Goal: Information Seeking & Learning: Check status

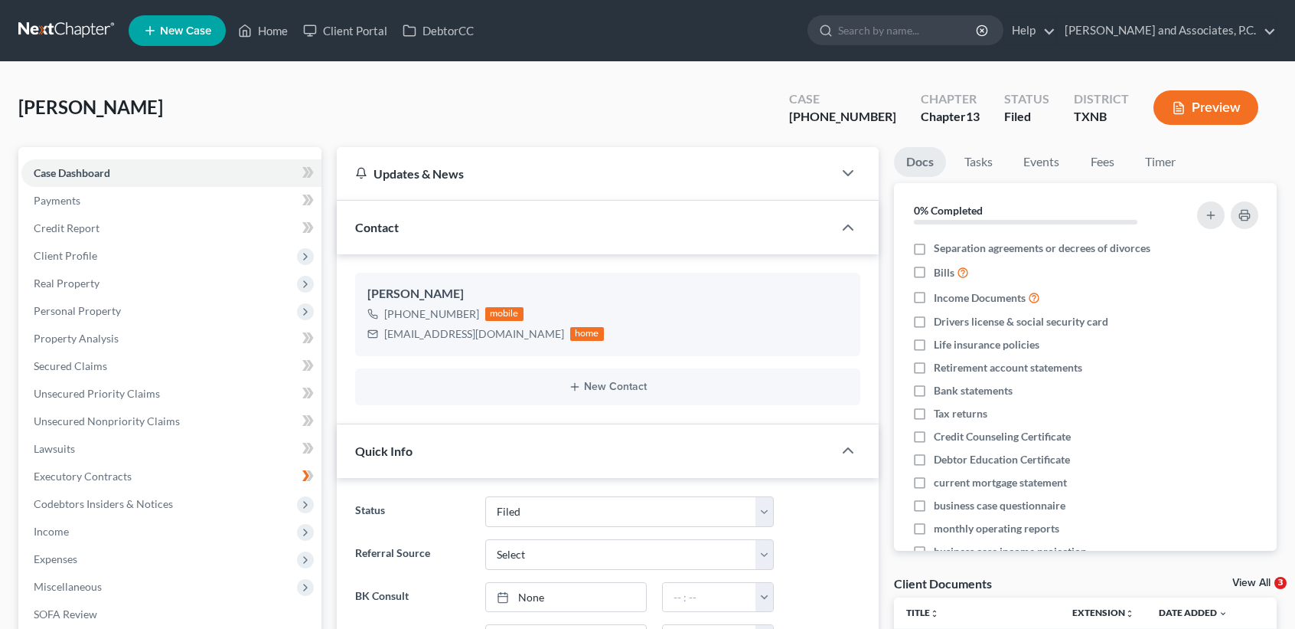
select select "5"
select select "0"
click at [277, 24] on link "Home" at bounding box center [262, 31] width 65 height 28
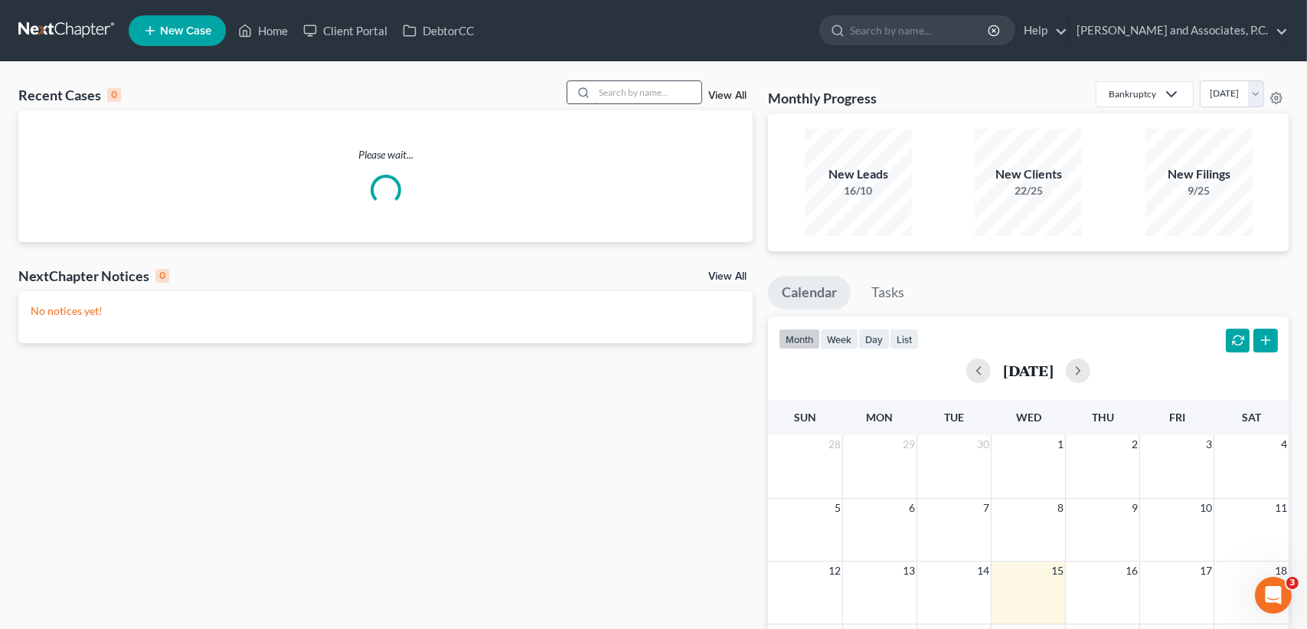
click at [609, 80] on div at bounding box center [634, 92] width 136 height 24
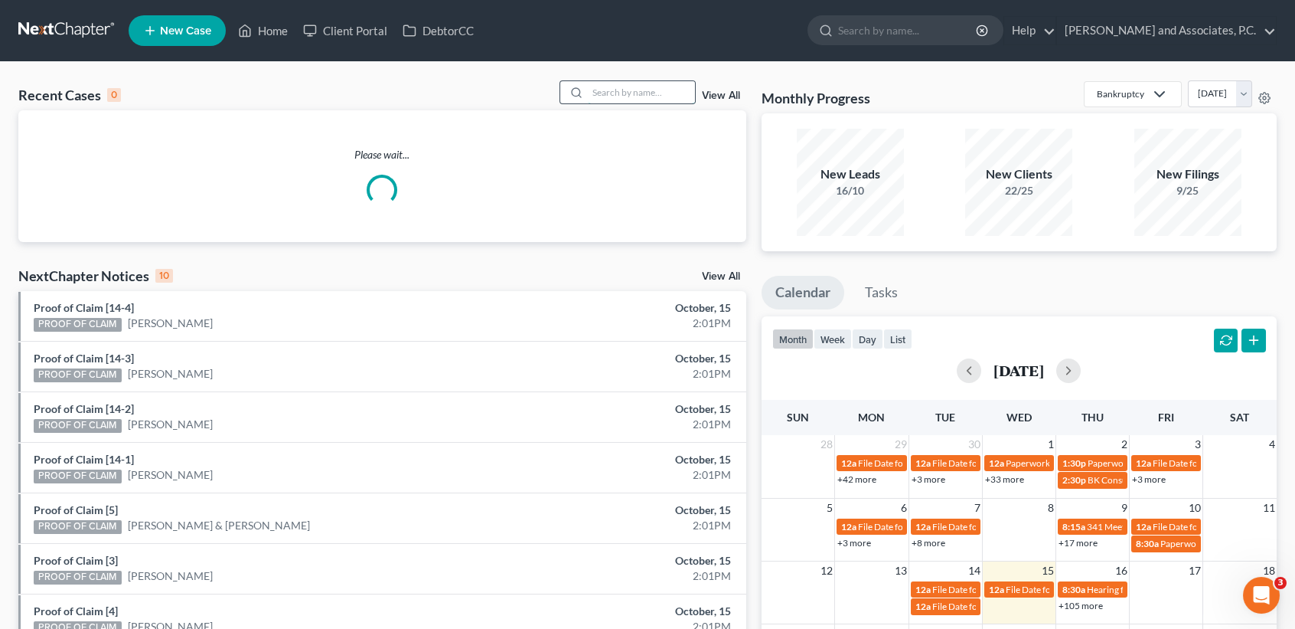
click at [627, 96] on input "search" at bounding box center [641, 92] width 107 height 22
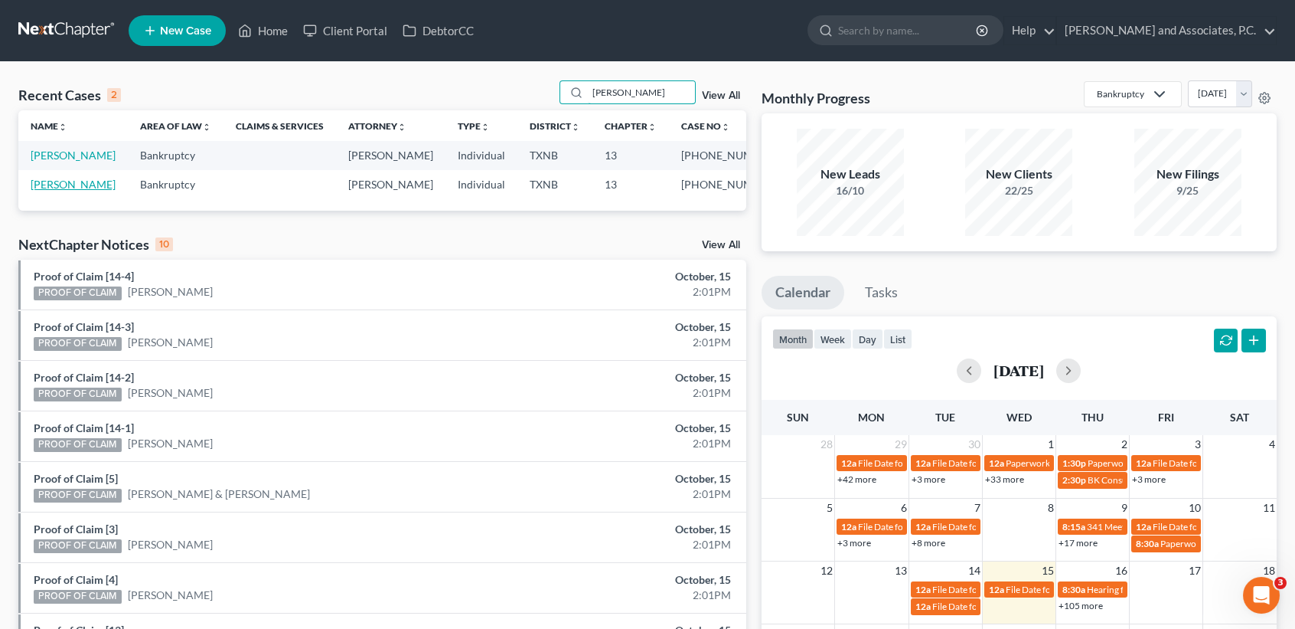
type input "[PERSON_NAME]"
click at [52, 191] on link "[PERSON_NAME]" at bounding box center [73, 184] width 85 height 13
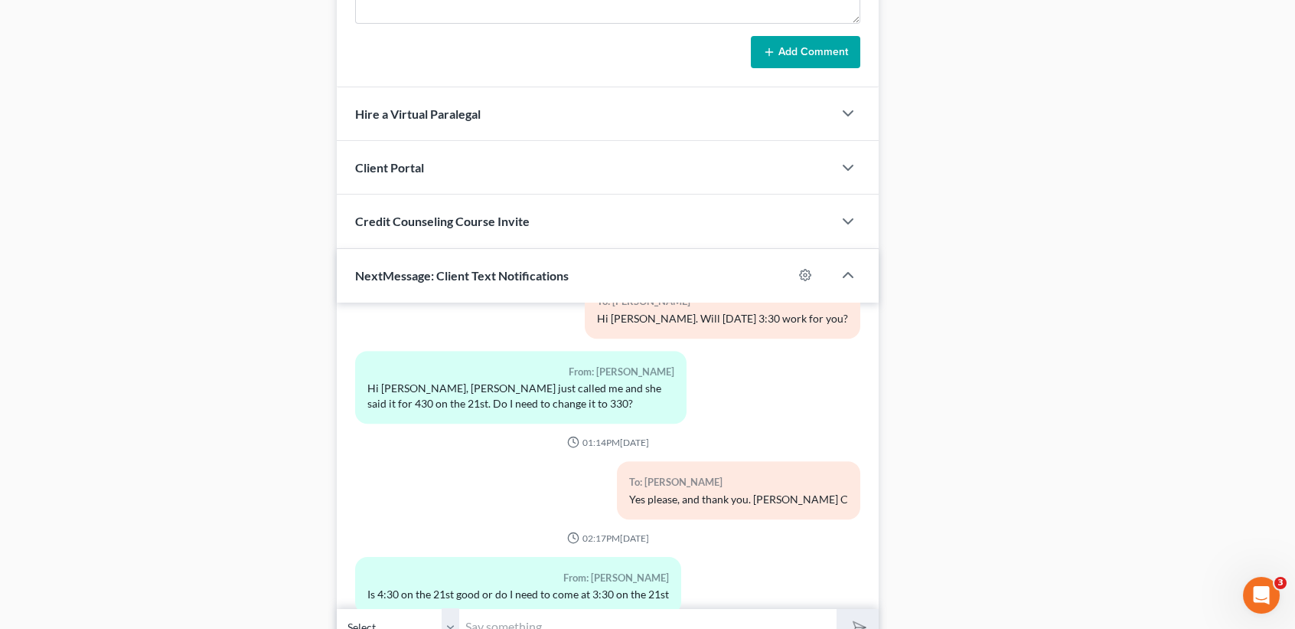
scroll to position [1417, 0]
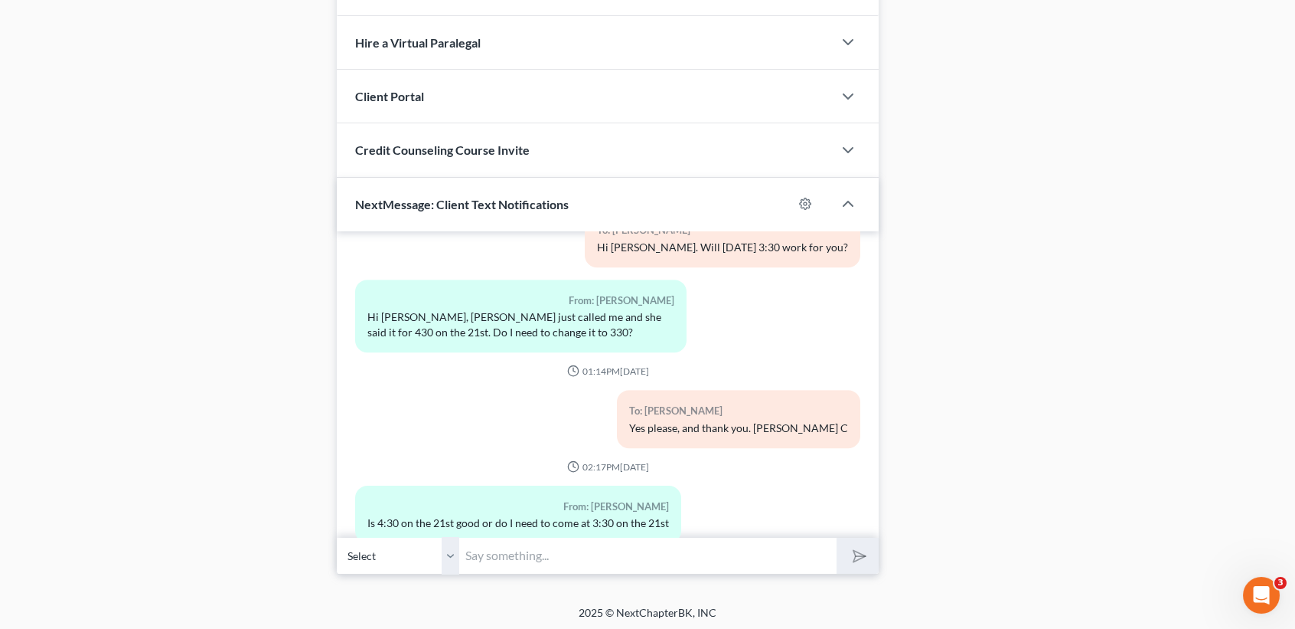
click at [576, 548] on input "text" at bounding box center [647, 556] width 377 height 38
click at [667, 547] on input "text" at bounding box center [647, 556] width 377 height 38
click at [837, 537] on button "submit" at bounding box center [858, 555] width 42 height 36
type input "330 is your appointment time430"
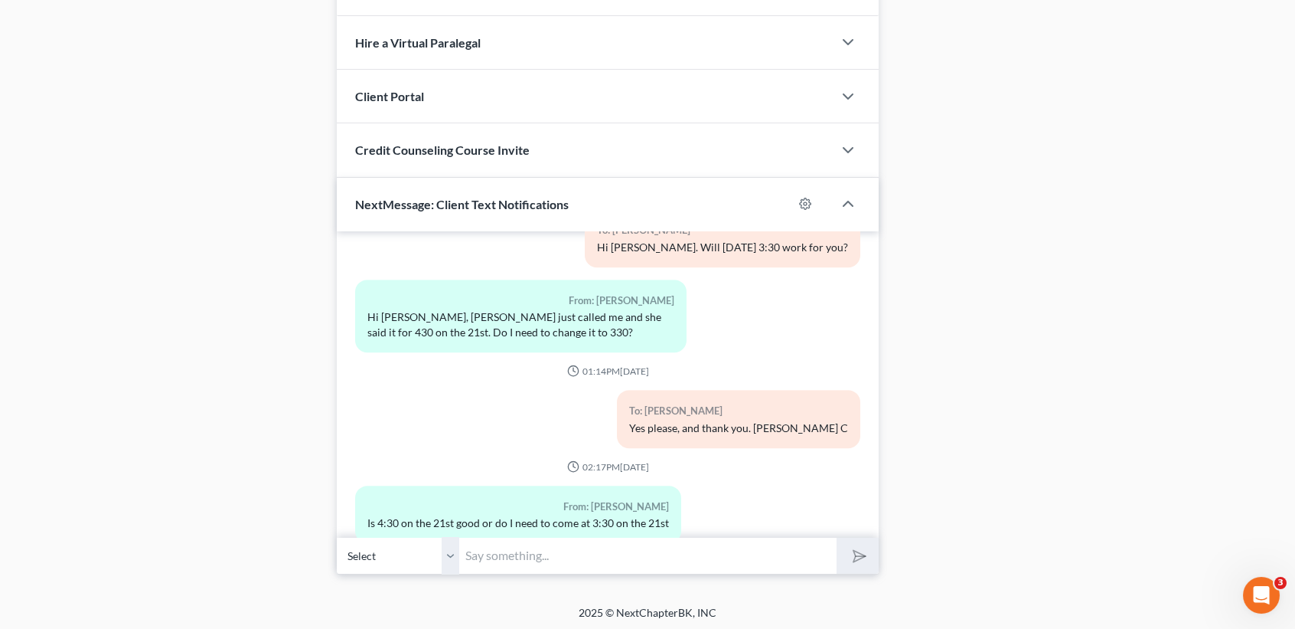
scroll to position [5371, 0]
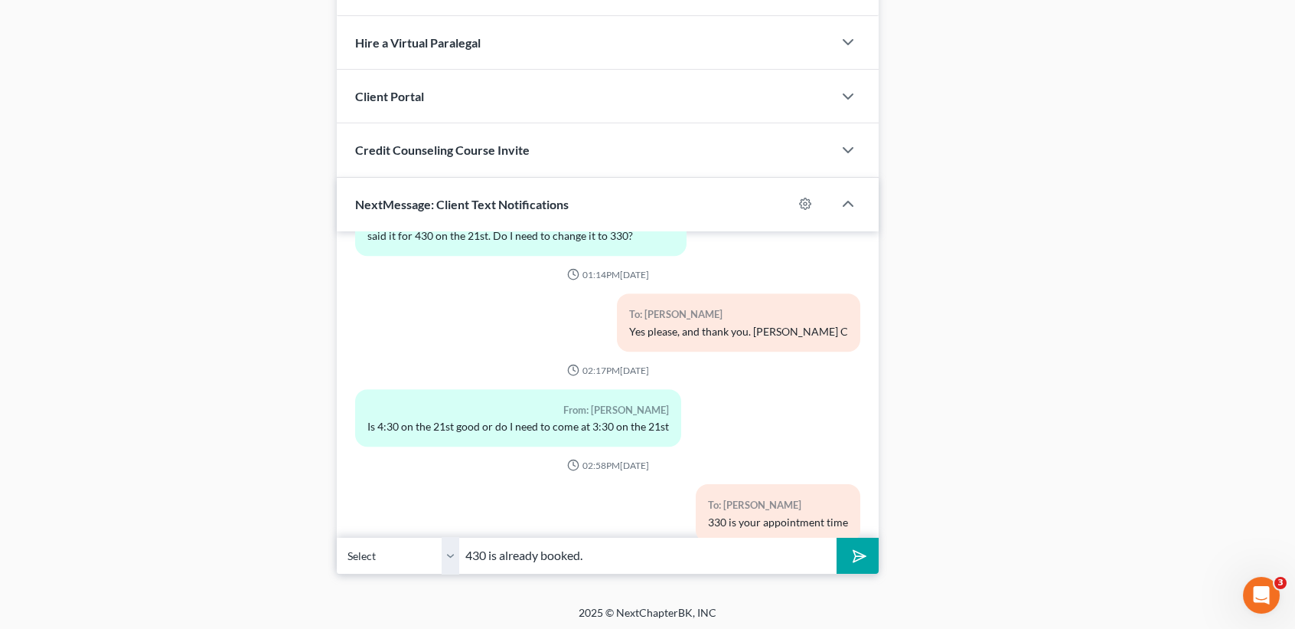
type input "430 is already booked."
click at [837, 537] on button "submit" at bounding box center [858, 555] width 42 height 36
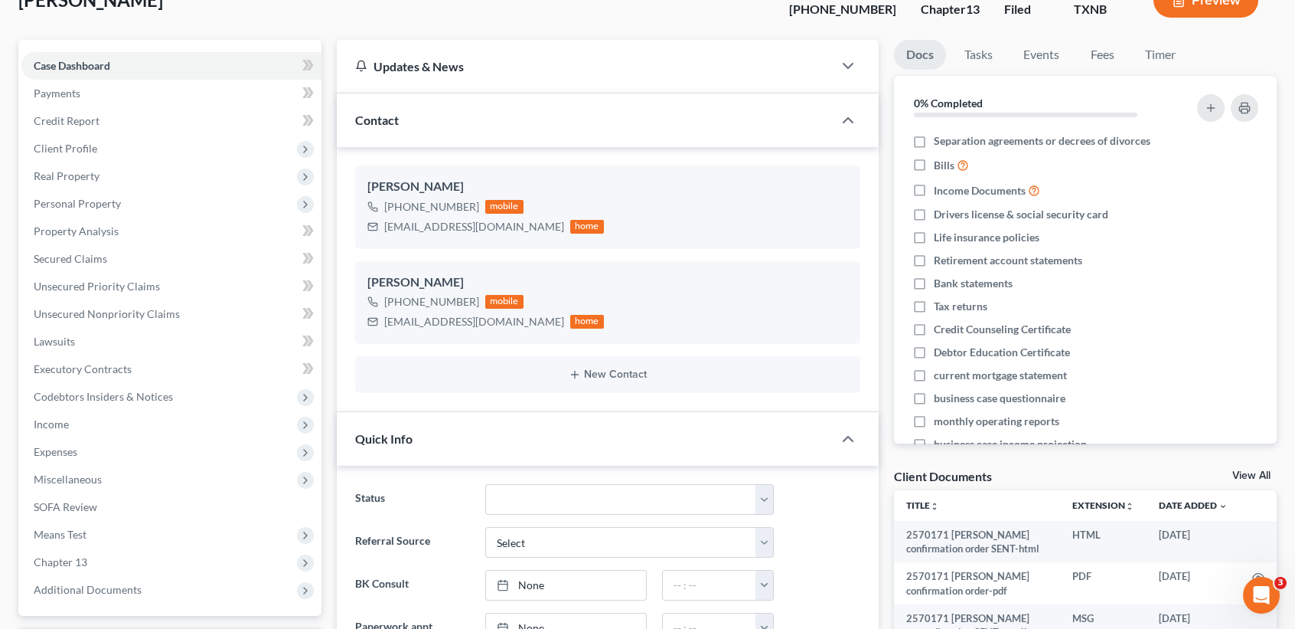
scroll to position [0, 0]
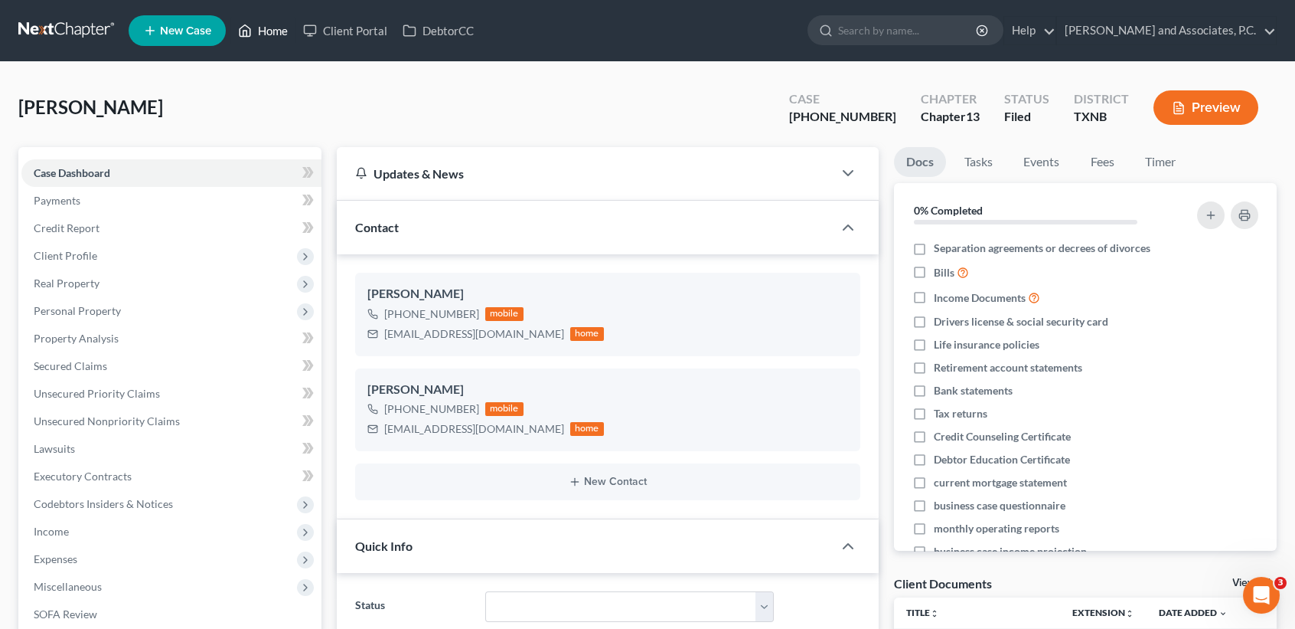
click at [273, 41] on link "Home" at bounding box center [262, 31] width 65 height 28
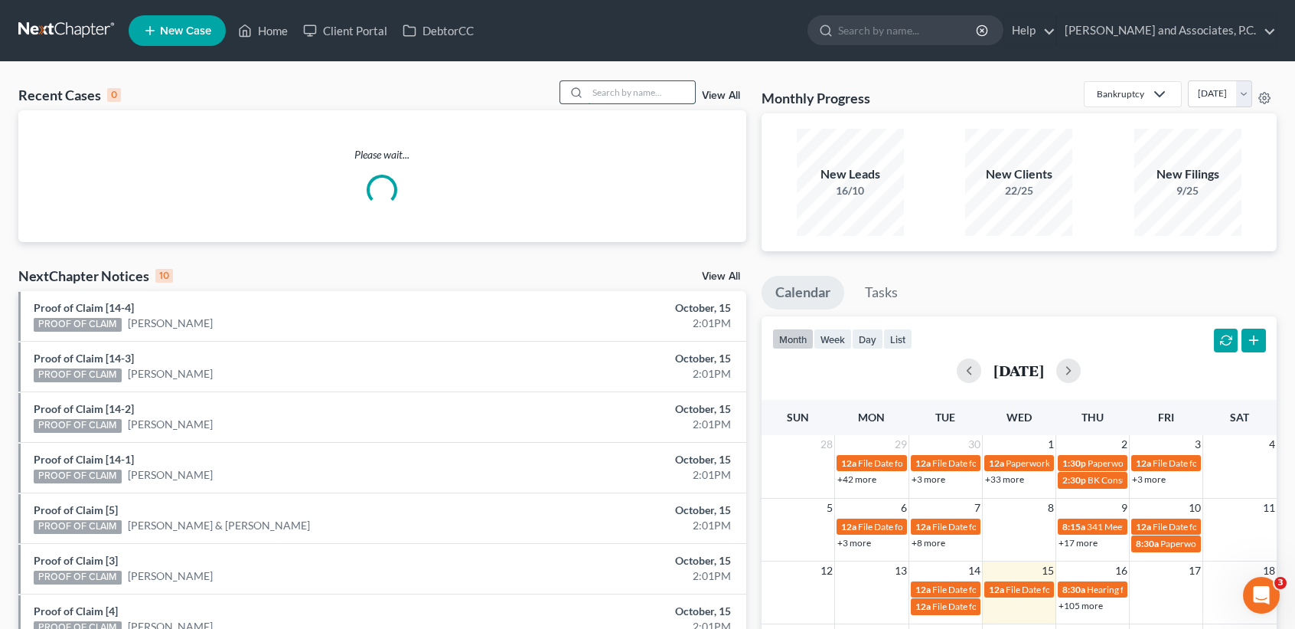
click at [649, 92] on input "search" at bounding box center [641, 92] width 107 height 22
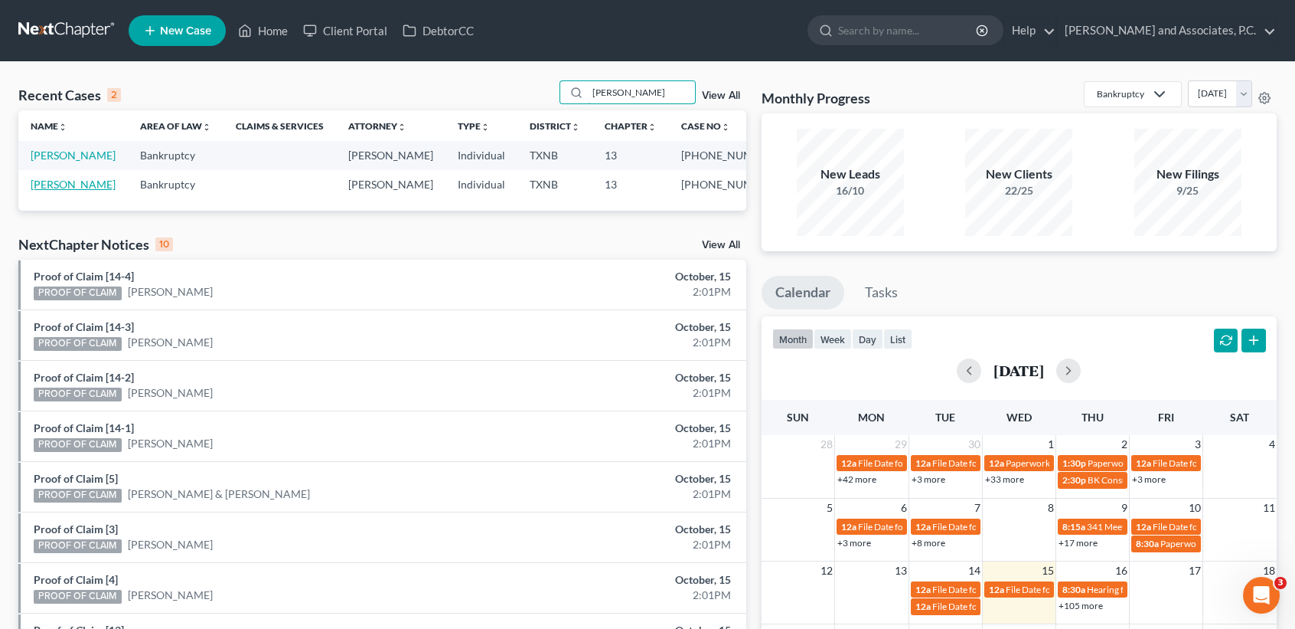
type input "[PERSON_NAME]"
click at [37, 191] on link "[PERSON_NAME]" at bounding box center [73, 184] width 85 height 13
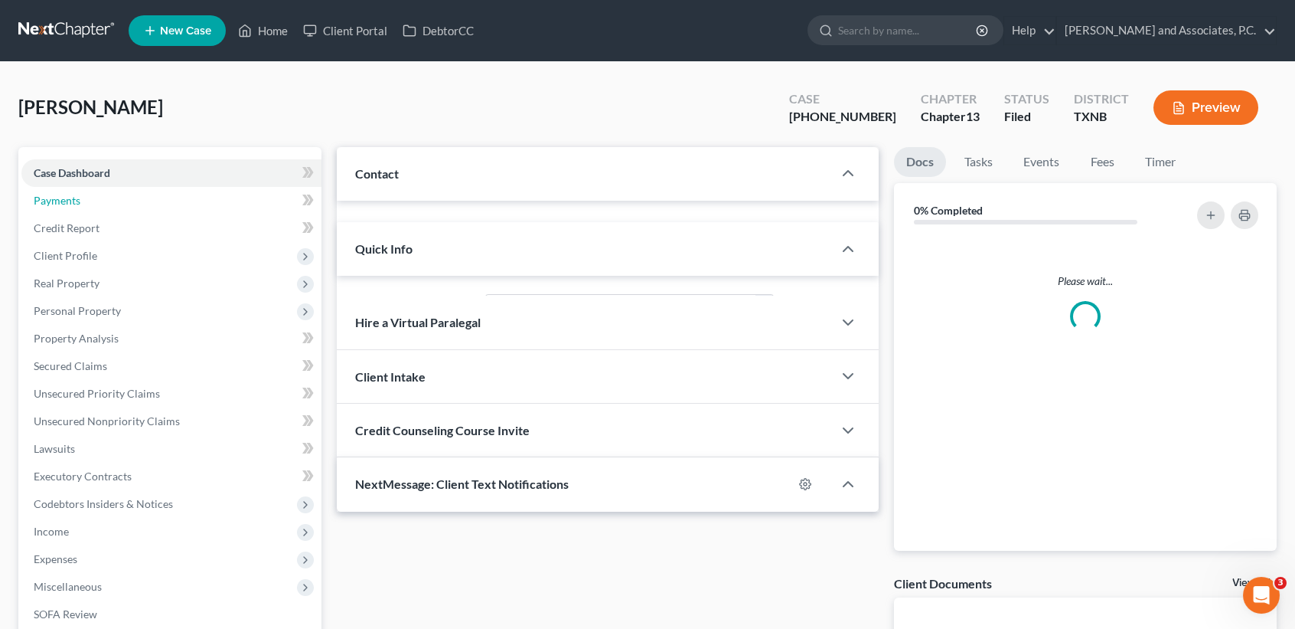
click at [43, 204] on span "Payments" at bounding box center [57, 200] width 47 height 13
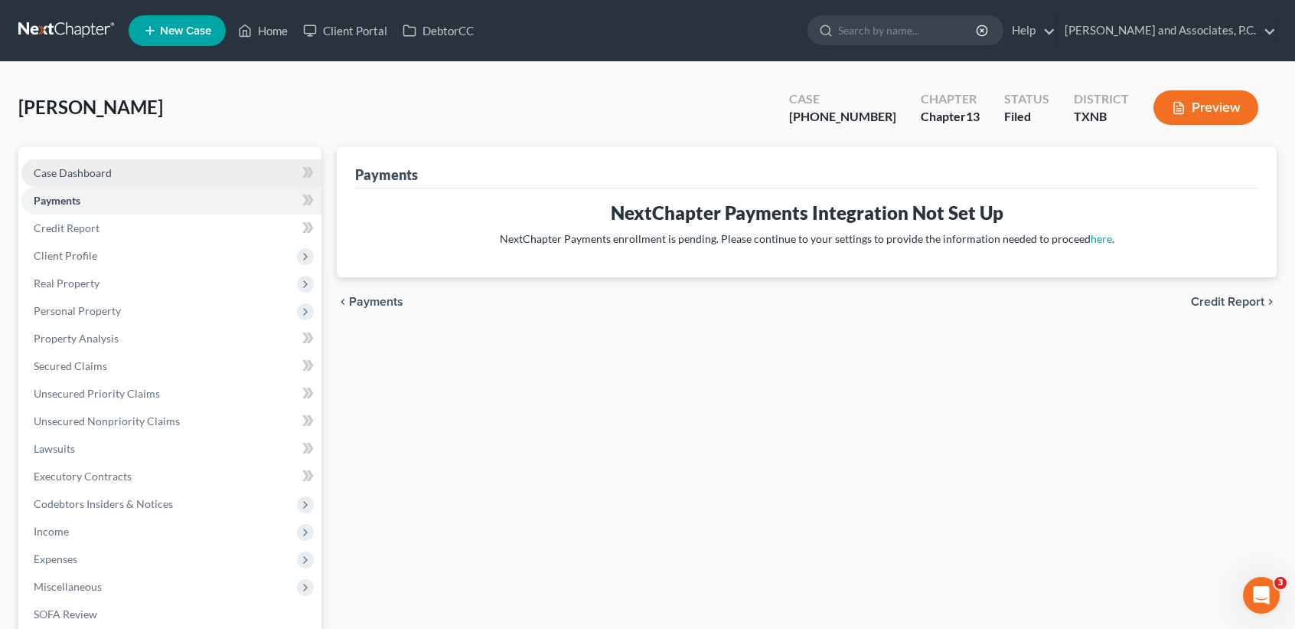
click at [109, 170] on span "Case Dashboard" at bounding box center [73, 172] width 78 height 13
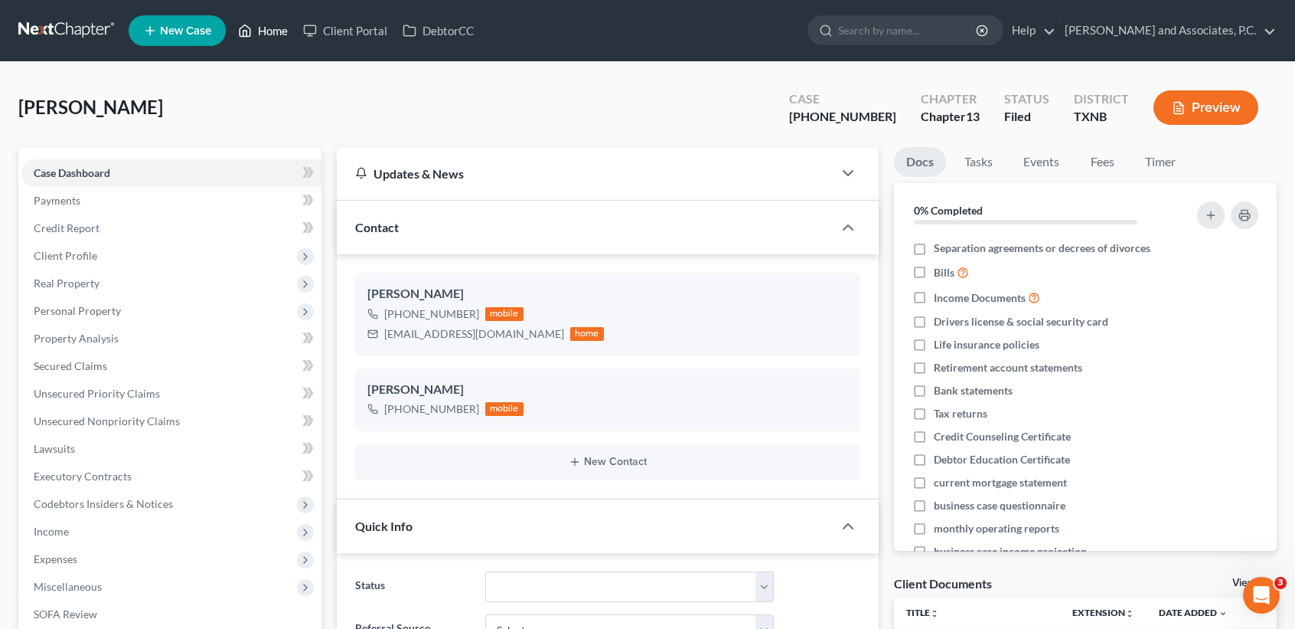
click at [290, 39] on link "Home" at bounding box center [262, 31] width 65 height 28
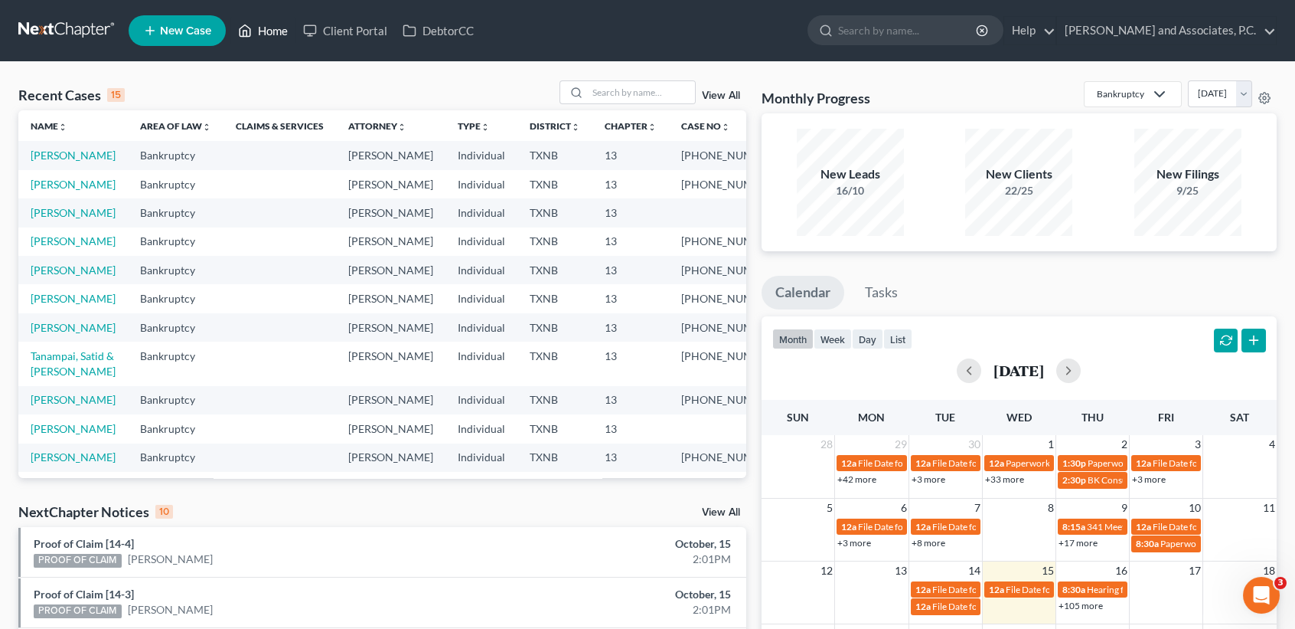
click at [265, 33] on link "Home" at bounding box center [262, 31] width 65 height 28
click at [622, 79] on div "Recent Cases 15 View All Name unfold_more expand_more expand_less Area of Law u…" at bounding box center [647, 568] width 1295 height 1012
click at [619, 87] on input "search" at bounding box center [641, 92] width 107 height 22
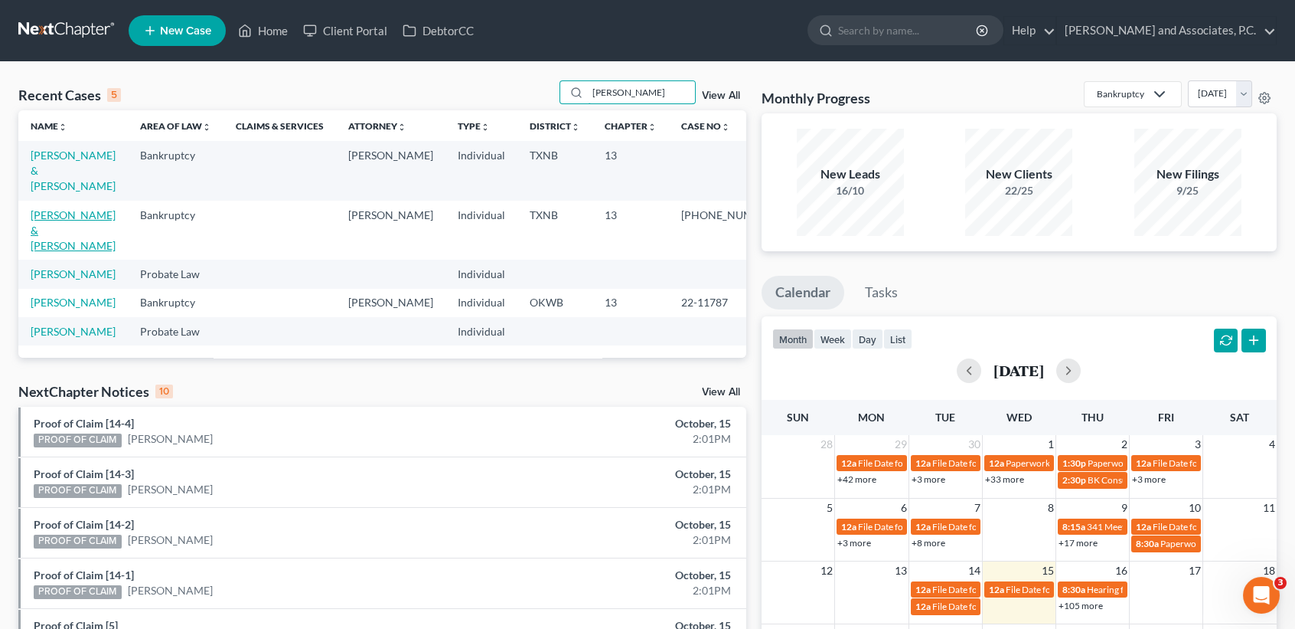
type input "[PERSON_NAME]"
click at [60, 230] on link "[PERSON_NAME] & [PERSON_NAME]" at bounding box center [73, 230] width 85 height 44
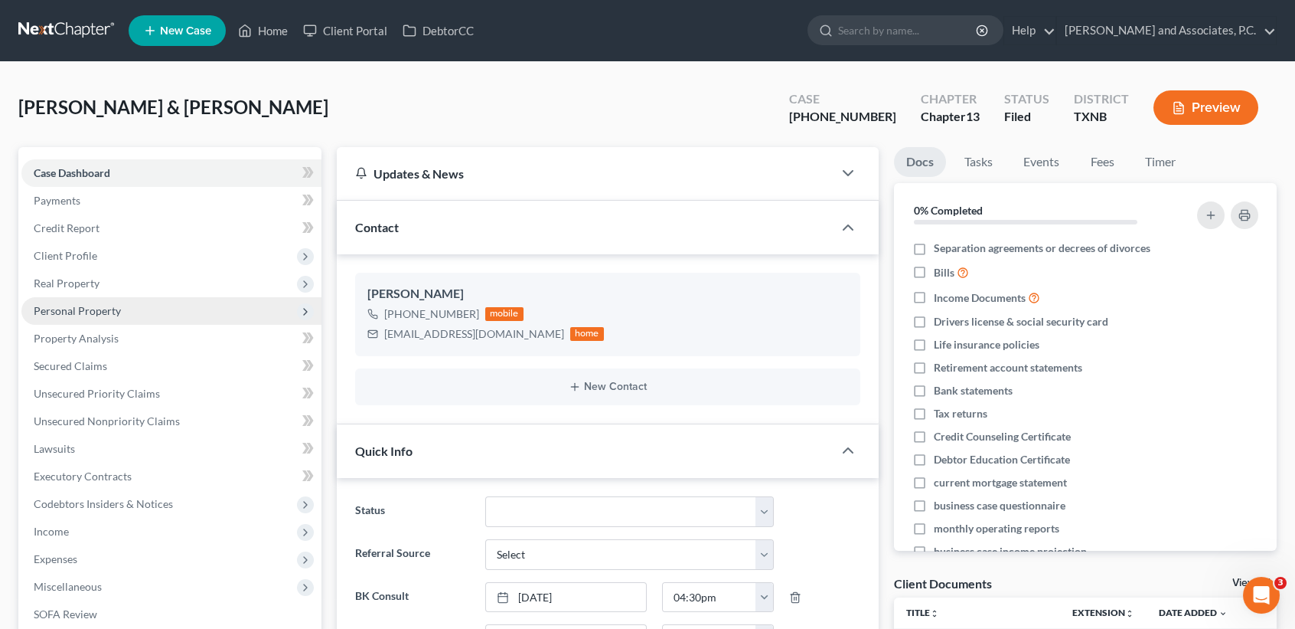
scroll to position [871, 0]
click at [263, 38] on link "Home" at bounding box center [262, 31] width 65 height 28
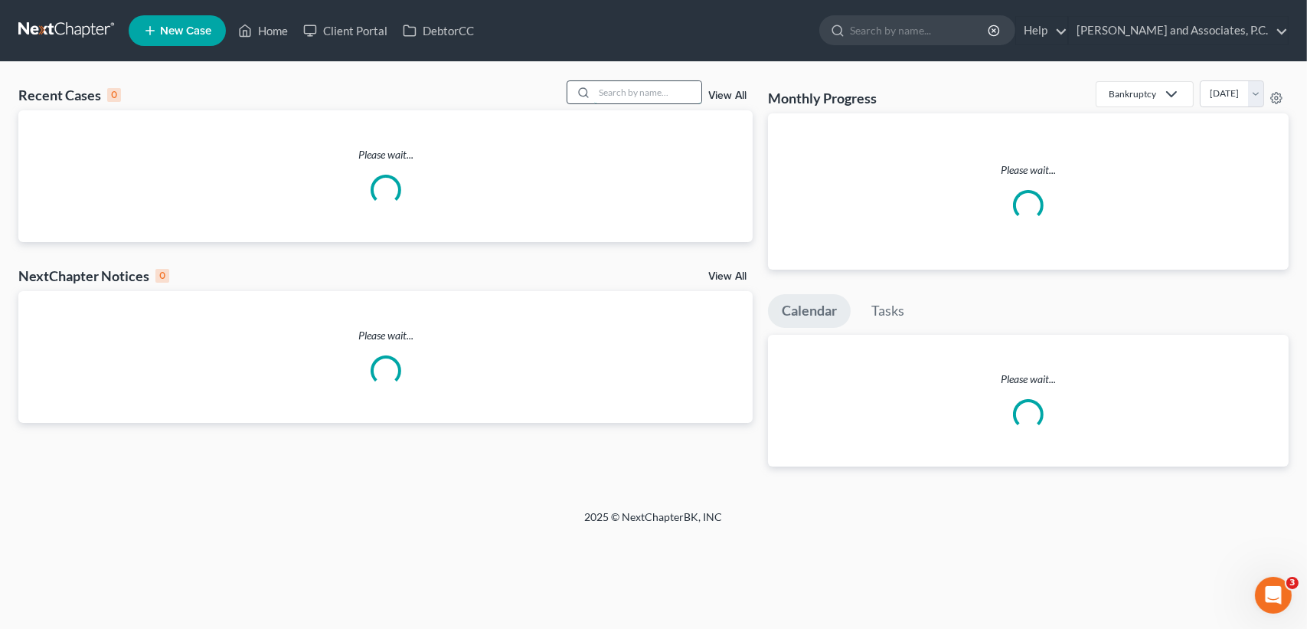
click at [679, 98] on input "search" at bounding box center [647, 92] width 107 height 22
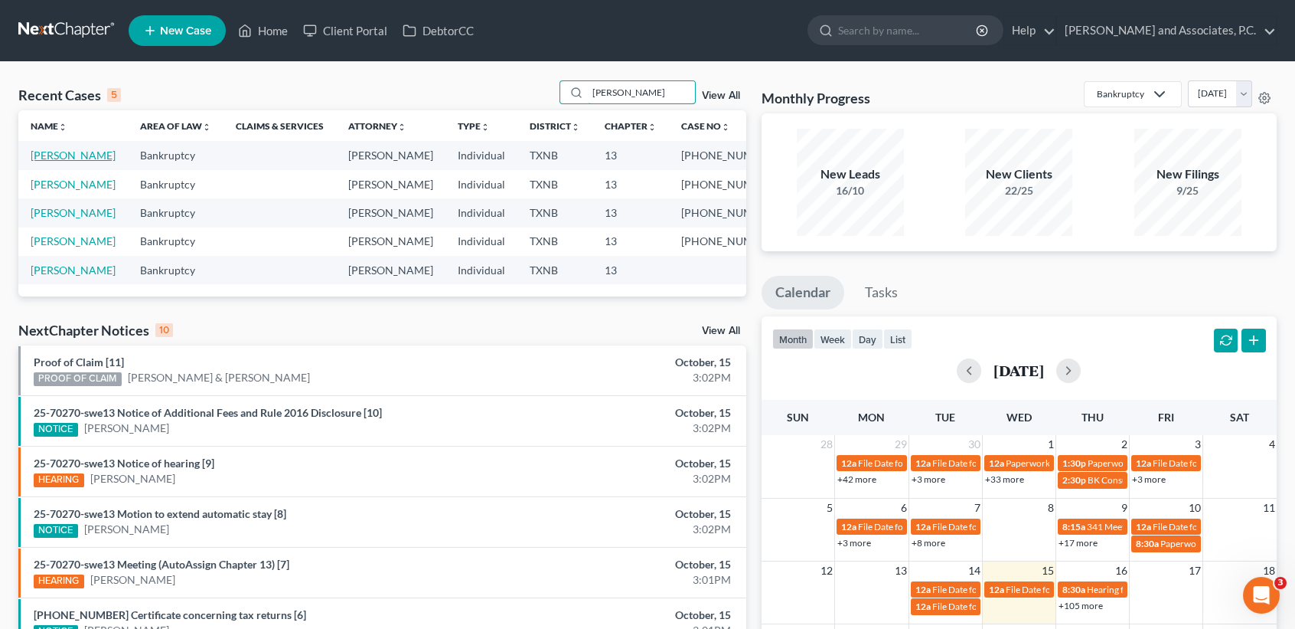
type input "[PERSON_NAME]"
click at [75, 158] on link "[PERSON_NAME]" at bounding box center [73, 155] width 85 height 13
select select "6"
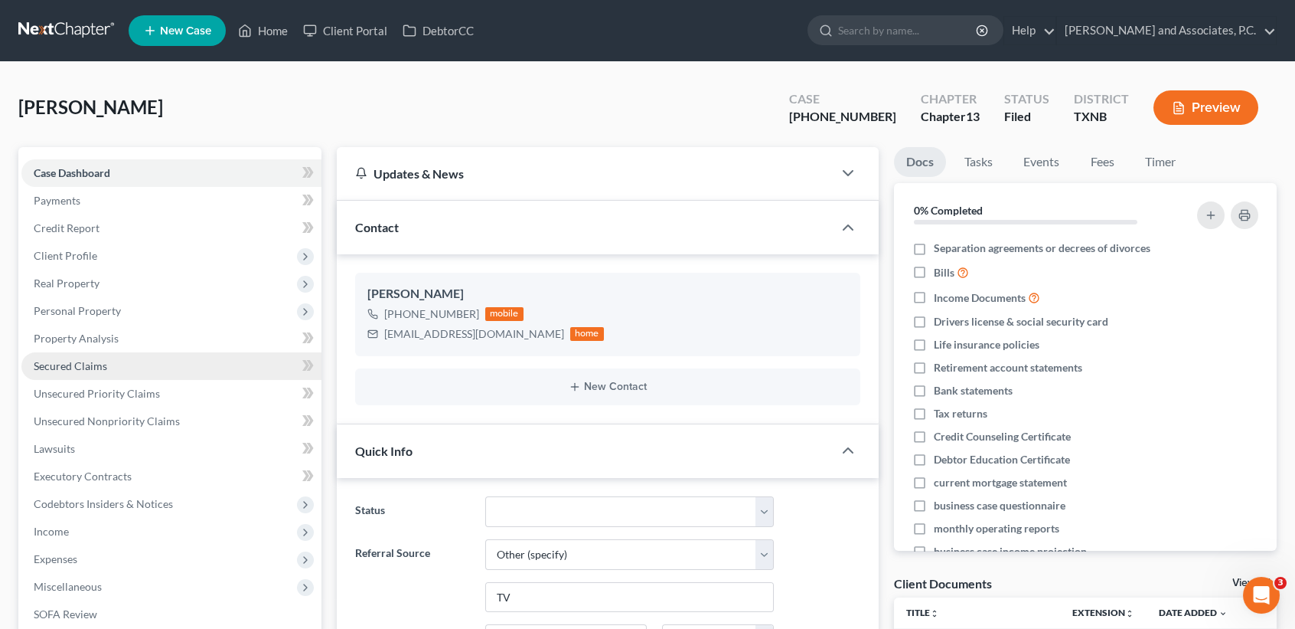
click at [143, 373] on link "Secured Claims" at bounding box center [171, 366] width 300 height 28
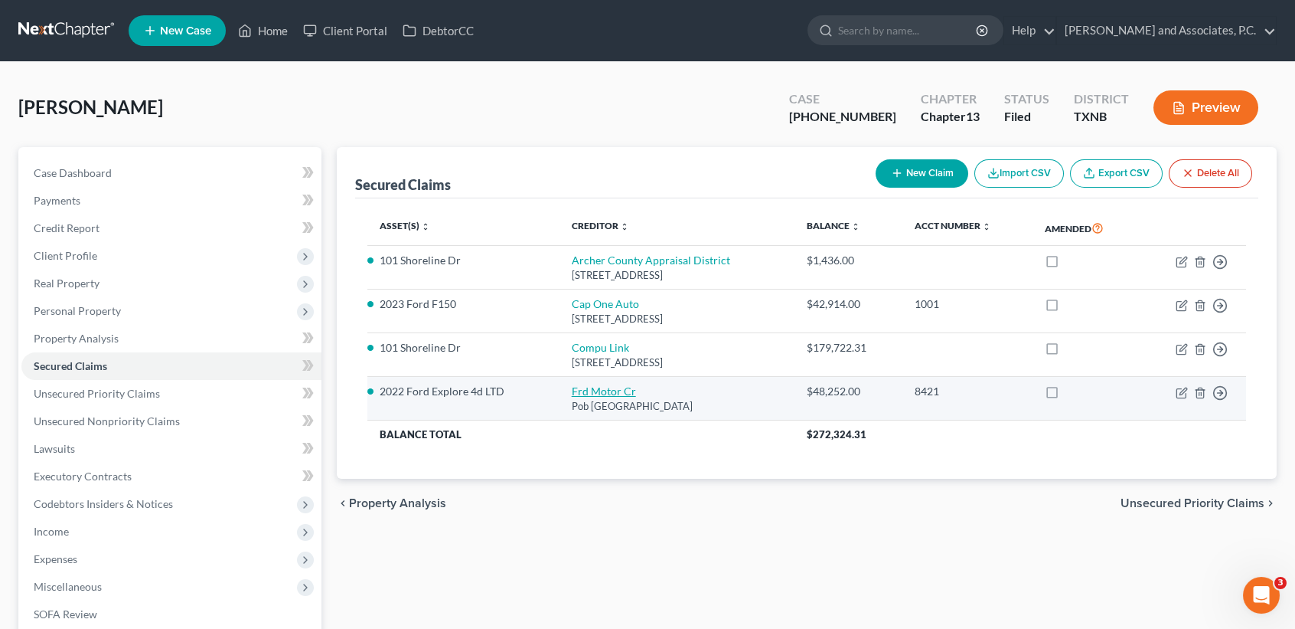
click at [573, 393] on link "Frd Motor Cr" at bounding box center [604, 390] width 64 height 13
select select "30"
select select "0"
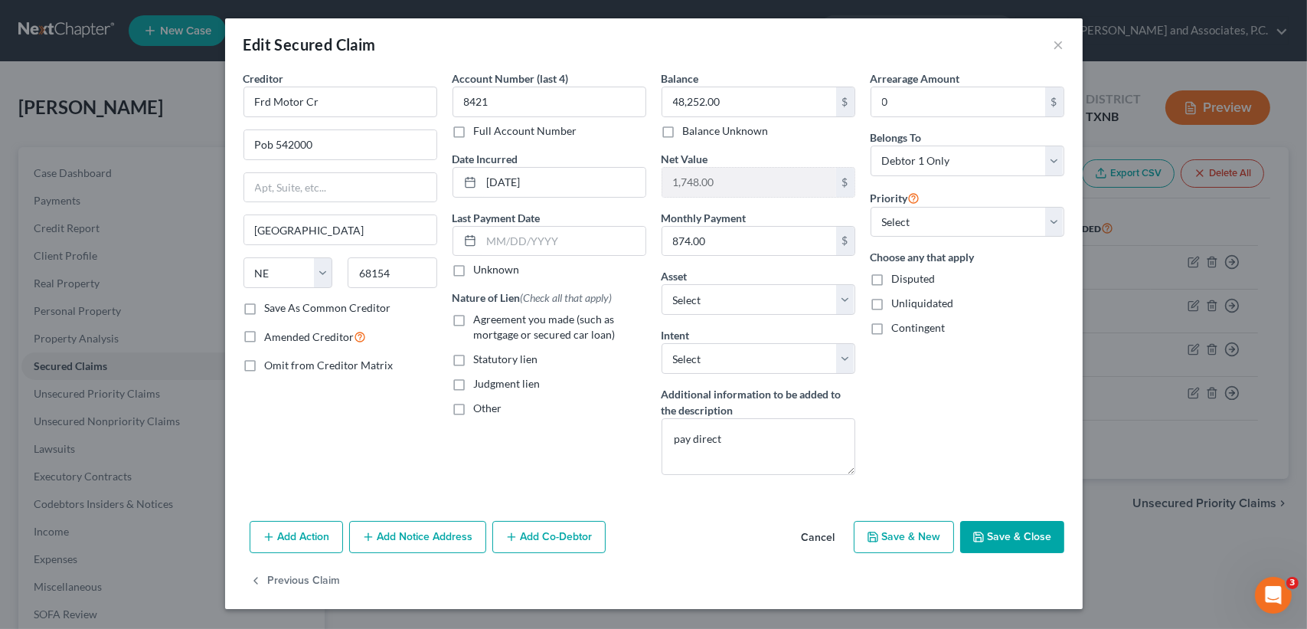
click at [1029, 539] on button "Save & Close" at bounding box center [1012, 537] width 104 height 32
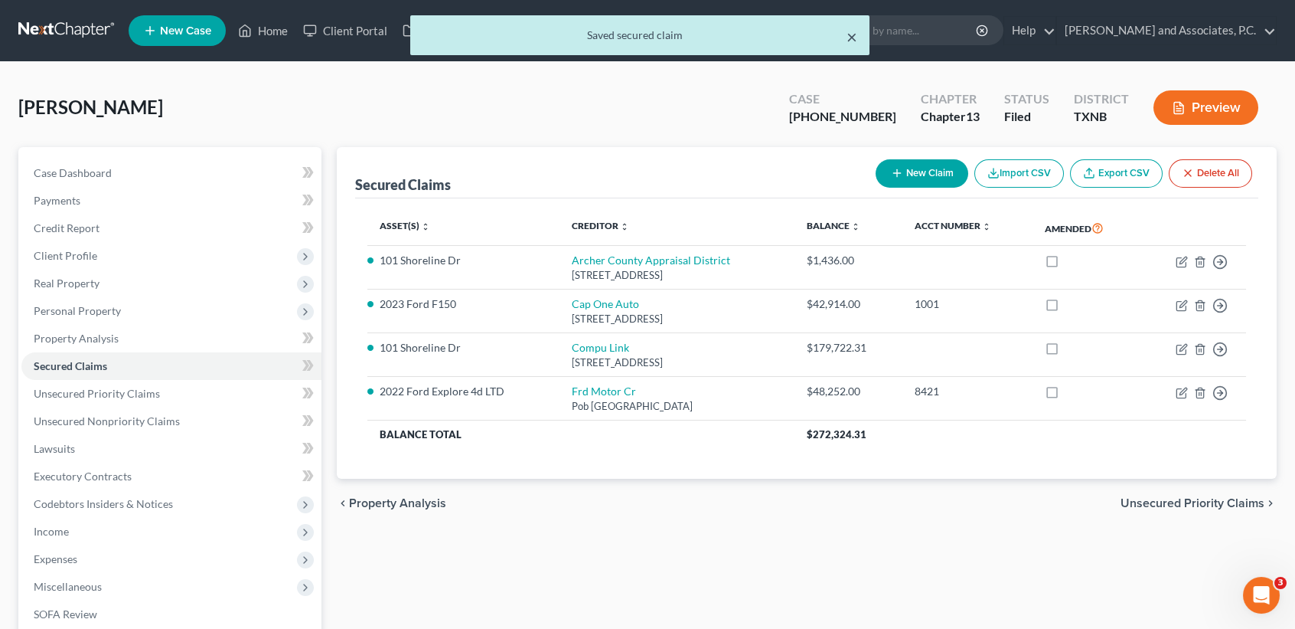
click at [847, 40] on button "×" at bounding box center [852, 37] width 11 height 18
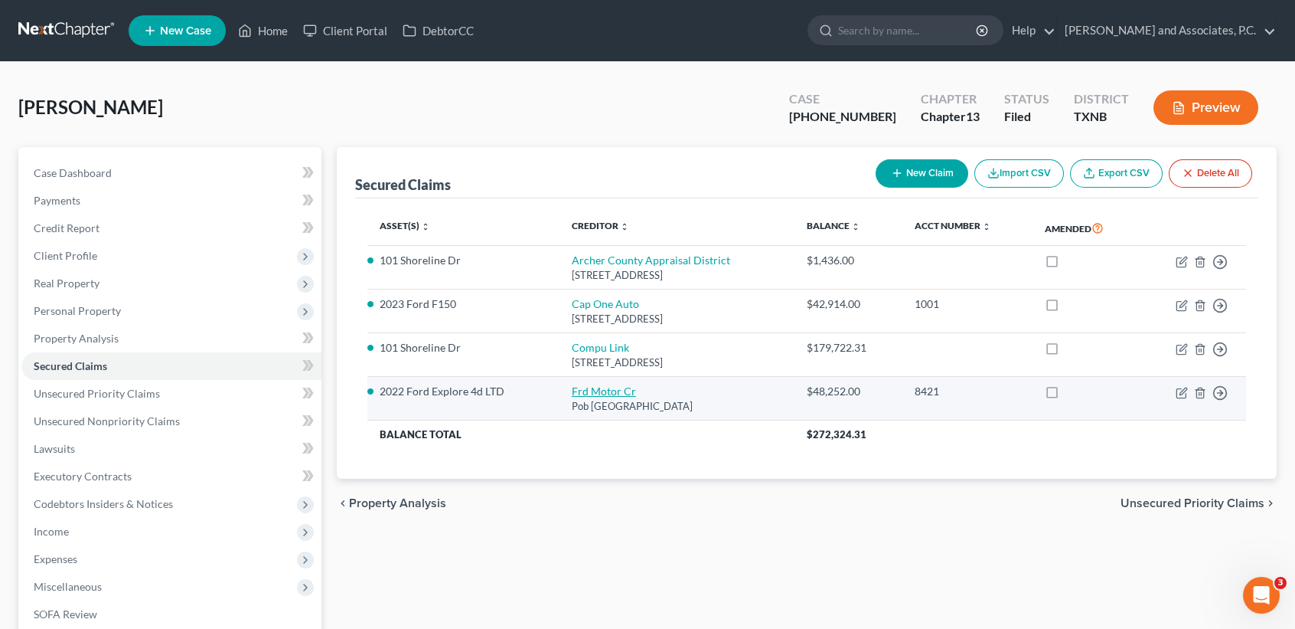
click at [578, 393] on link "Frd Motor Cr" at bounding box center [604, 390] width 64 height 13
select select "30"
select select "0"
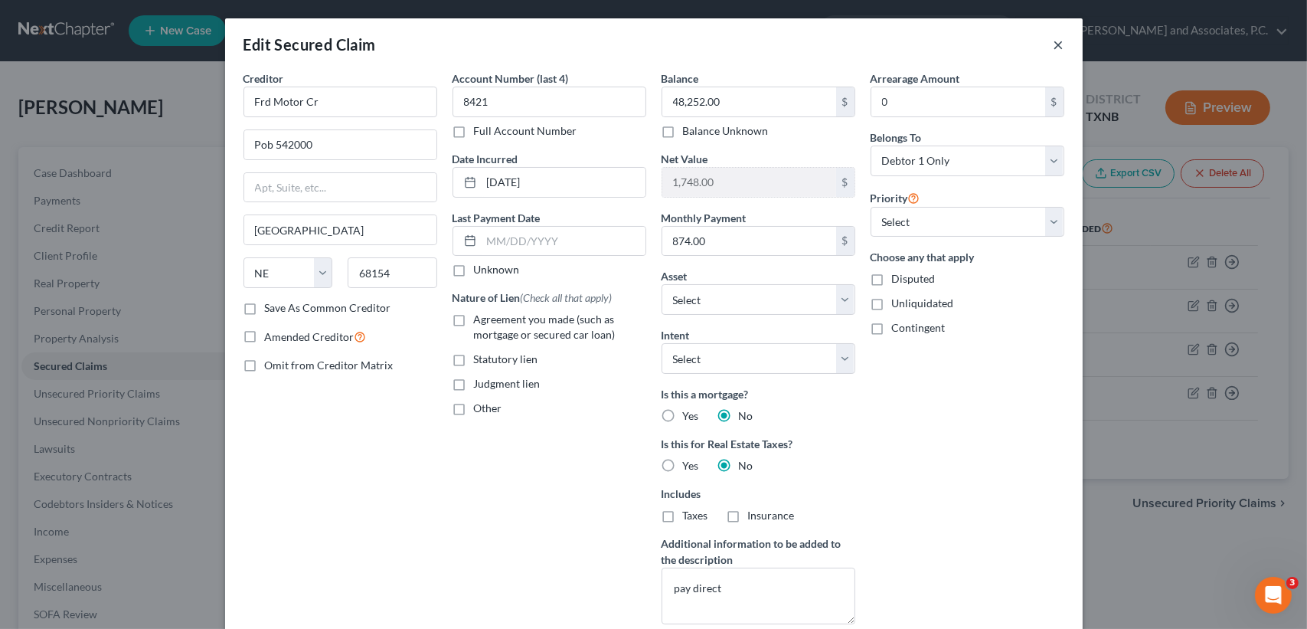
click at [1053, 47] on button "×" at bounding box center [1058, 44] width 11 height 18
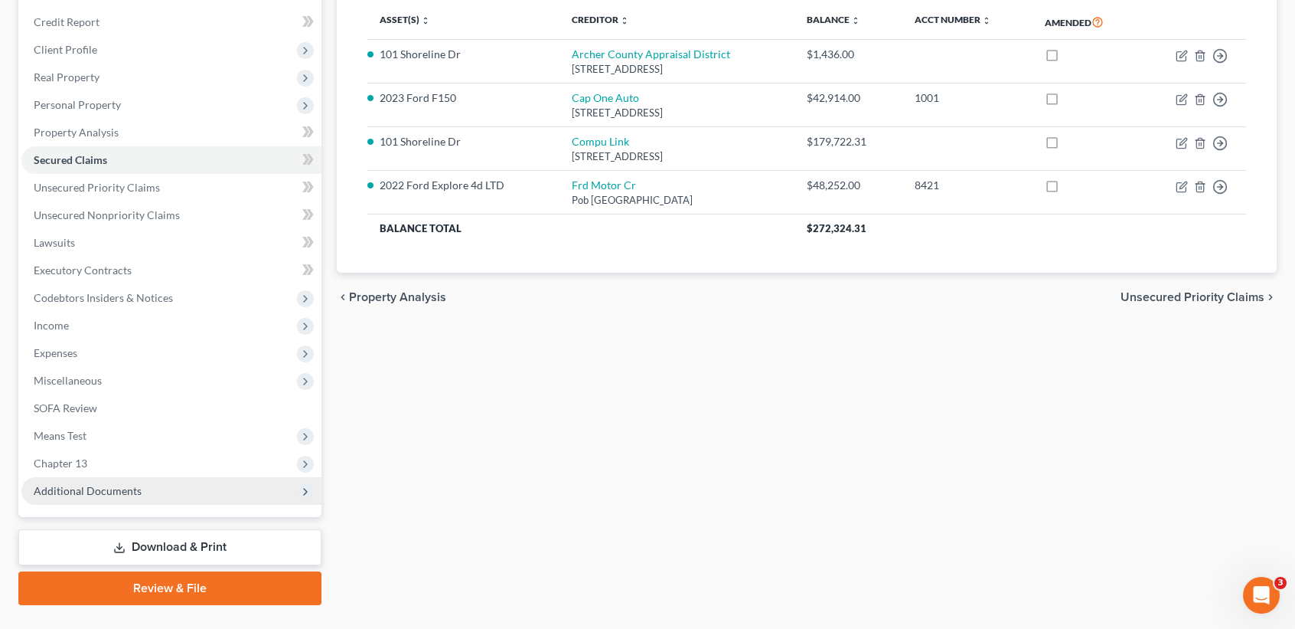
scroll to position [238, 0]
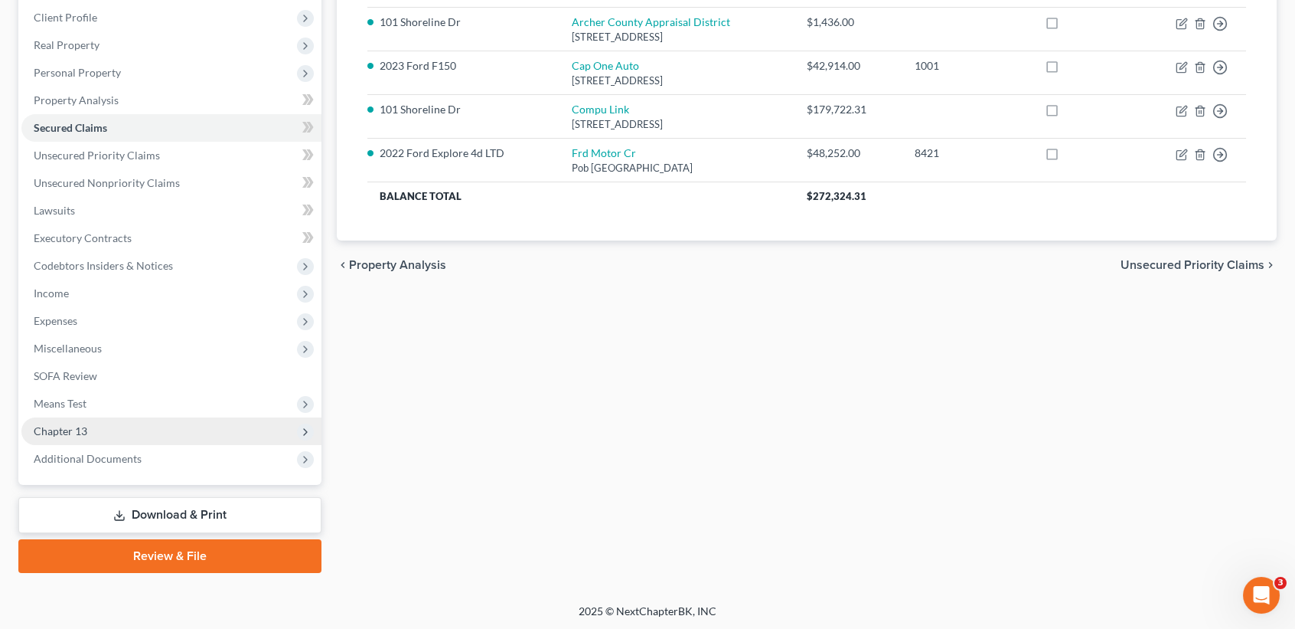
click at [87, 436] on span "Chapter 13" at bounding box center [171, 431] width 300 height 28
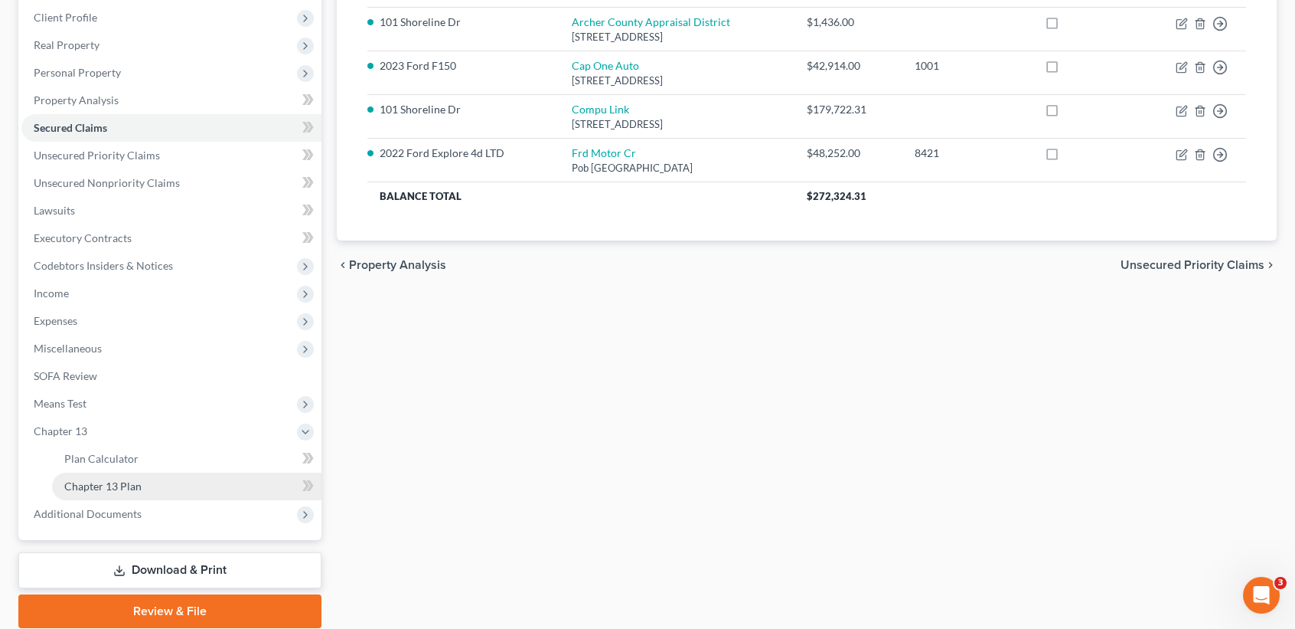
click at [74, 486] on span "Chapter 13 Plan" at bounding box center [102, 485] width 77 height 13
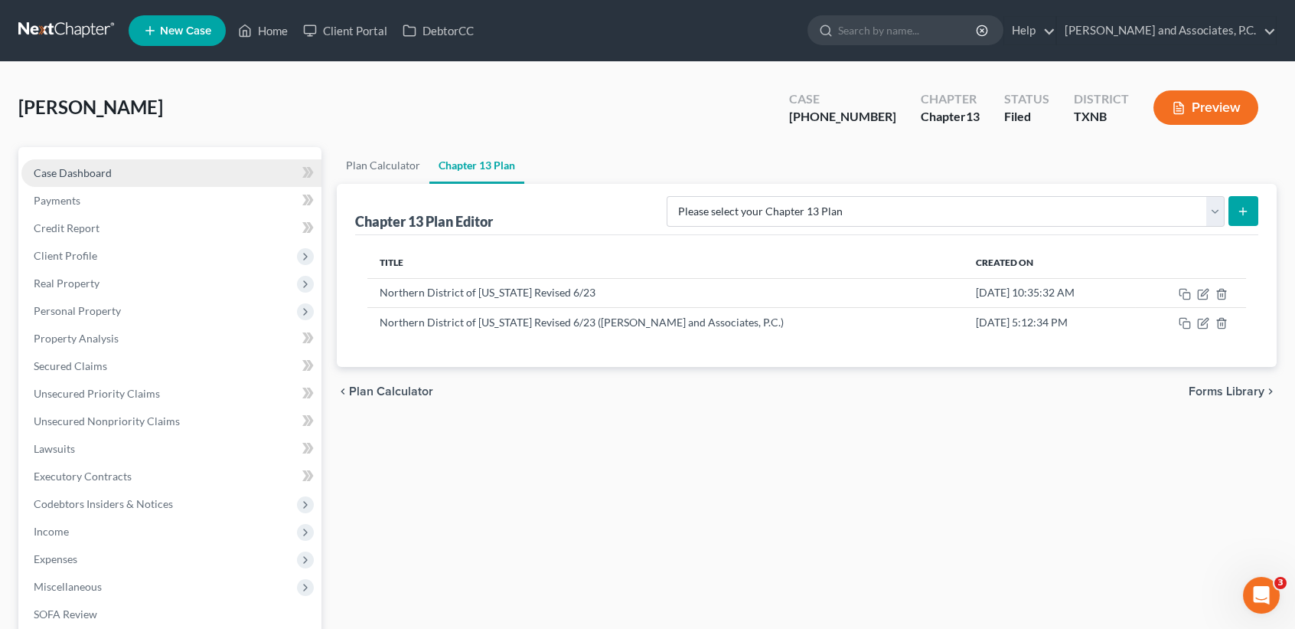
click at [109, 168] on span "Case Dashboard" at bounding box center [73, 172] width 78 height 13
select select "6"
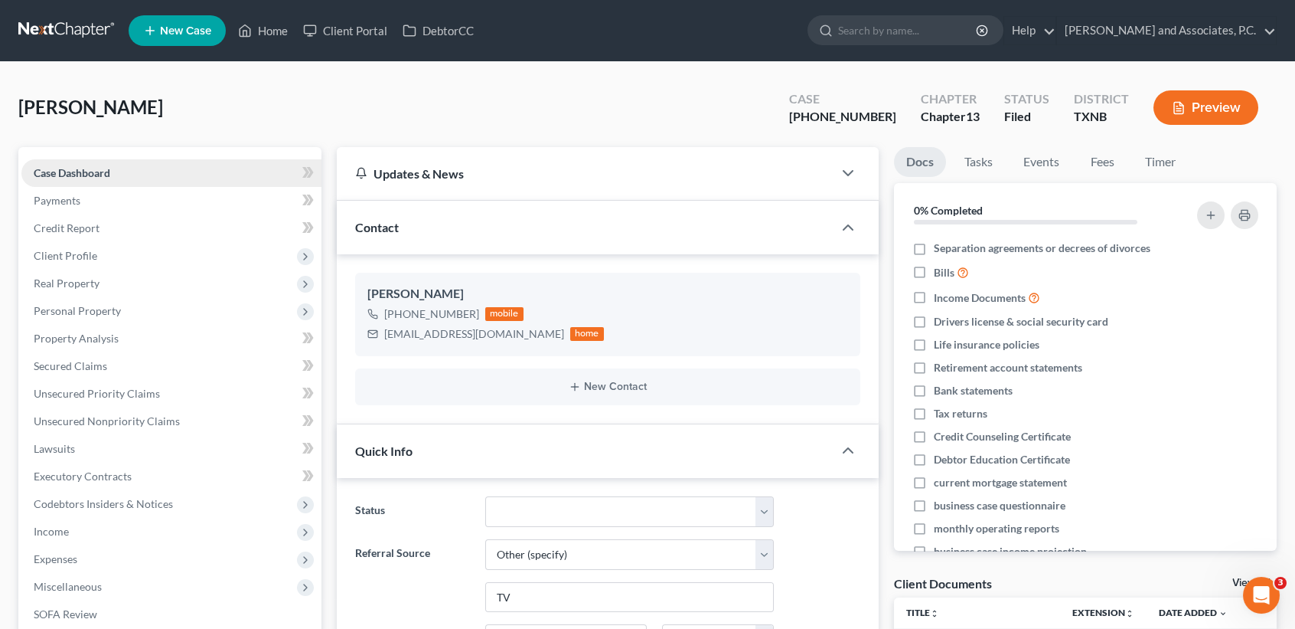
scroll to position [909, 0]
click at [109, 168] on span "Case Dashboard" at bounding box center [72, 172] width 77 height 13
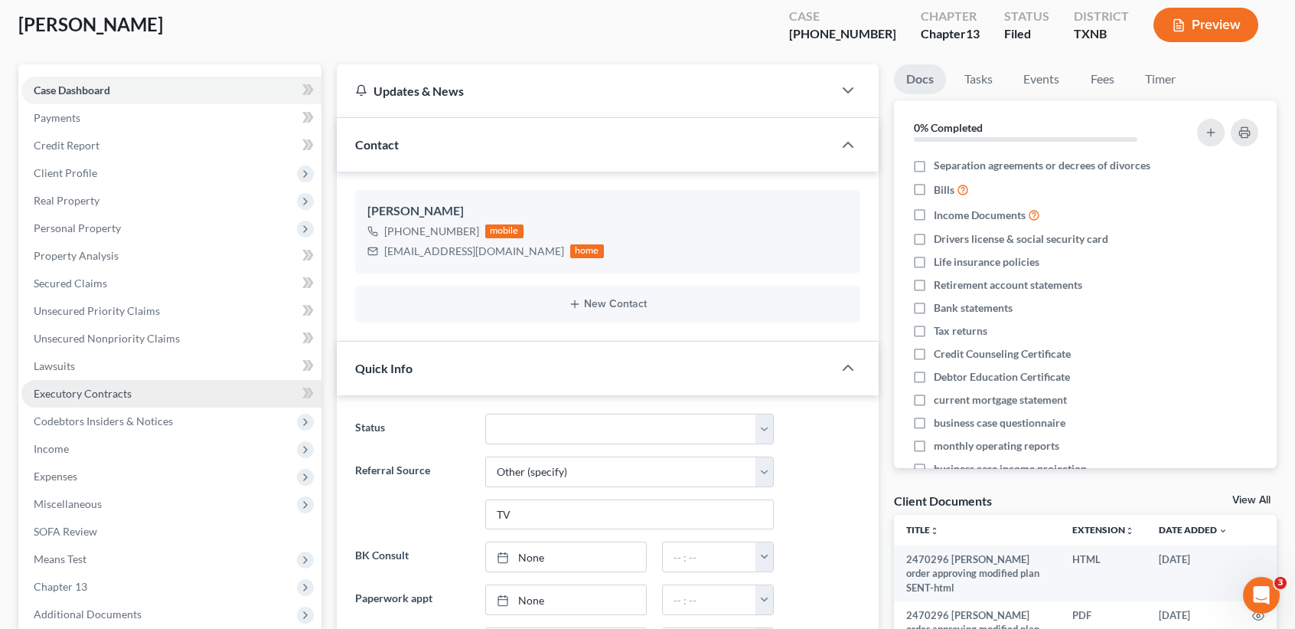
scroll to position [102, 0]
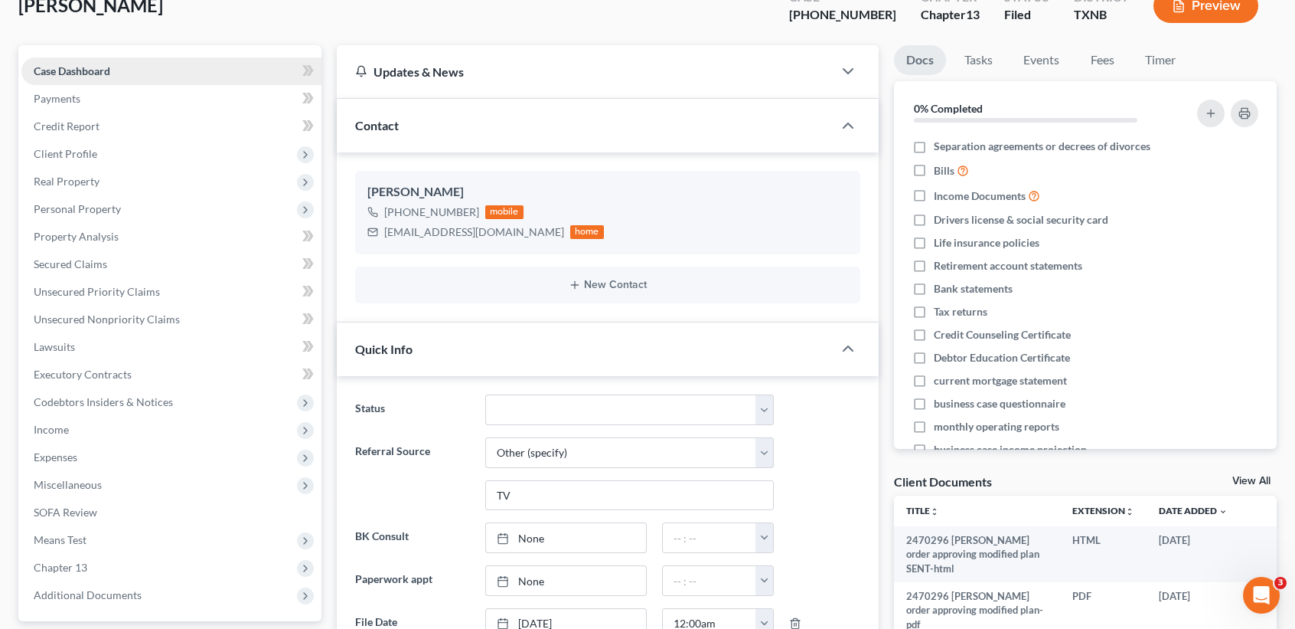
click at [99, 69] on span "Case Dashboard" at bounding box center [72, 70] width 77 height 13
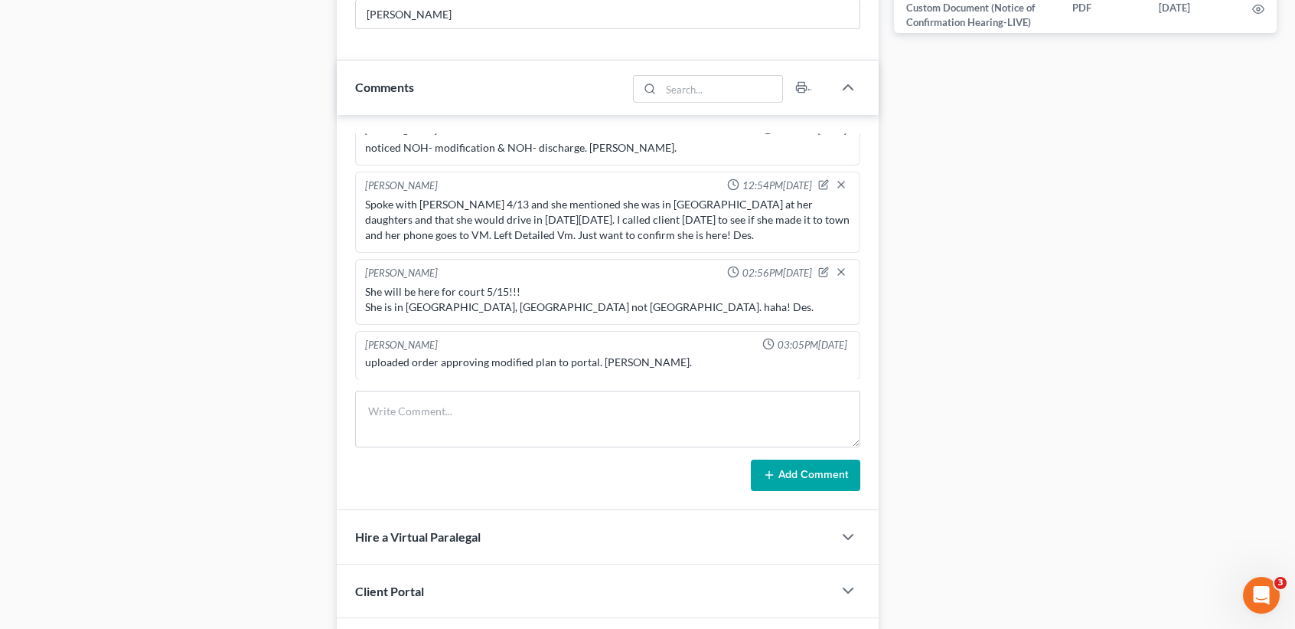
scroll to position [919, 0]
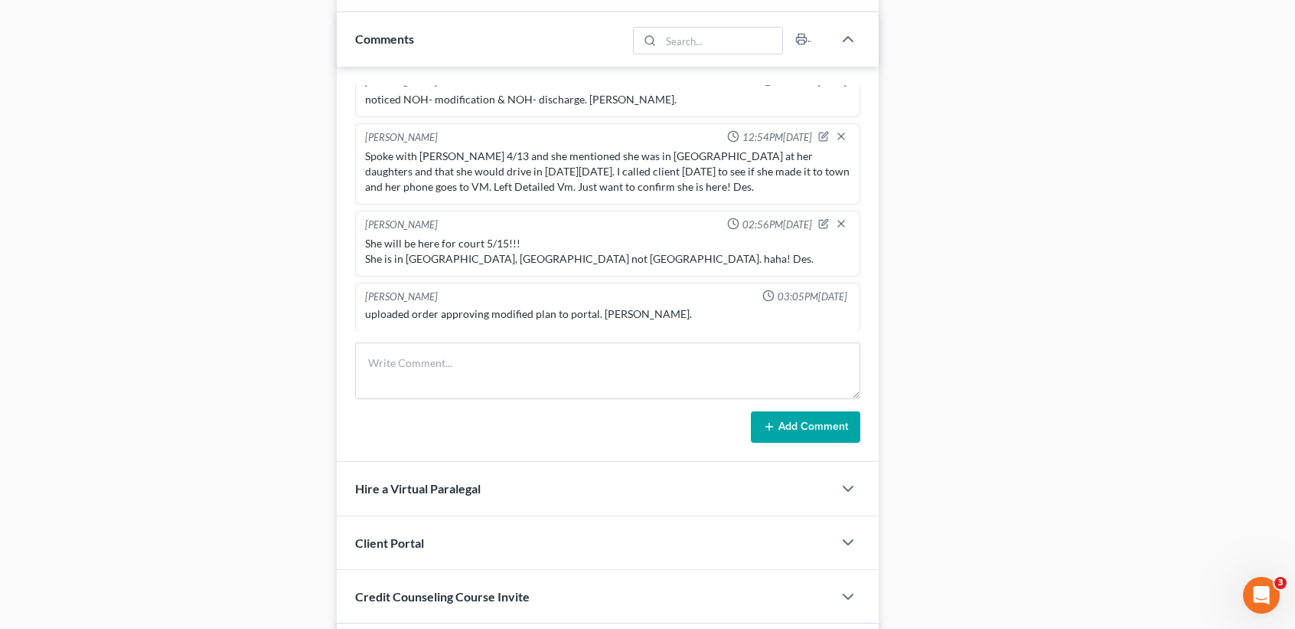
click at [1241, 452] on div "Docs Tasks Events Fees Timer 0% Completed Nothing here yet! Separation agreemen…" at bounding box center [1085, 124] width 398 height 1792
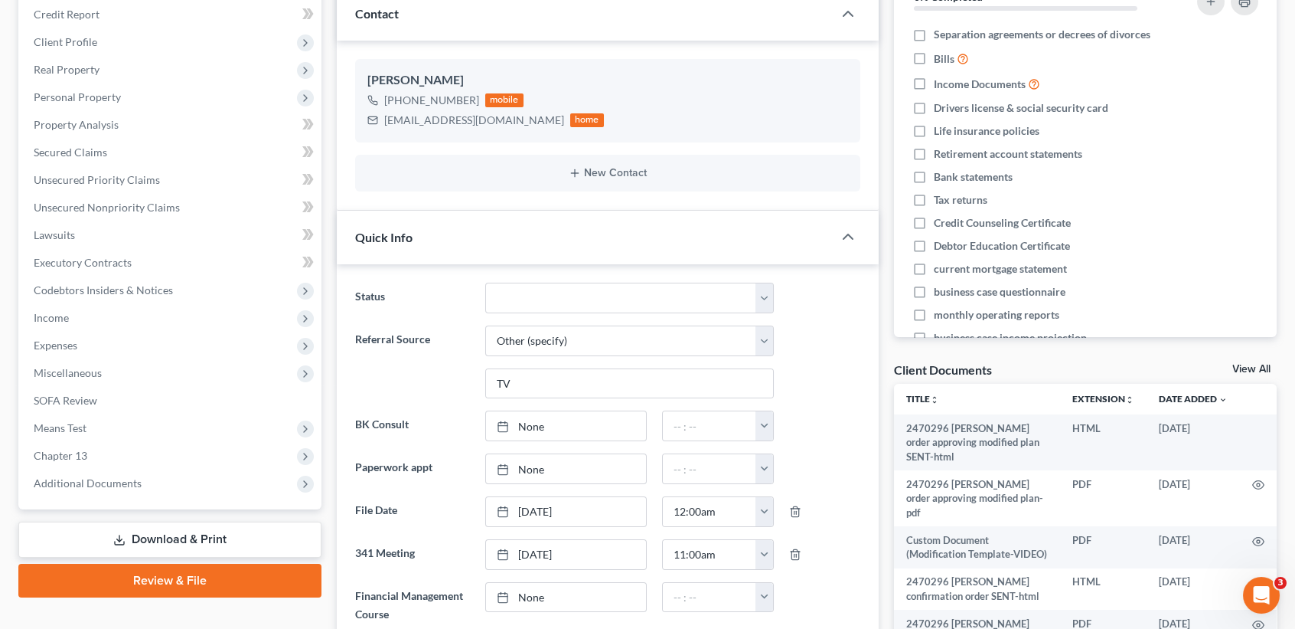
scroll to position [0, 0]
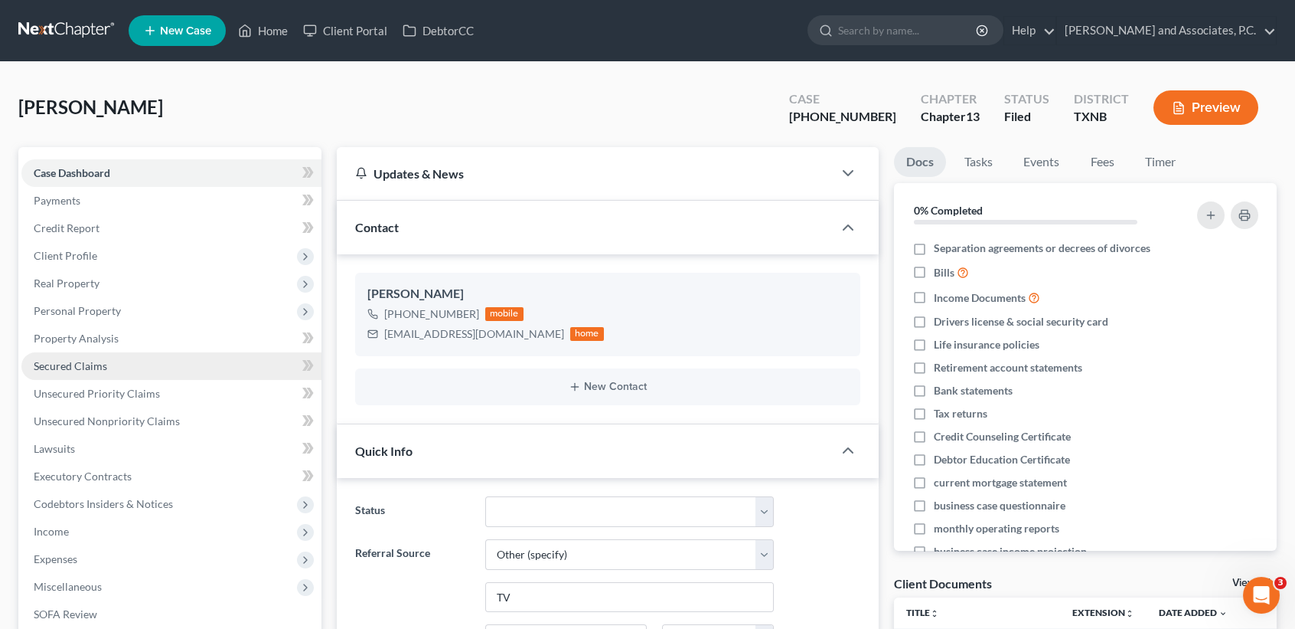
click at [77, 371] on span "Secured Claims" at bounding box center [70, 365] width 73 height 13
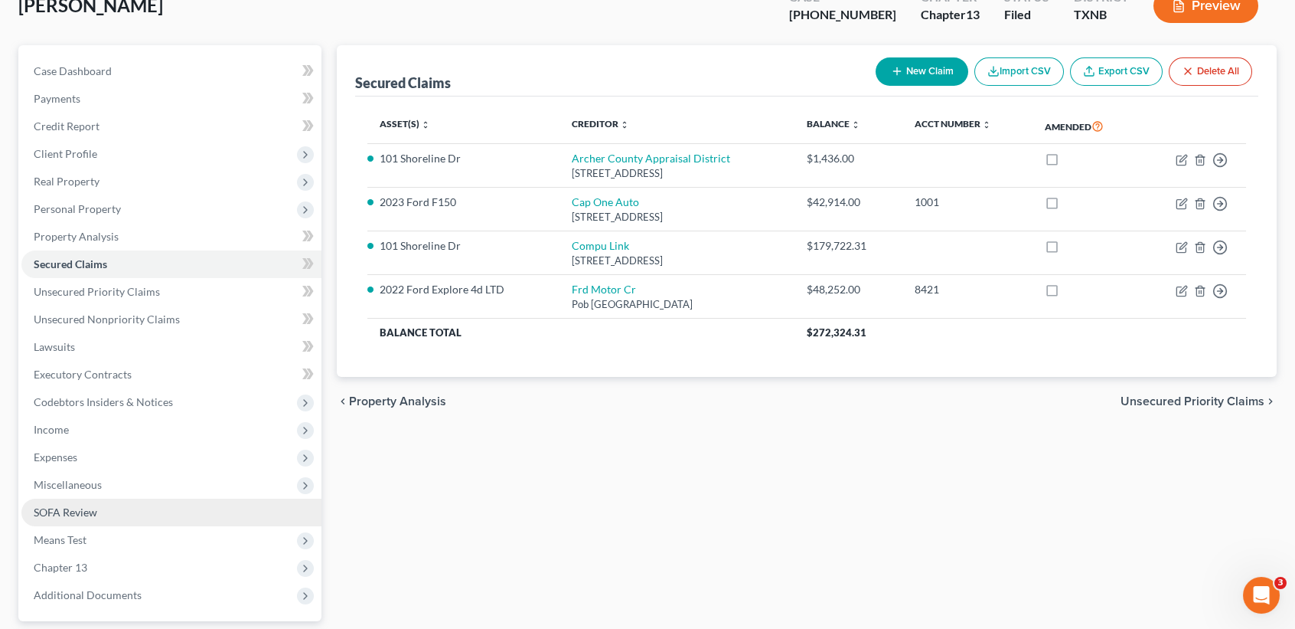
scroll to position [238, 0]
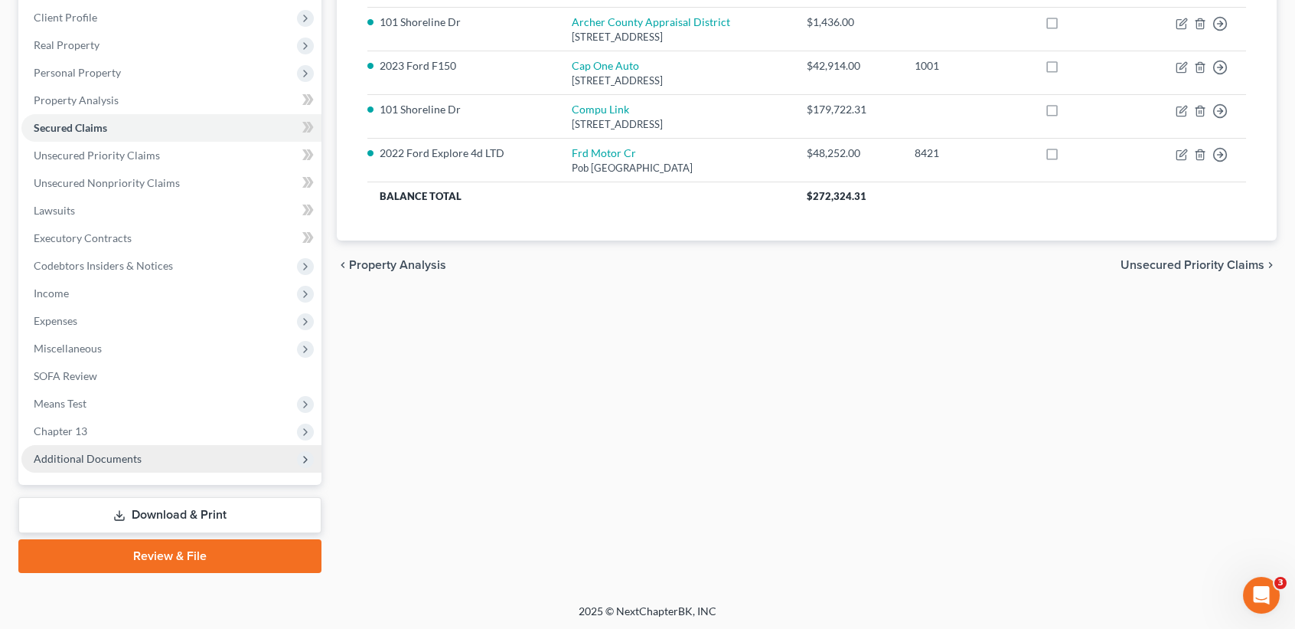
click at [102, 464] on span "Additional Documents" at bounding box center [171, 459] width 300 height 28
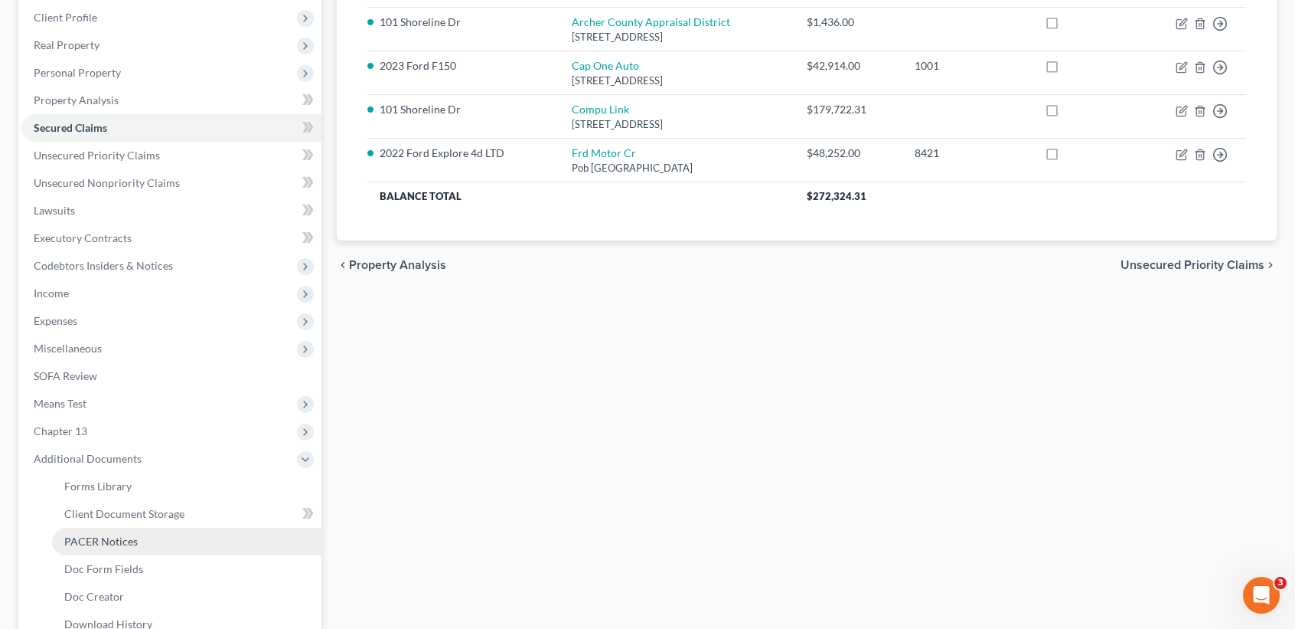
click at [113, 542] on span "PACER Notices" at bounding box center [100, 540] width 73 height 13
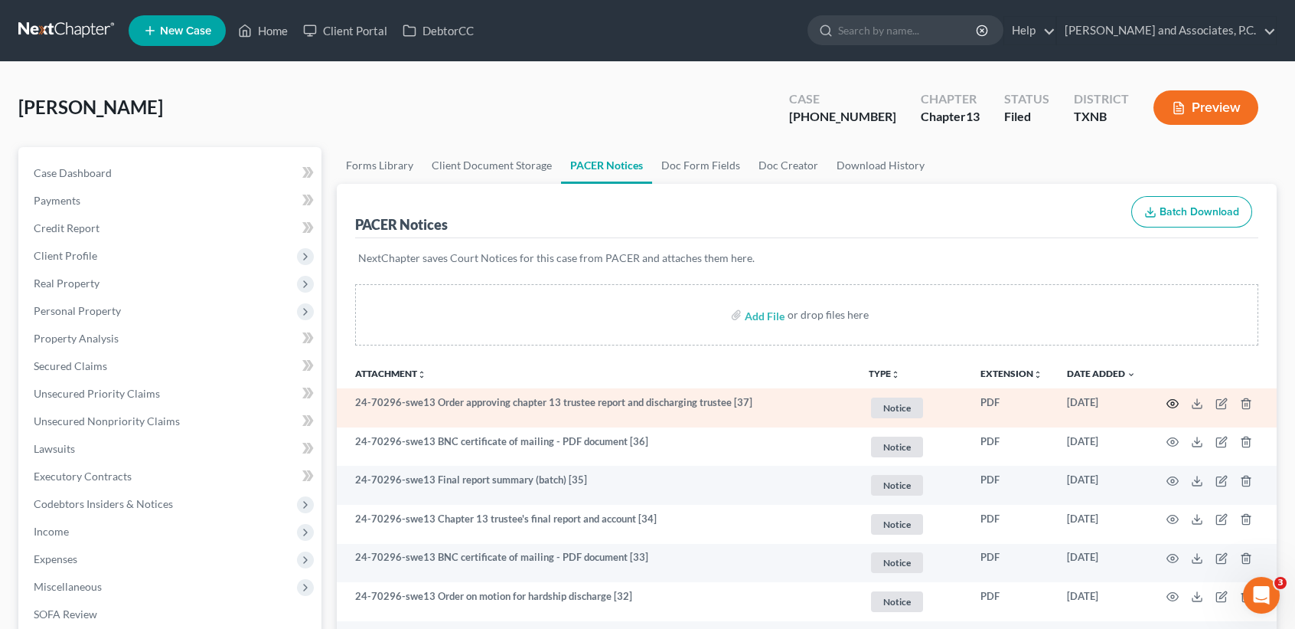
click at [1170, 403] on icon "button" at bounding box center [1173, 403] width 12 height 12
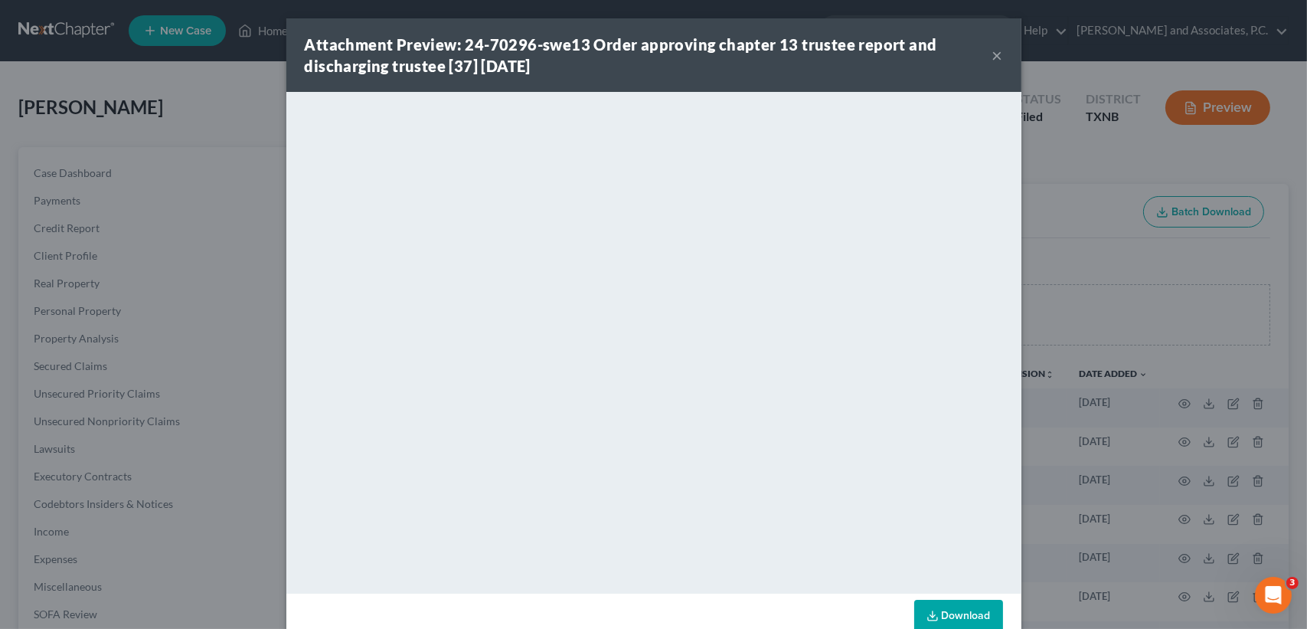
click at [992, 54] on button "×" at bounding box center [997, 55] width 11 height 18
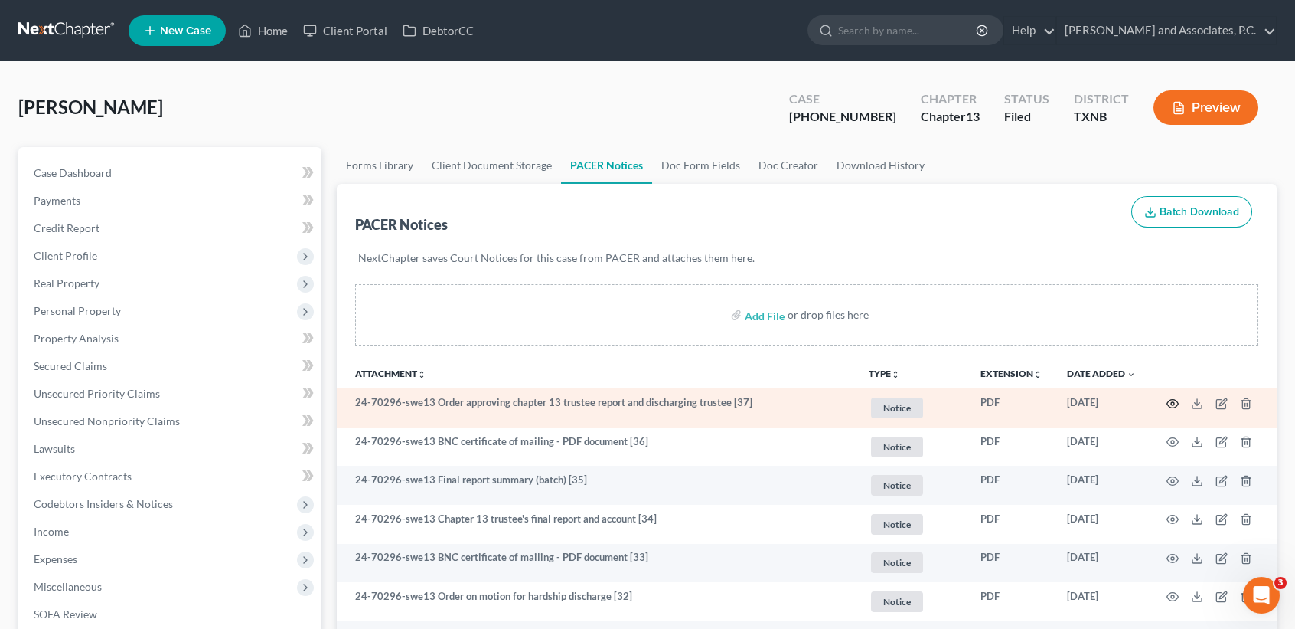
click at [1172, 399] on icon "button" at bounding box center [1172, 403] width 11 height 8
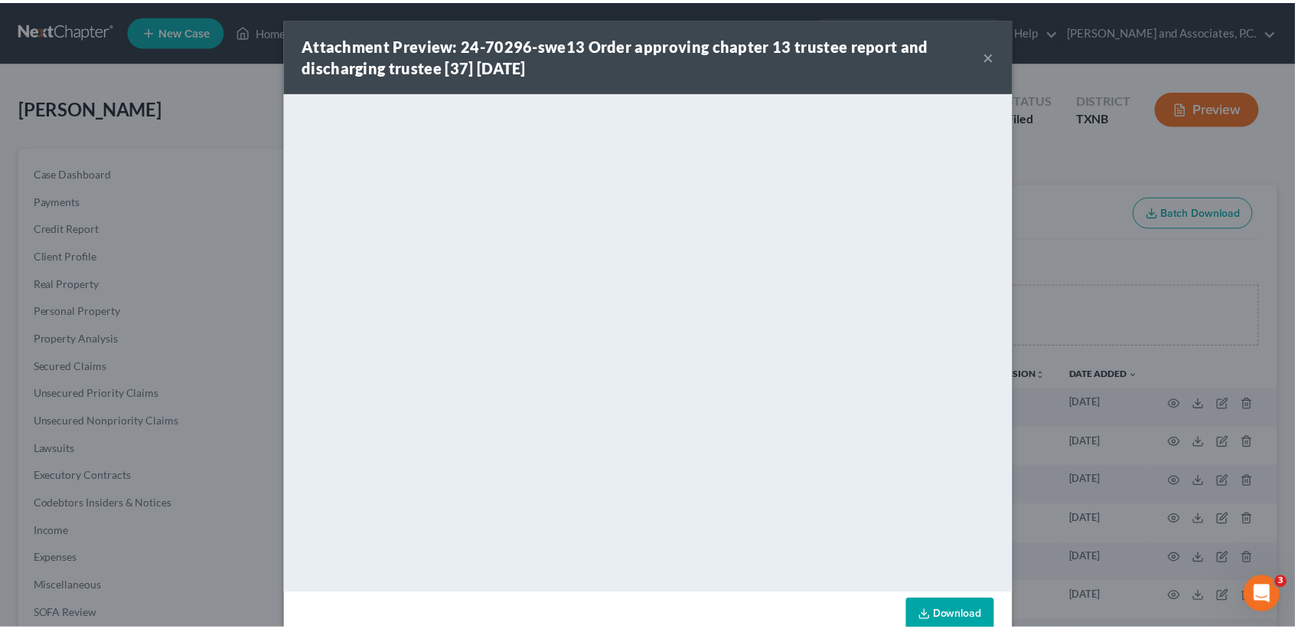
scroll to position [32, 0]
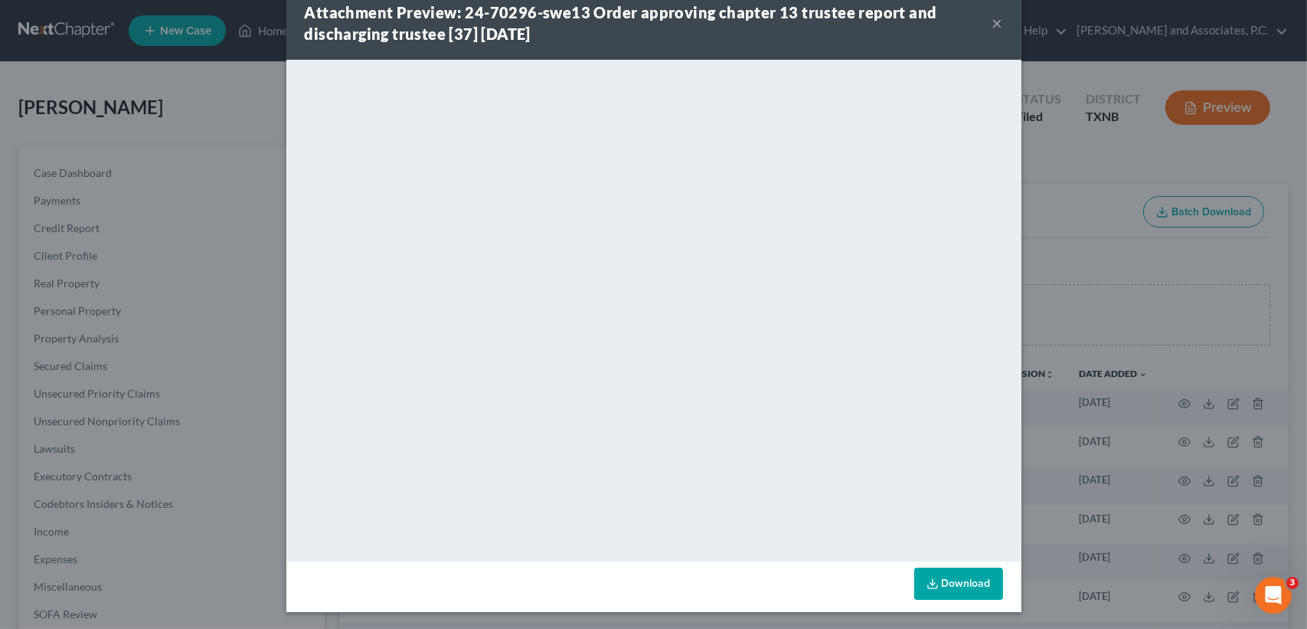
click at [992, 20] on button "×" at bounding box center [997, 23] width 11 height 18
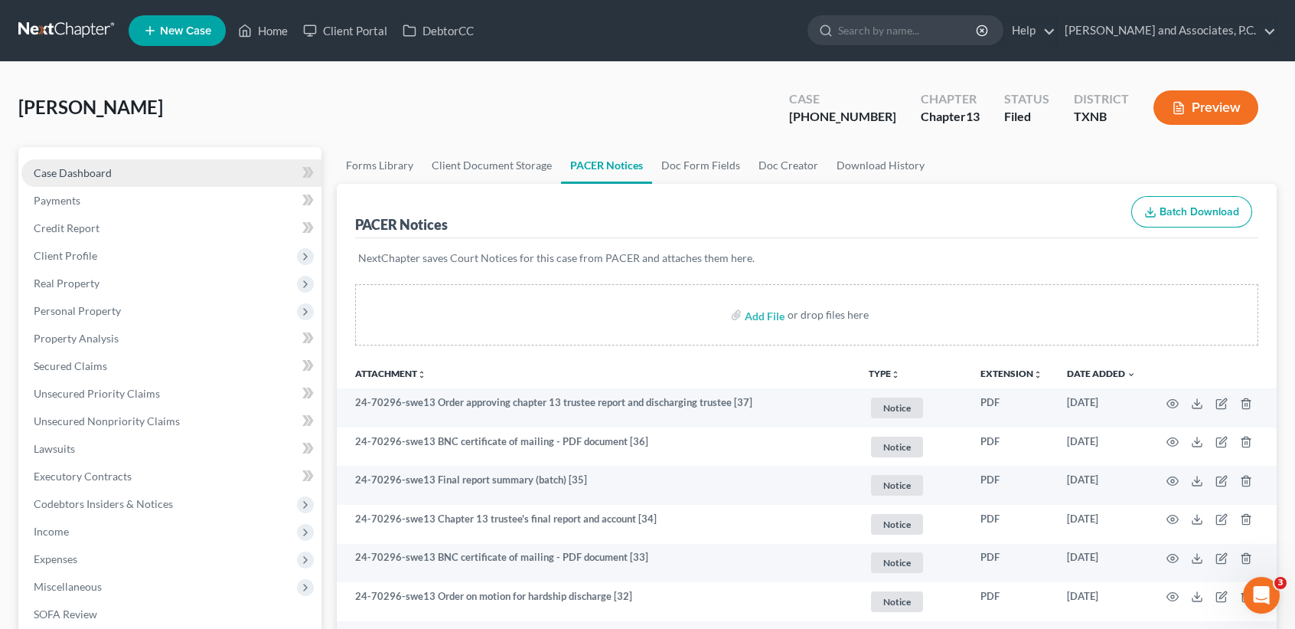
click at [57, 171] on span "Case Dashboard" at bounding box center [73, 172] width 78 height 13
select select "6"
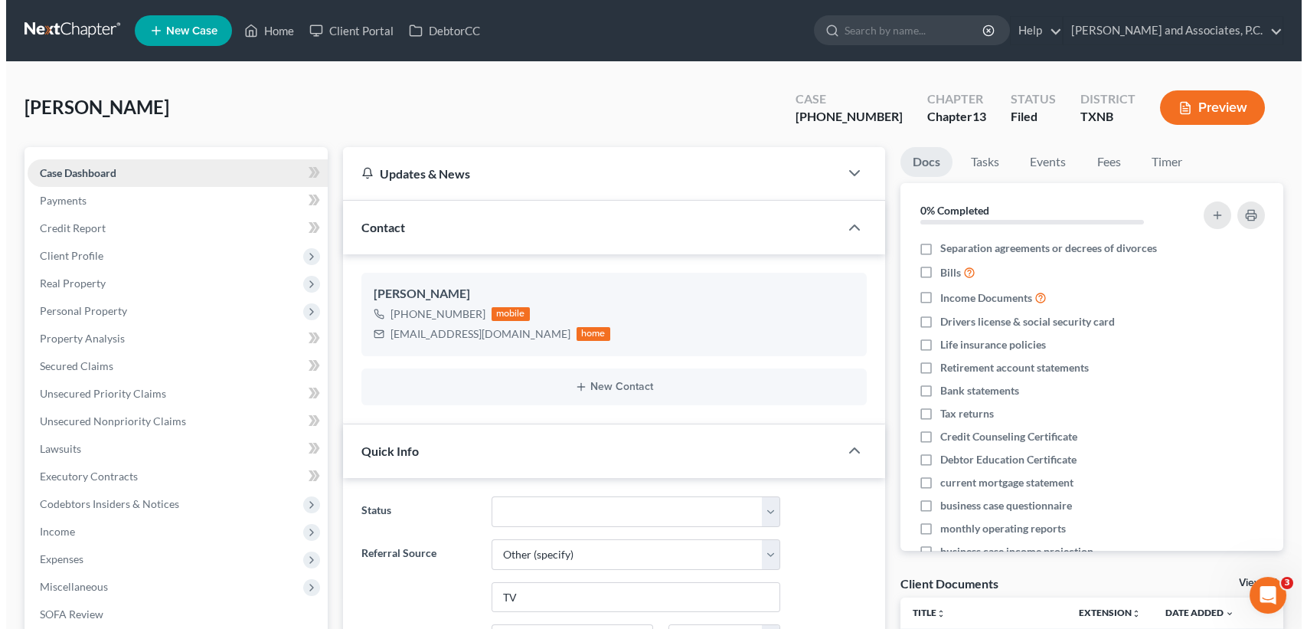
scroll to position [909, 0]
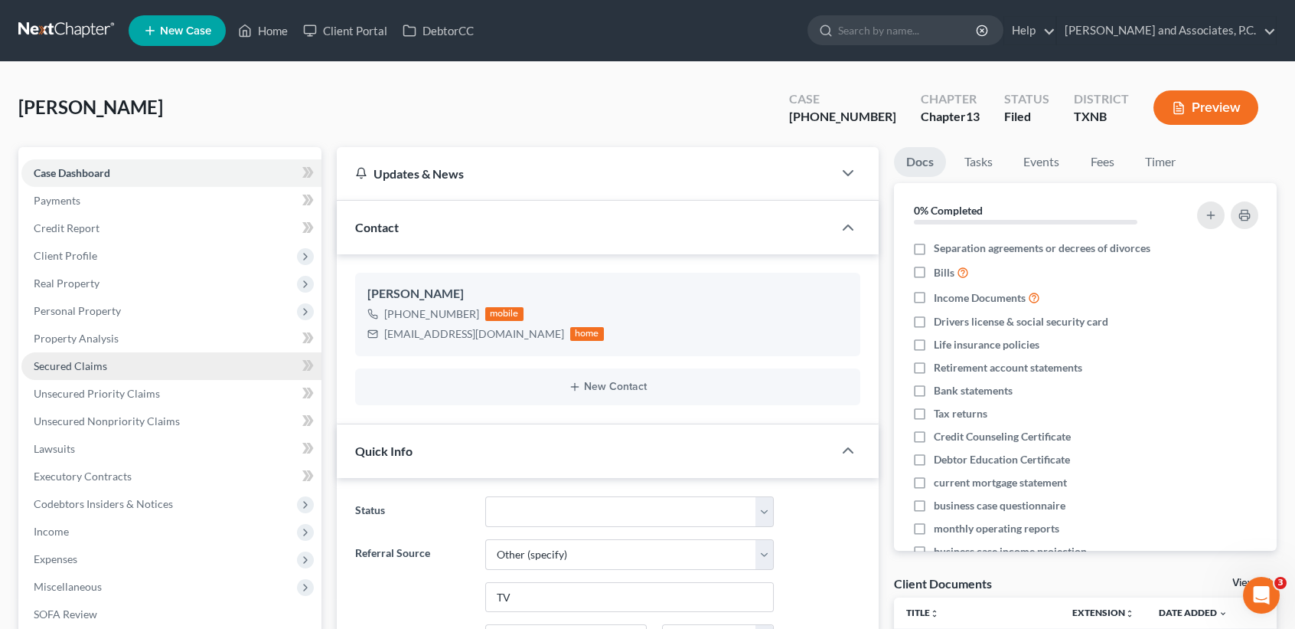
click at [116, 367] on link "Secured Claims" at bounding box center [171, 366] width 300 height 28
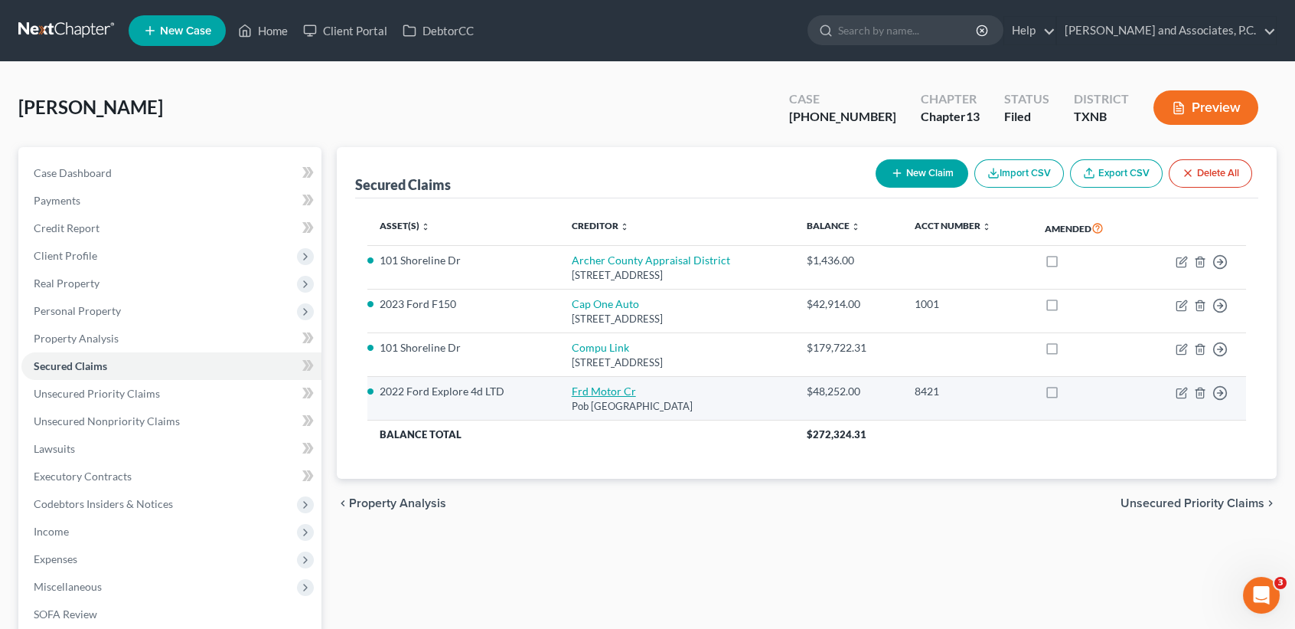
click at [572, 386] on link "Frd Motor Cr" at bounding box center [604, 390] width 64 height 13
select select "30"
select select "6"
select select "0"
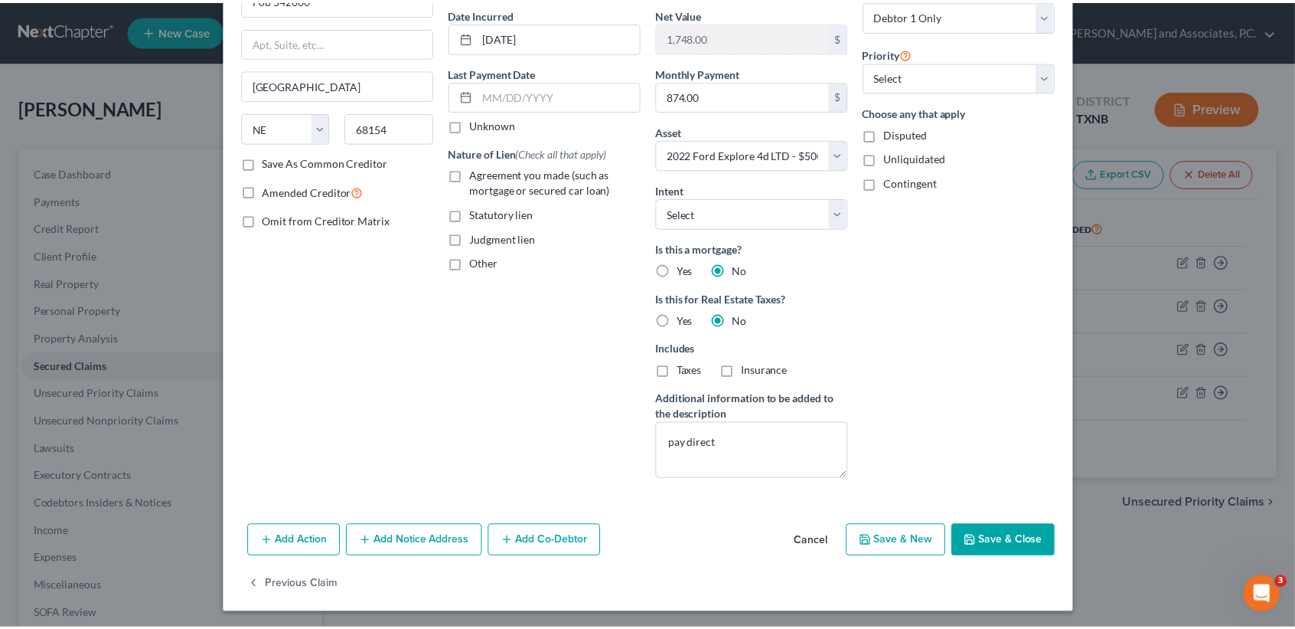
scroll to position [146, 0]
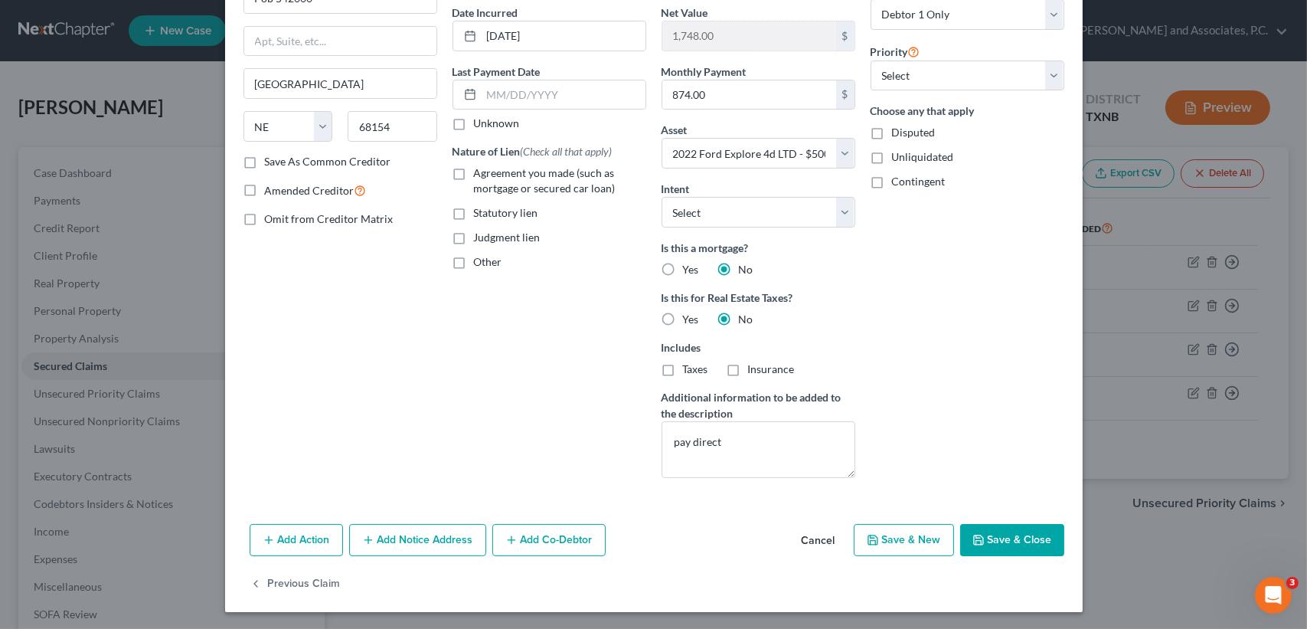
click at [995, 534] on button "Save & Close" at bounding box center [1012, 540] width 104 height 32
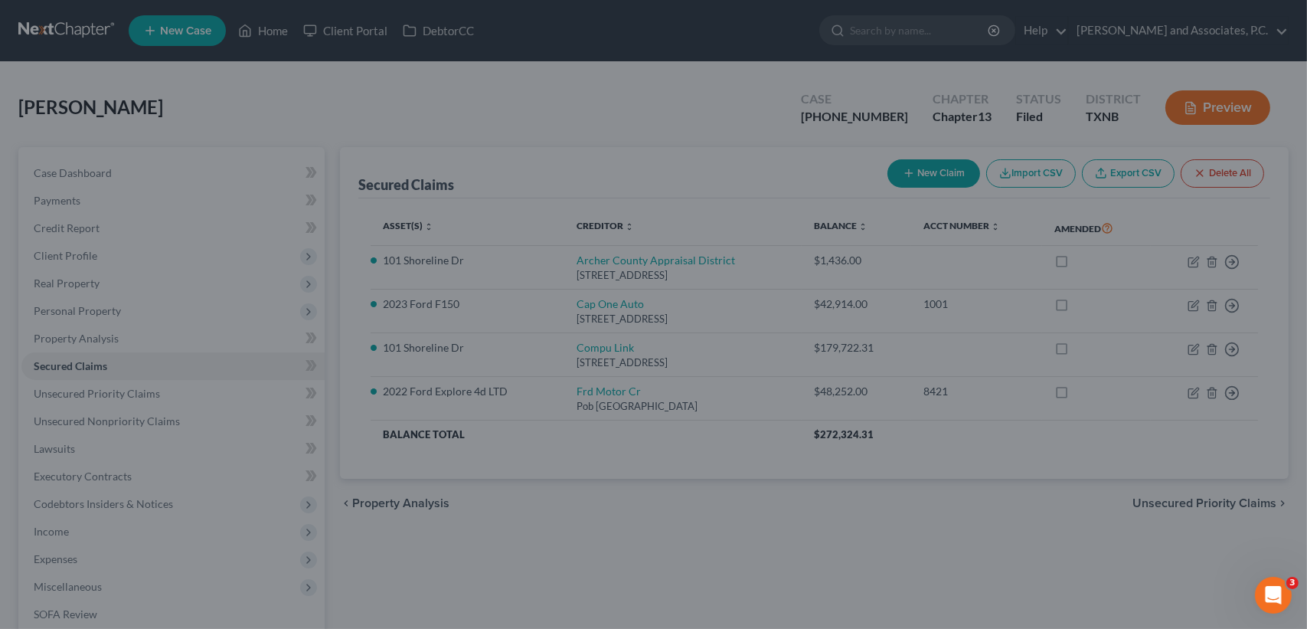
select select "6"
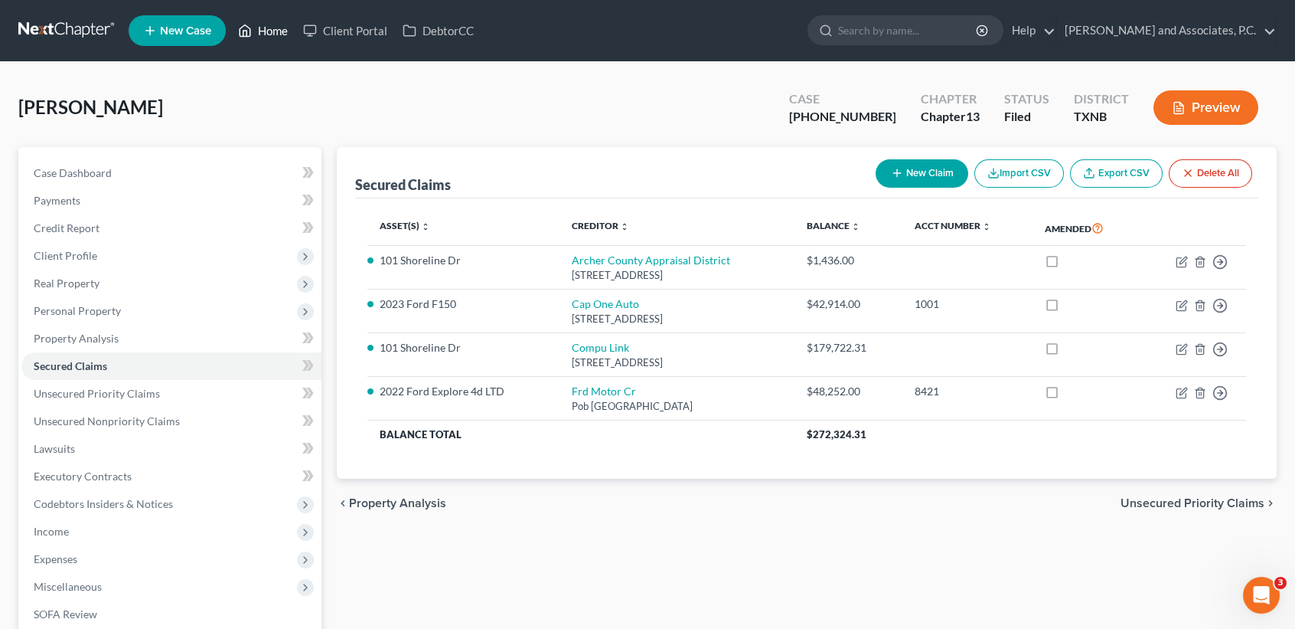
click at [263, 38] on link "Home" at bounding box center [262, 31] width 65 height 28
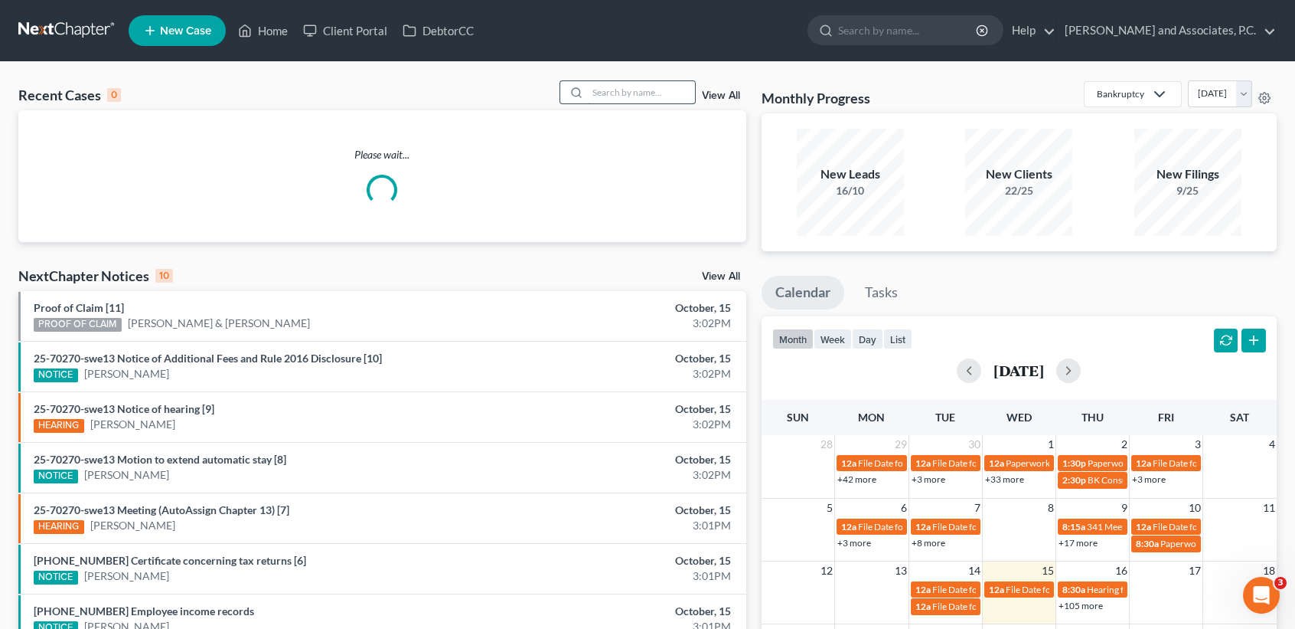
click at [641, 93] on input "search" at bounding box center [641, 92] width 107 height 22
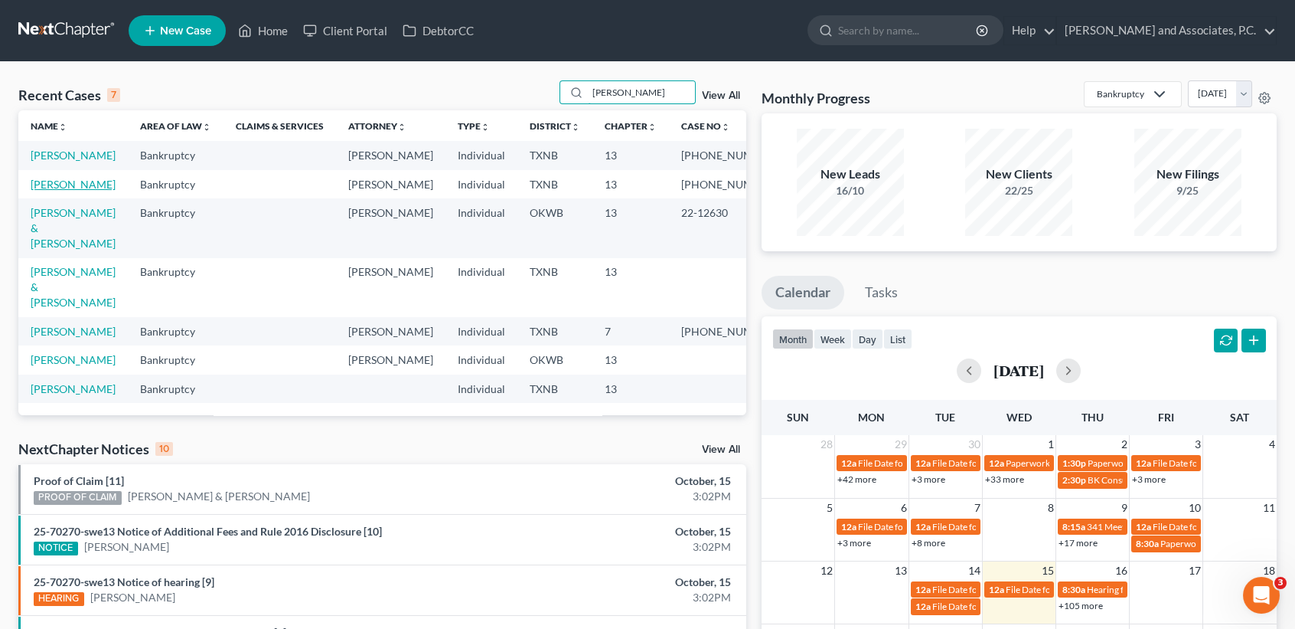
type input "[PERSON_NAME]"
click at [77, 191] on link "[PERSON_NAME]" at bounding box center [73, 184] width 85 height 13
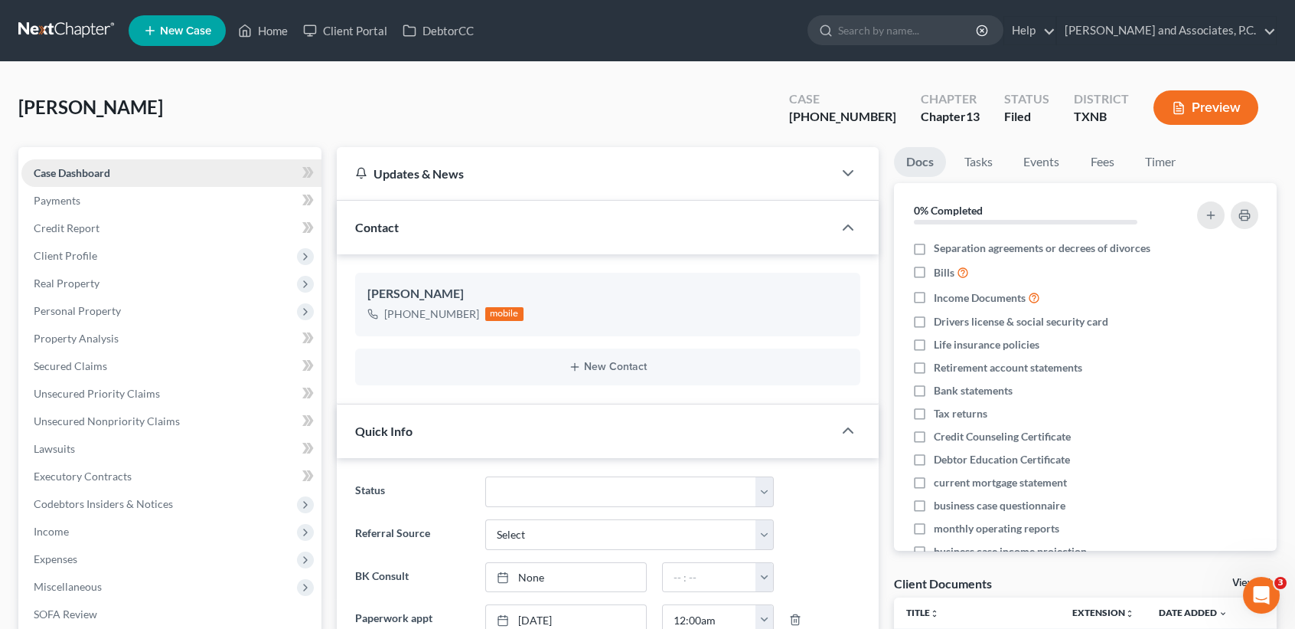
scroll to position [223, 0]
click at [260, 21] on link "Home" at bounding box center [262, 31] width 65 height 28
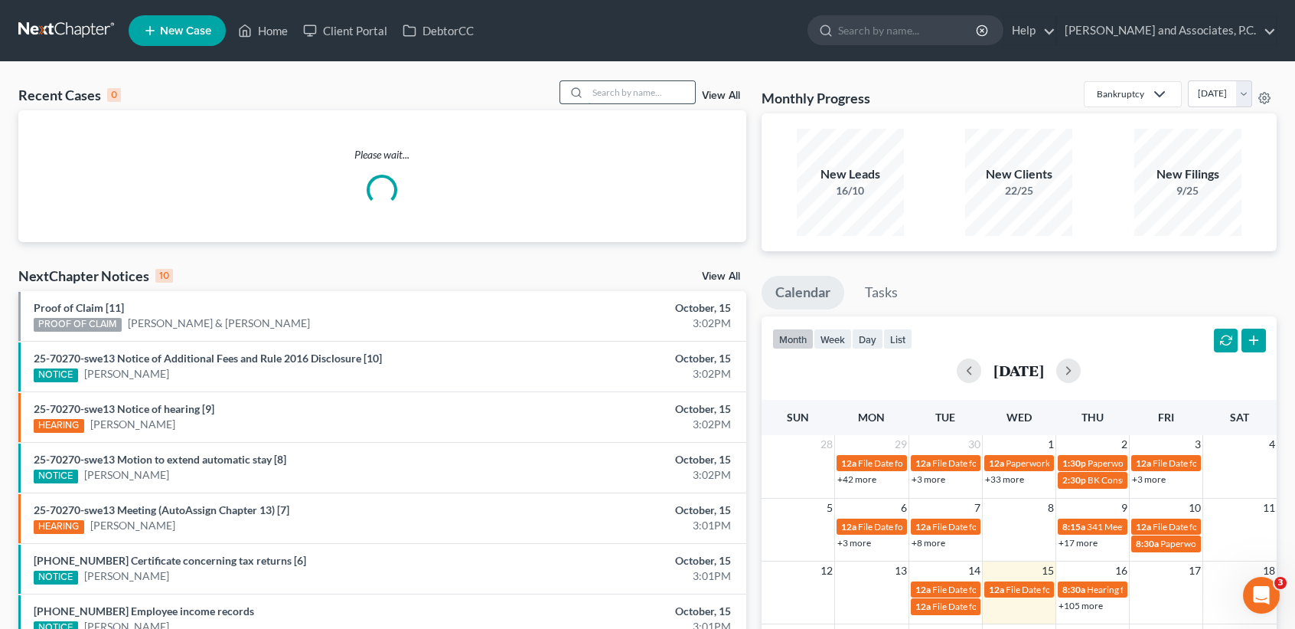
click at [668, 87] on input "search" at bounding box center [641, 92] width 107 height 22
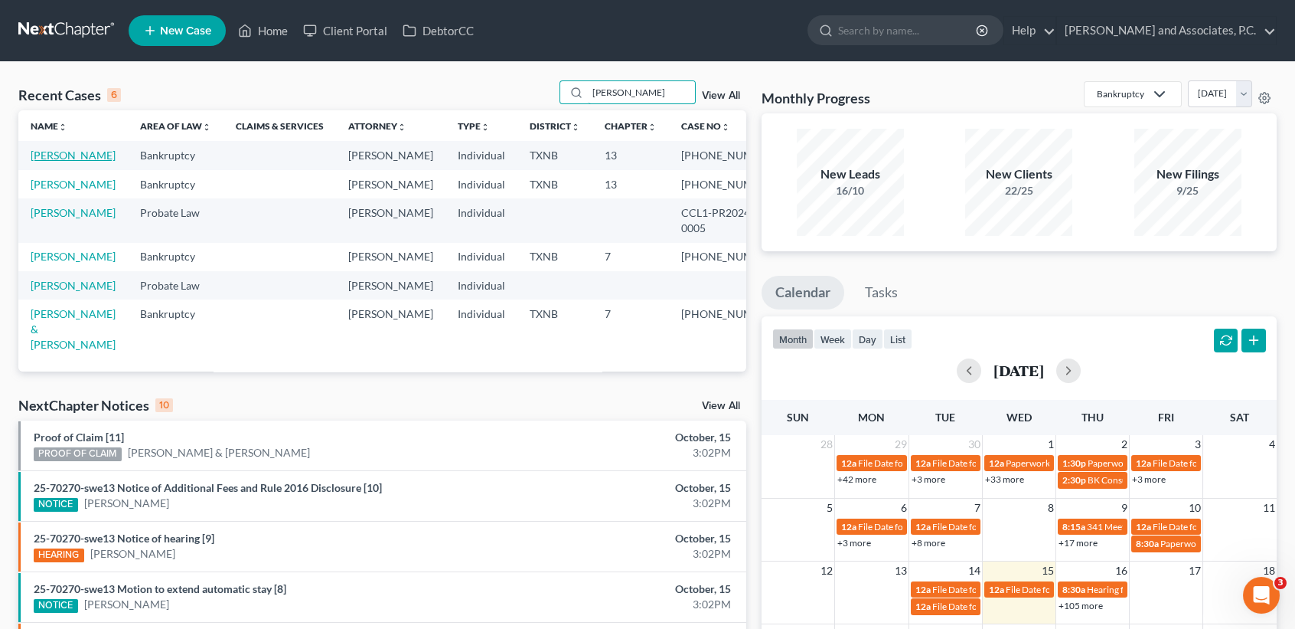
type input "[PERSON_NAME]"
click at [57, 162] on link "[PERSON_NAME]" at bounding box center [73, 155] width 85 height 13
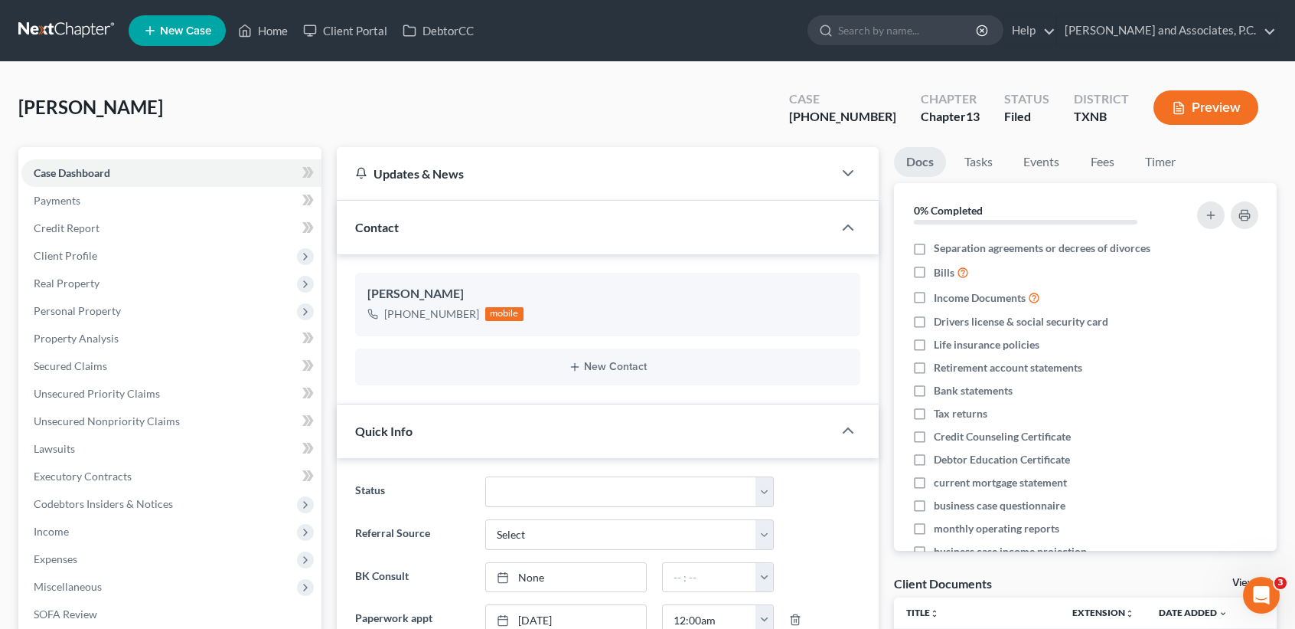
scroll to position [223, 0]
click at [266, 37] on link "Home" at bounding box center [262, 31] width 65 height 28
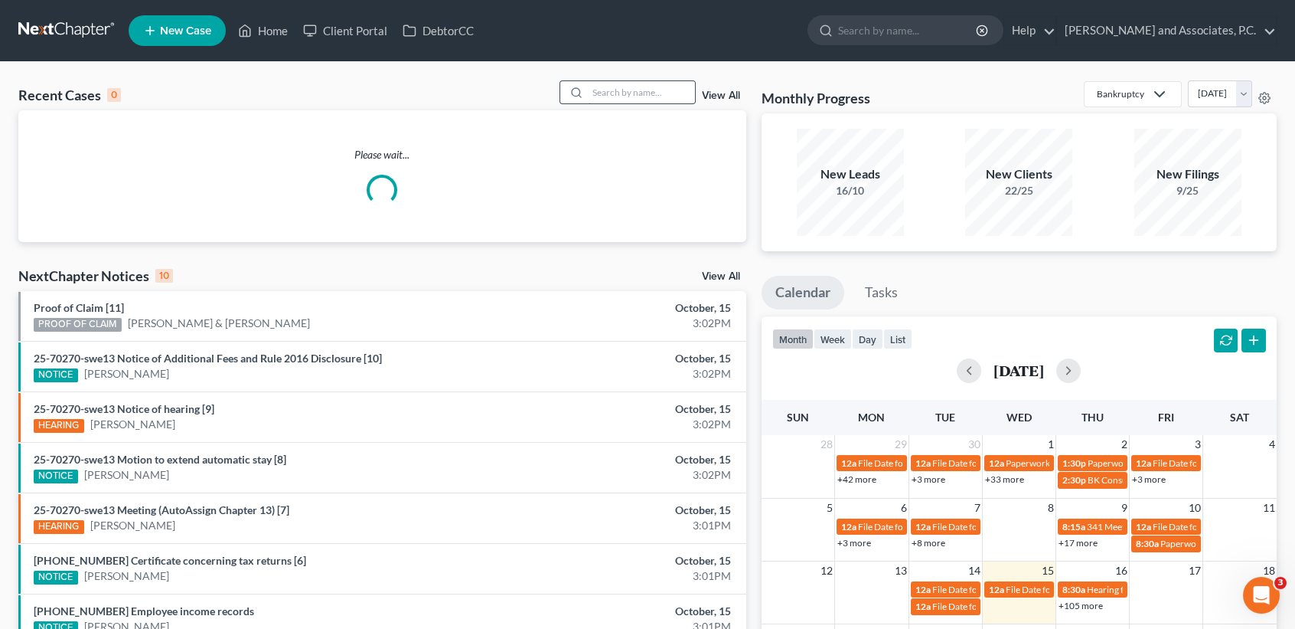
click at [679, 100] on input "search" at bounding box center [641, 92] width 107 height 22
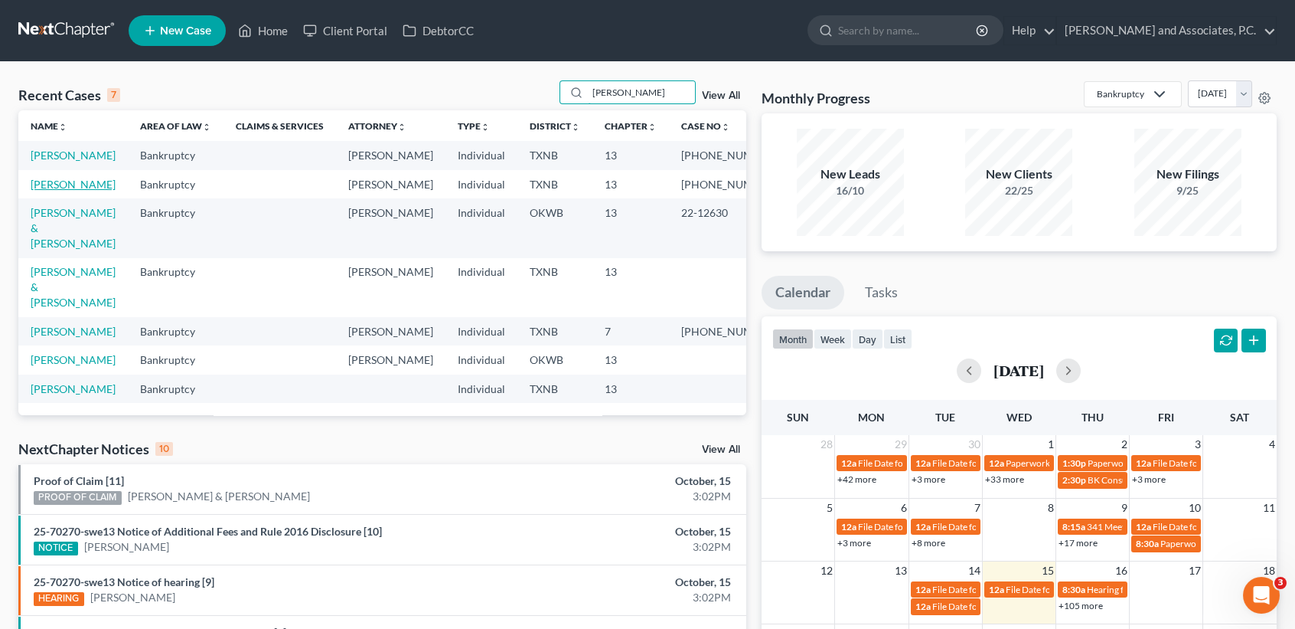
type input "[PERSON_NAME]"
click at [70, 191] on link "[PERSON_NAME]" at bounding box center [73, 184] width 85 height 13
select select "6"
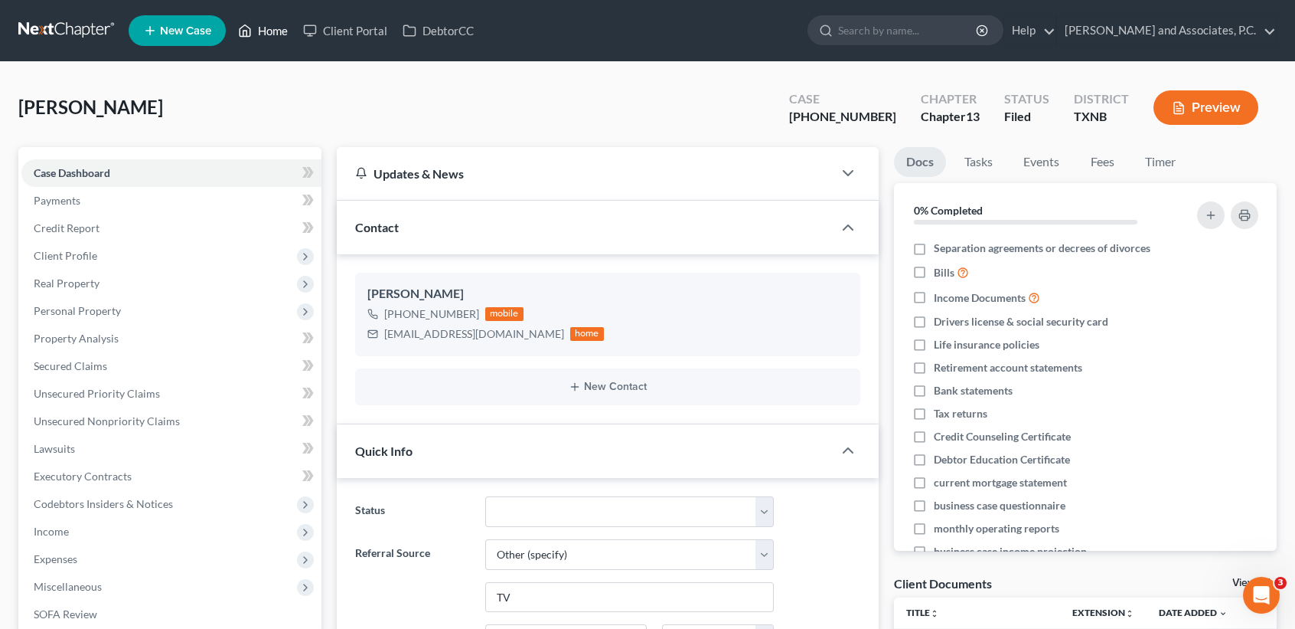
click at [247, 44] on link "Home" at bounding box center [262, 31] width 65 height 28
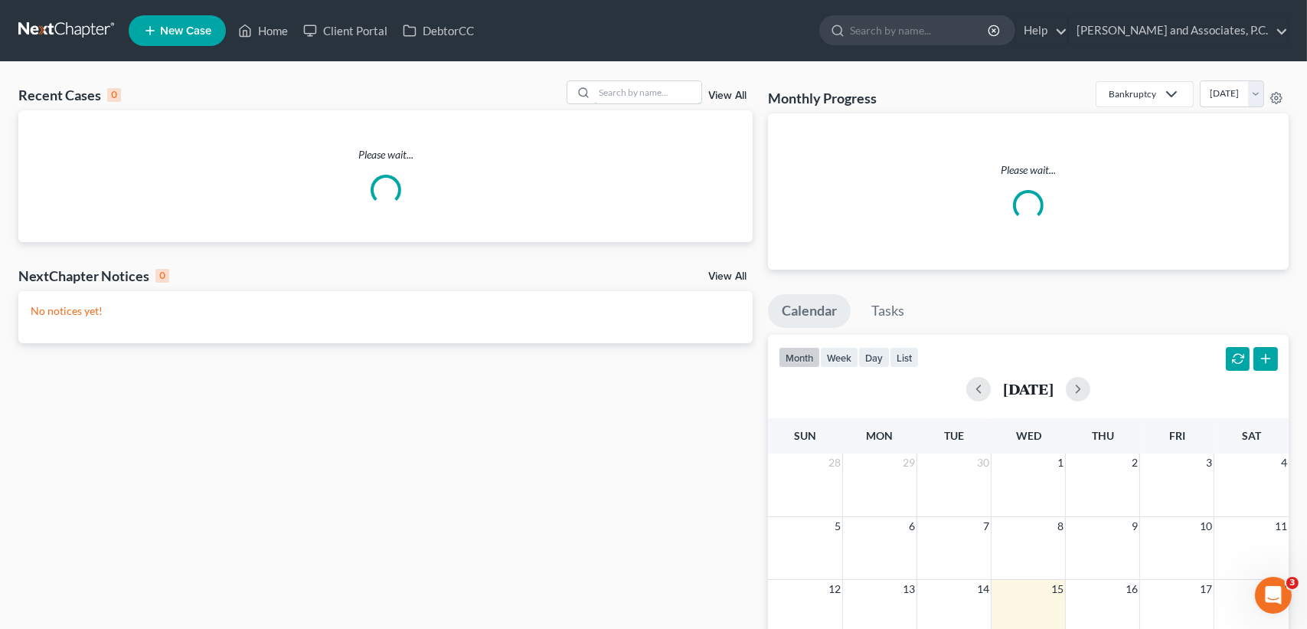
drag, startPoint x: 576, startPoint y: 129, endPoint x: 690, endPoint y: 38, distance: 145.4
click at [680, 93] on input "search" at bounding box center [647, 92] width 107 height 22
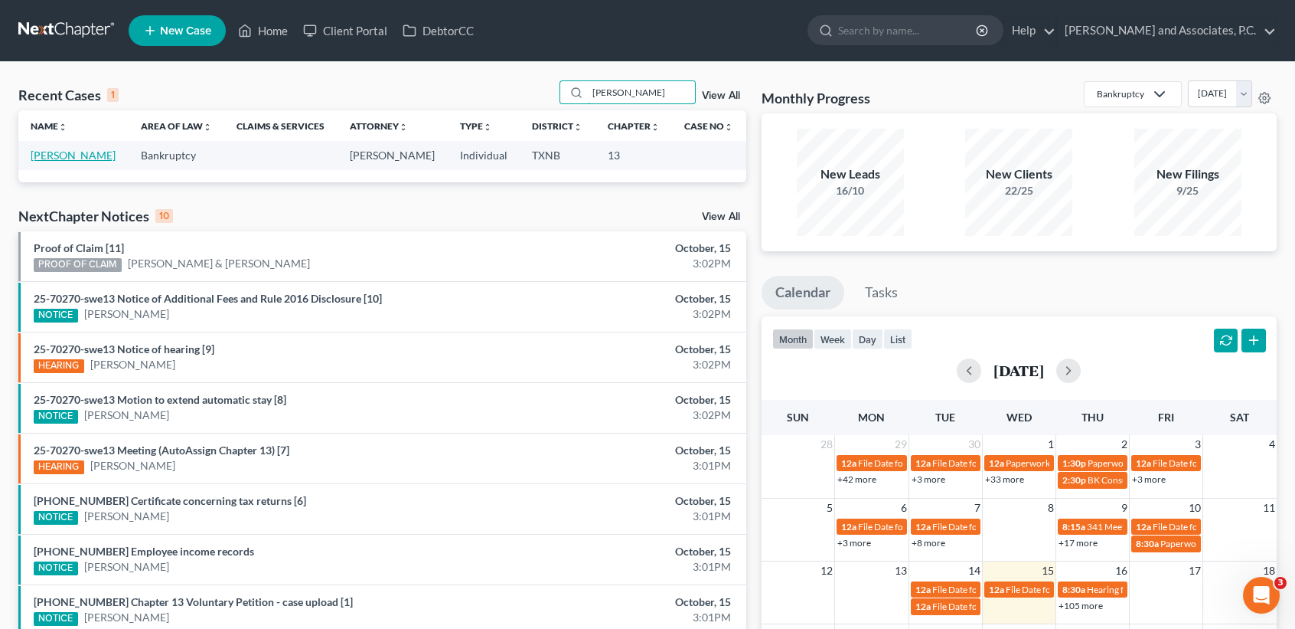
type input "[PERSON_NAME]"
click at [60, 162] on link "[PERSON_NAME]" at bounding box center [73, 155] width 85 height 13
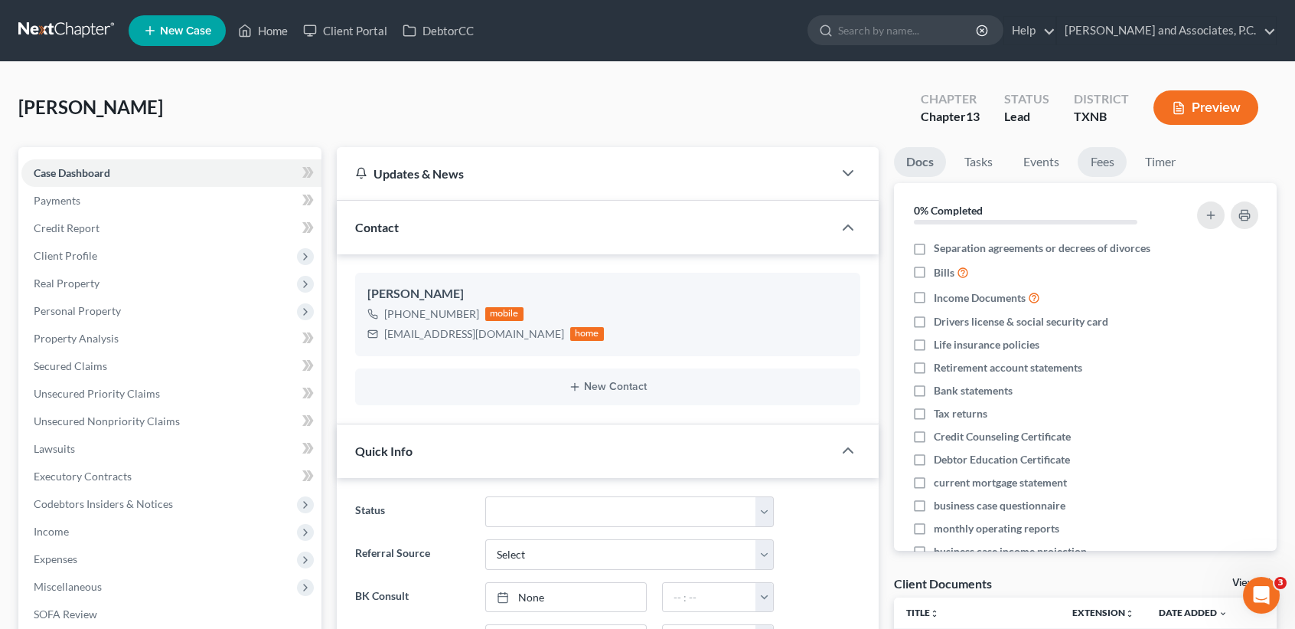
click at [1110, 168] on link "Fees" at bounding box center [1102, 162] width 49 height 30
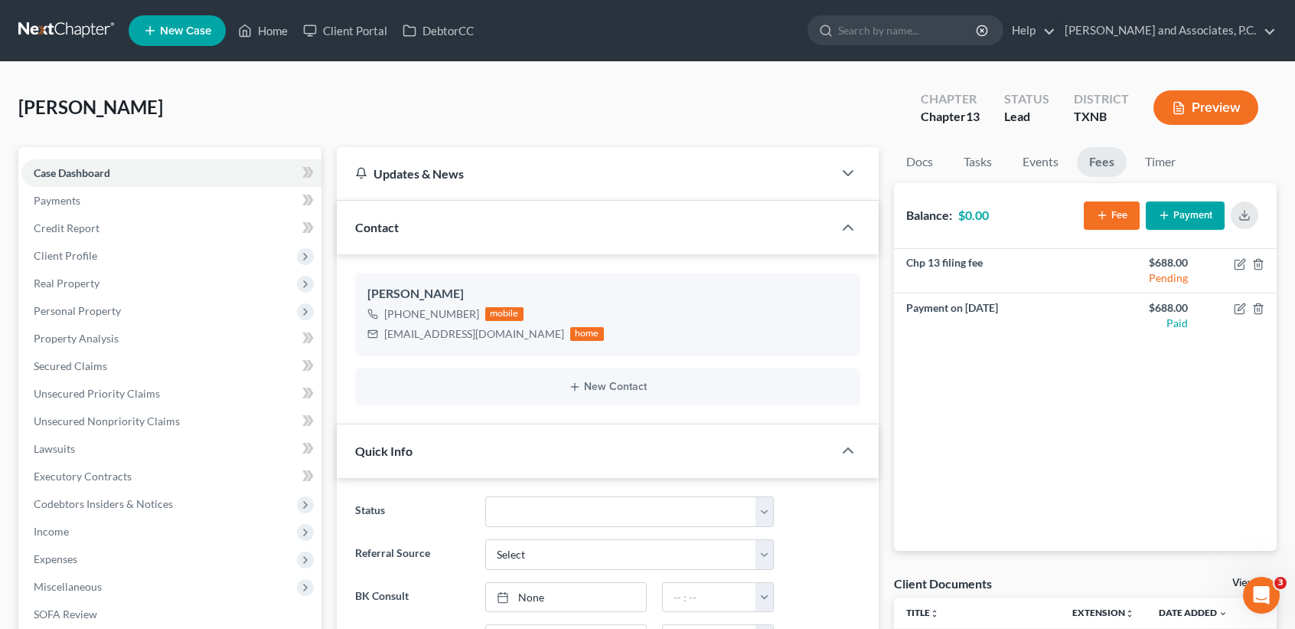
click at [602, 126] on div "[PERSON_NAME] Upgraded Chapter Chapter 13 Status Lead District TXNB [GEOGRAPHIC…" at bounding box center [647, 113] width 1259 height 67
click at [271, 38] on link "Home" at bounding box center [262, 31] width 65 height 28
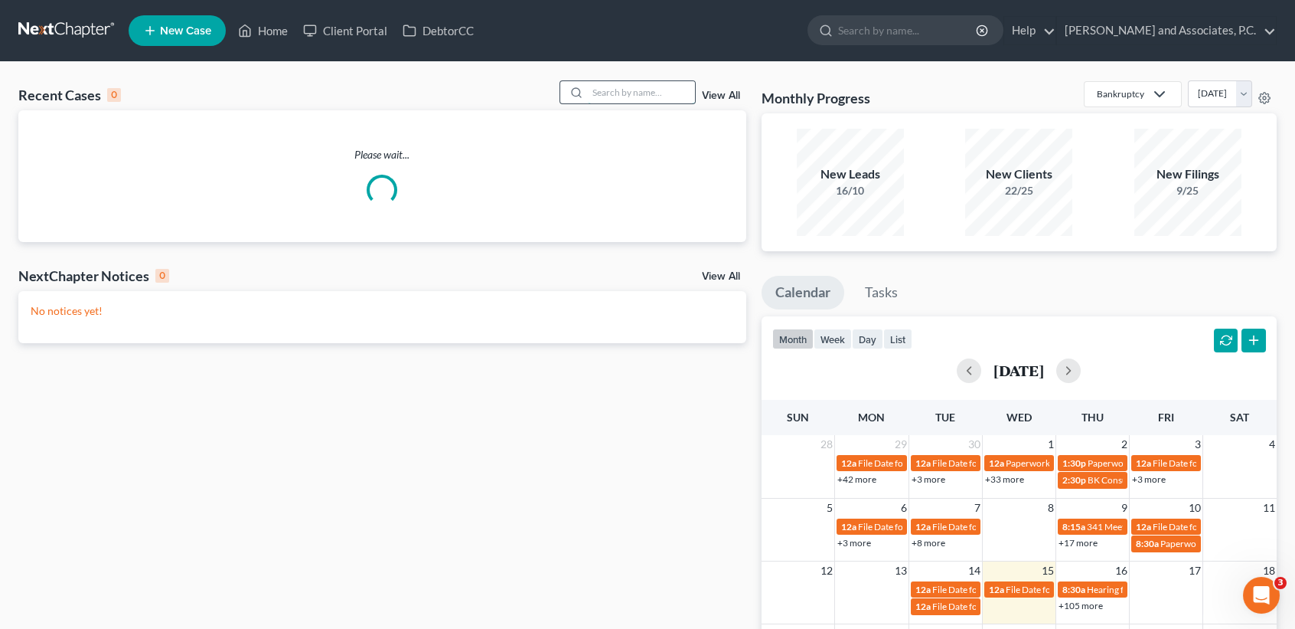
click at [653, 87] on input "search" at bounding box center [641, 92] width 107 height 22
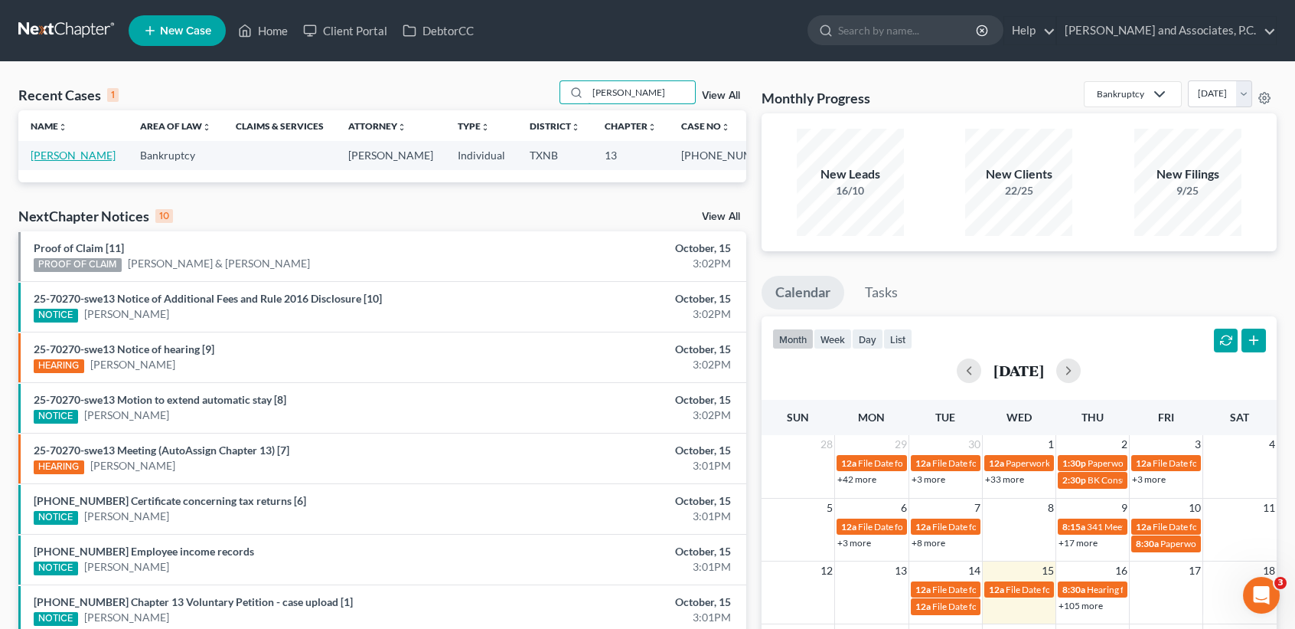
type input "[PERSON_NAME]"
click at [59, 155] on link "[PERSON_NAME]" at bounding box center [73, 155] width 85 height 13
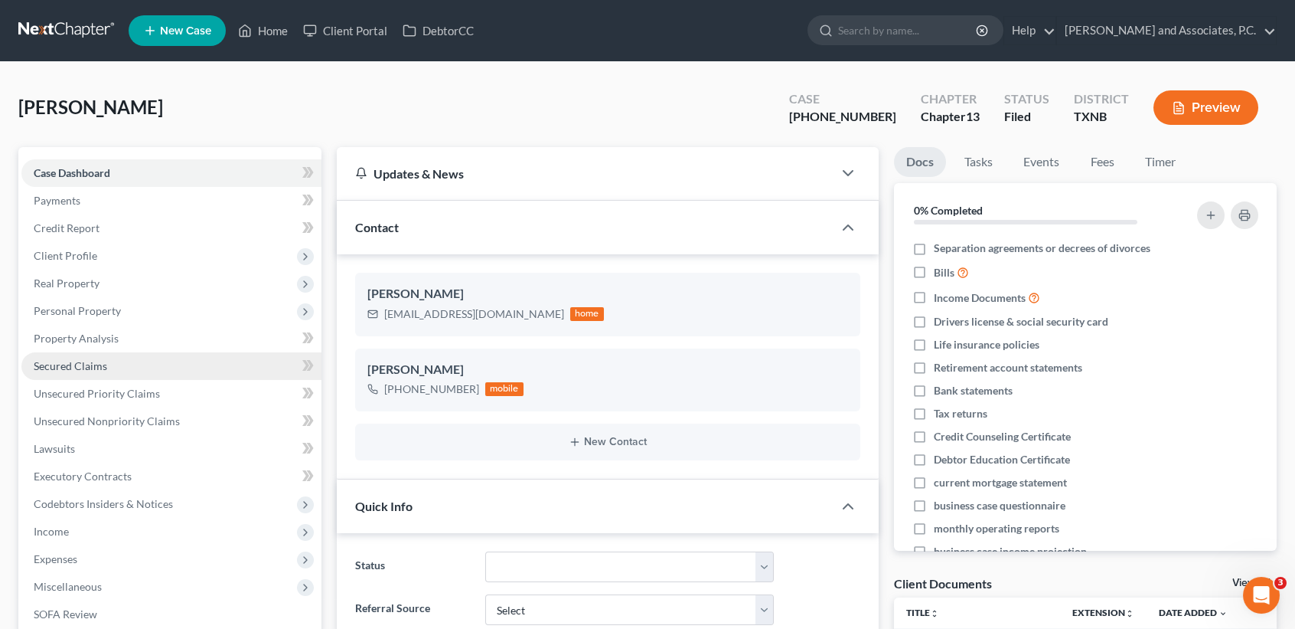
click at [81, 354] on link "Secured Claims" at bounding box center [171, 366] width 300 height 28
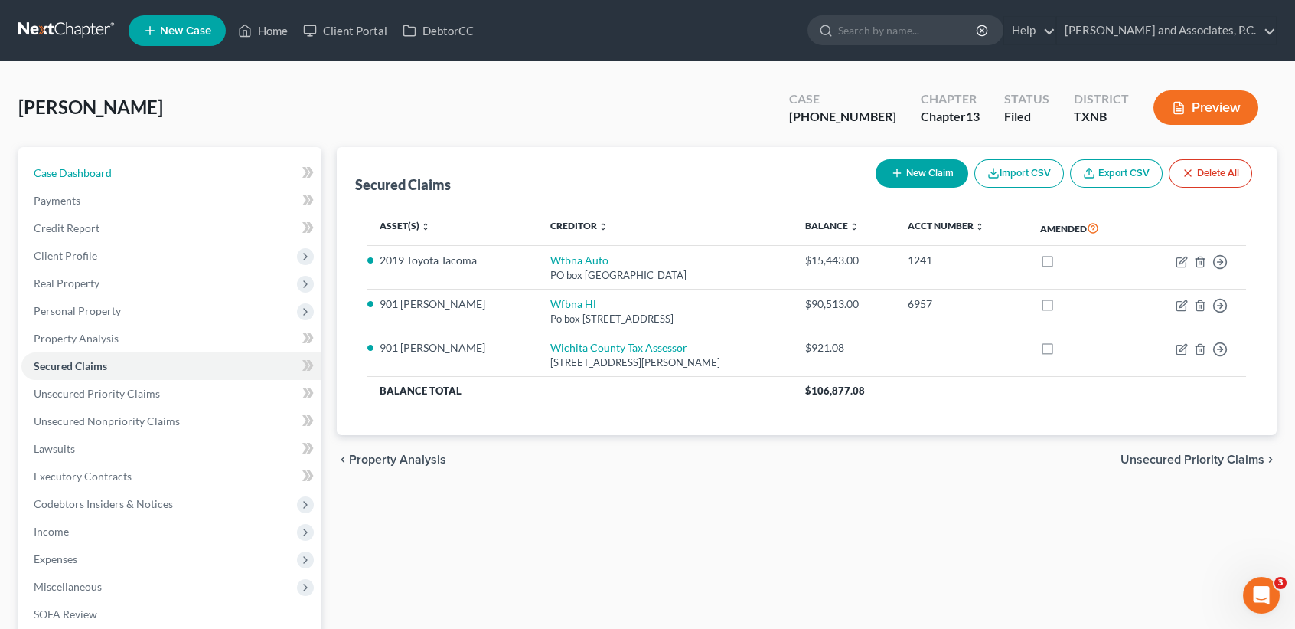
click at [204, 159] on link "Case Dashboard" at bounding box center [171, 173] width 300 height 28
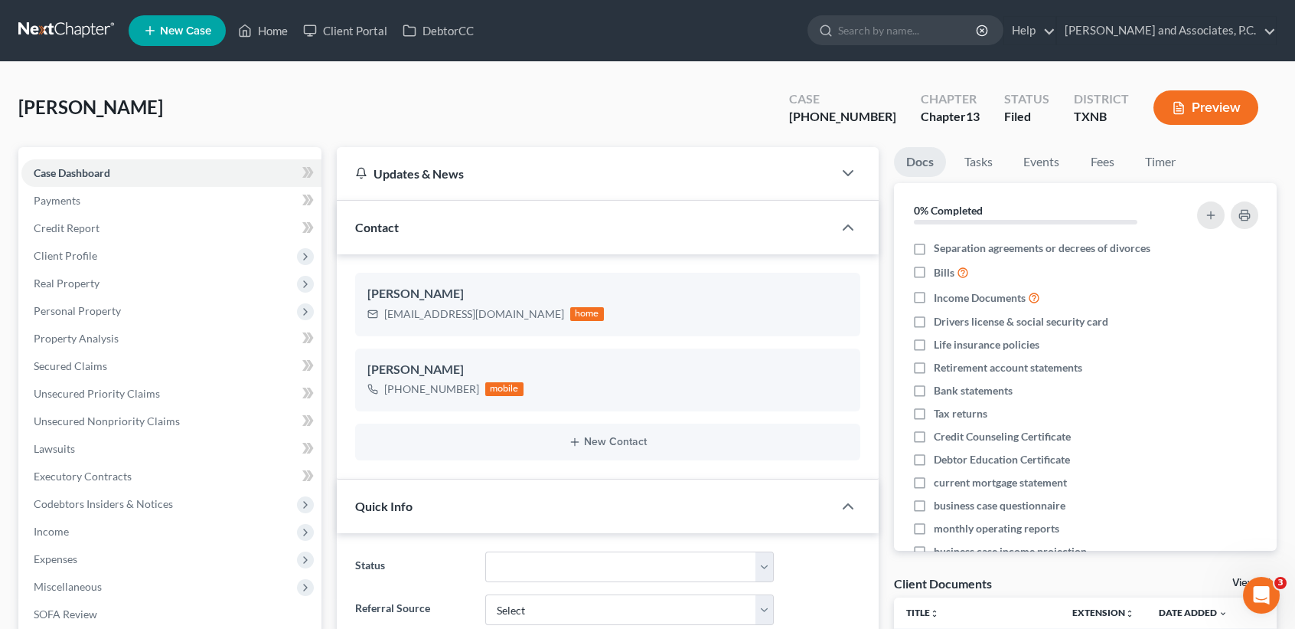
scroll to position [1069, 0]
click at [275, 36] on link "Home" at bounding box center [262, 31] width 65 height 28
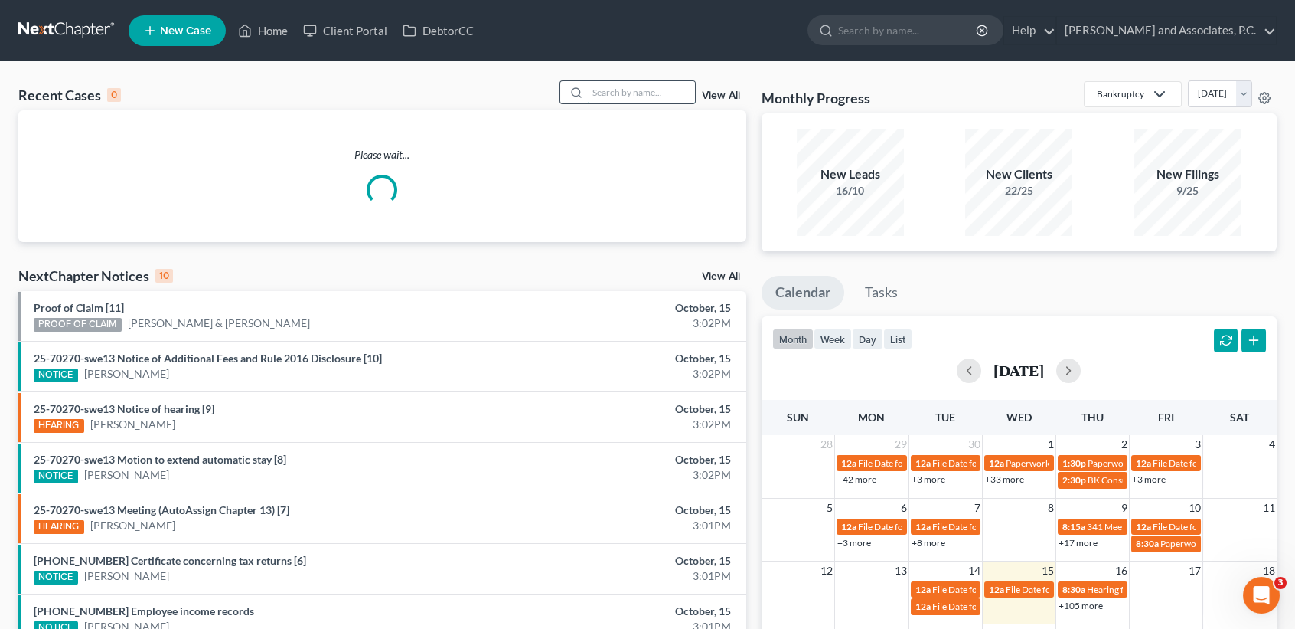
click at [596, 81] on input "search" at bounding box center [641, 92] width 107 height 22
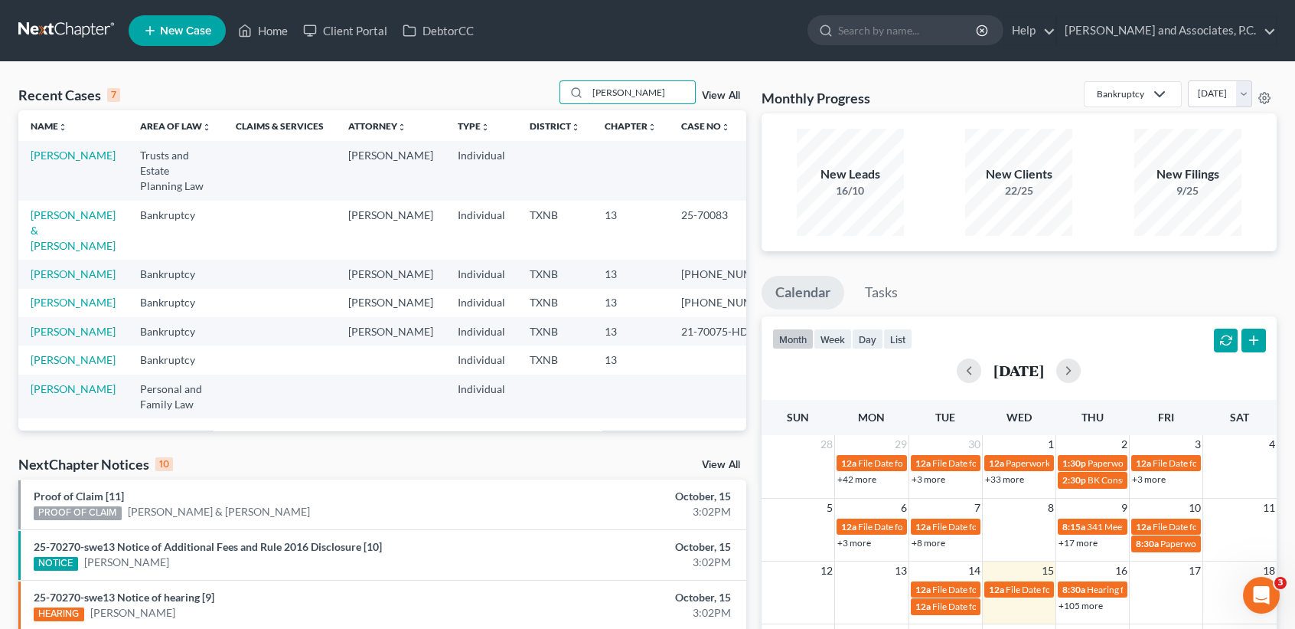
drag, startPoint x: 479, startPoint y: 80, endPoint x: 454, endPoint y: 73, distance: 26.2
click at [457, 76] on div "Recent Cases 7 [PERSON_NAME] View All Name unfold_more expand_more expand_less …" at bounding box center [647, 544] width 1295 height 965
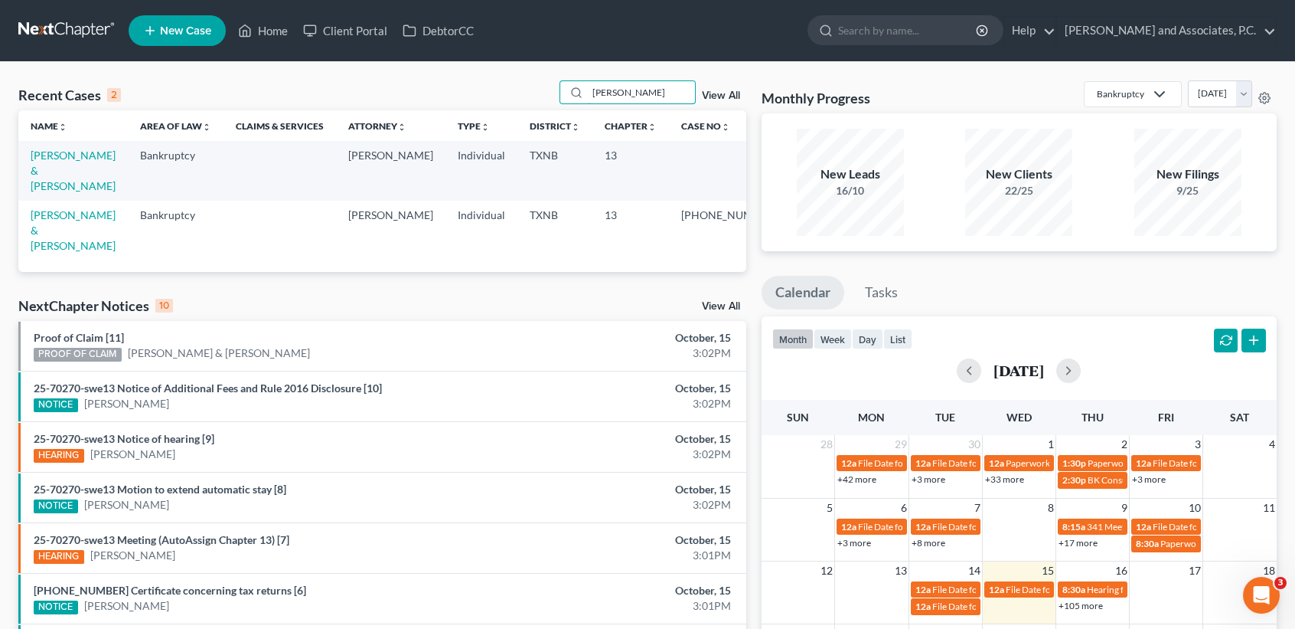
type input "[PERSON_NAME]"
click at [37, 164] on td "[PERSON_NAME] & [PERSON_NAME]" at bounding box center [72, 170] width 109 height 59
click at [47, 163] on td "[PERSON_NAME] & [PERSON_NAME]" at bounding box center [72, 170] width 109 height 59
click at [47, 155] on link "[PERSON_NAME] & [PERSON_NAME]" at bounding box center [73, 171] width 85 height 44
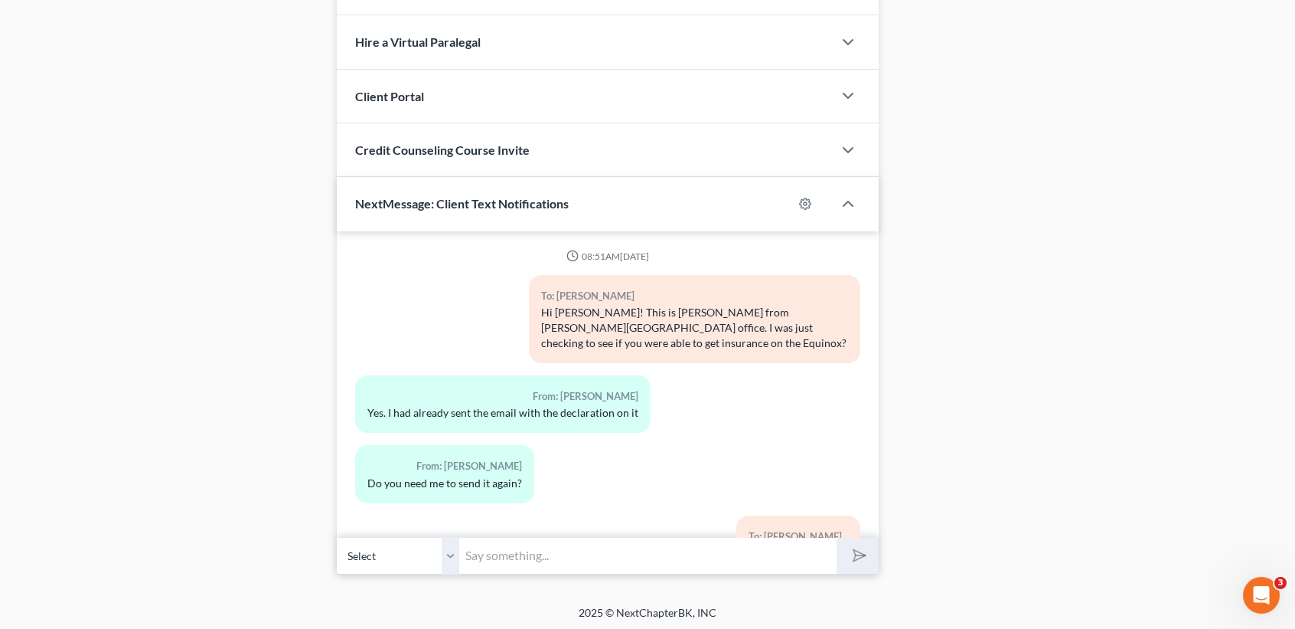
scroll to position [4299, 0]
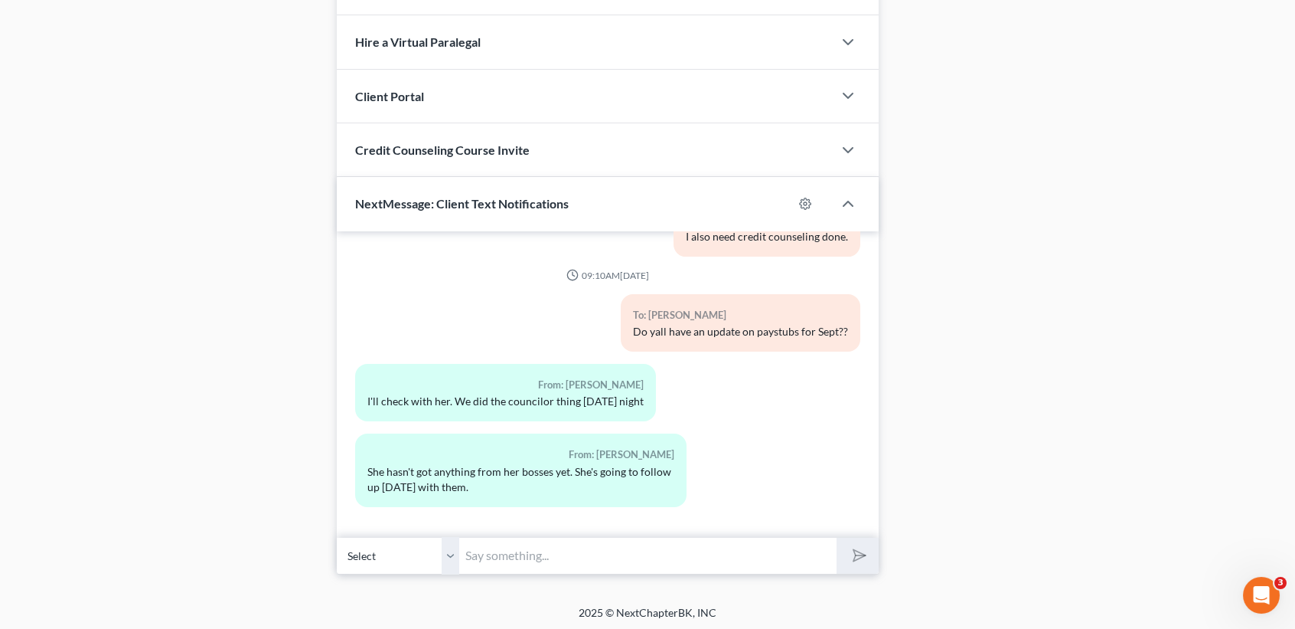
click at [552, 550] on input "text" at bounding box center [647, 556] width 377 height 38
drag, startPoint x: 975, startPoint y: 533, endPoint x: 698, endPoint y: 571, distance: 279.8
click at [691, 563] on input "text" at bounding box center [647, 556] width 377 height 38
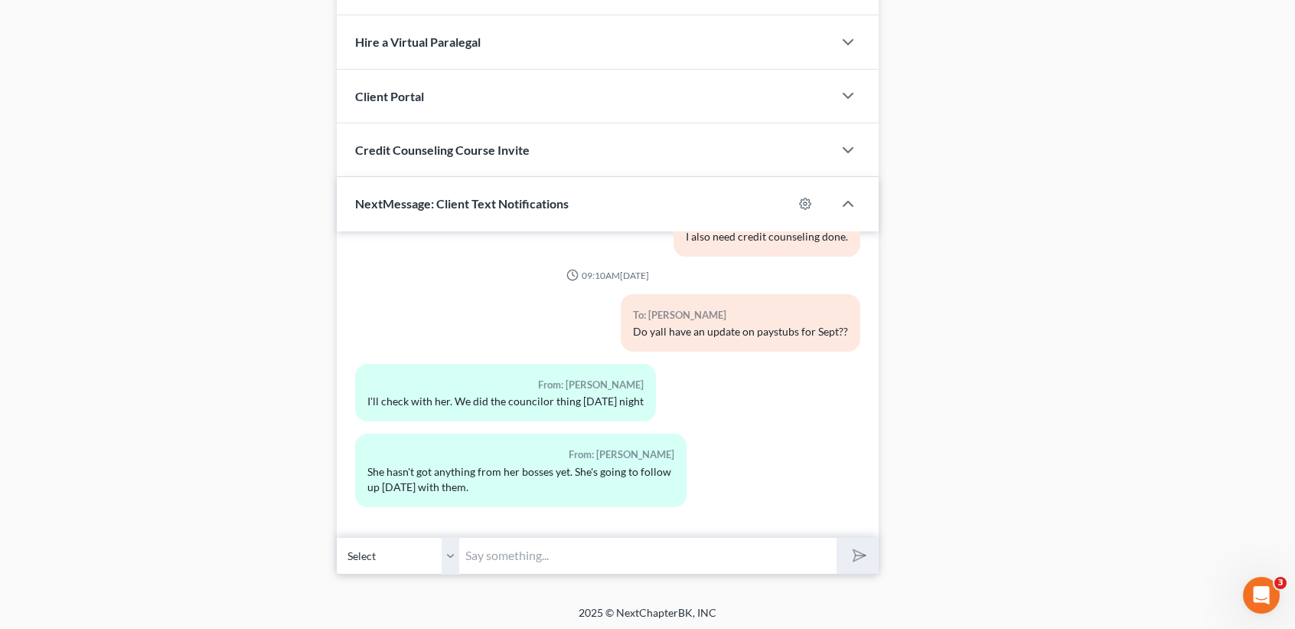
drag, startPoint x: 17, startPoint y: 469, endPoint x: 456, endPoint y: 535, distance: 444.4
click at [478, 543] on input "text" at bounding box center [647, 556] width 377 height 38
click at [837, 537] on button "submit" at bounding box center [858, 555] width 42 height 36
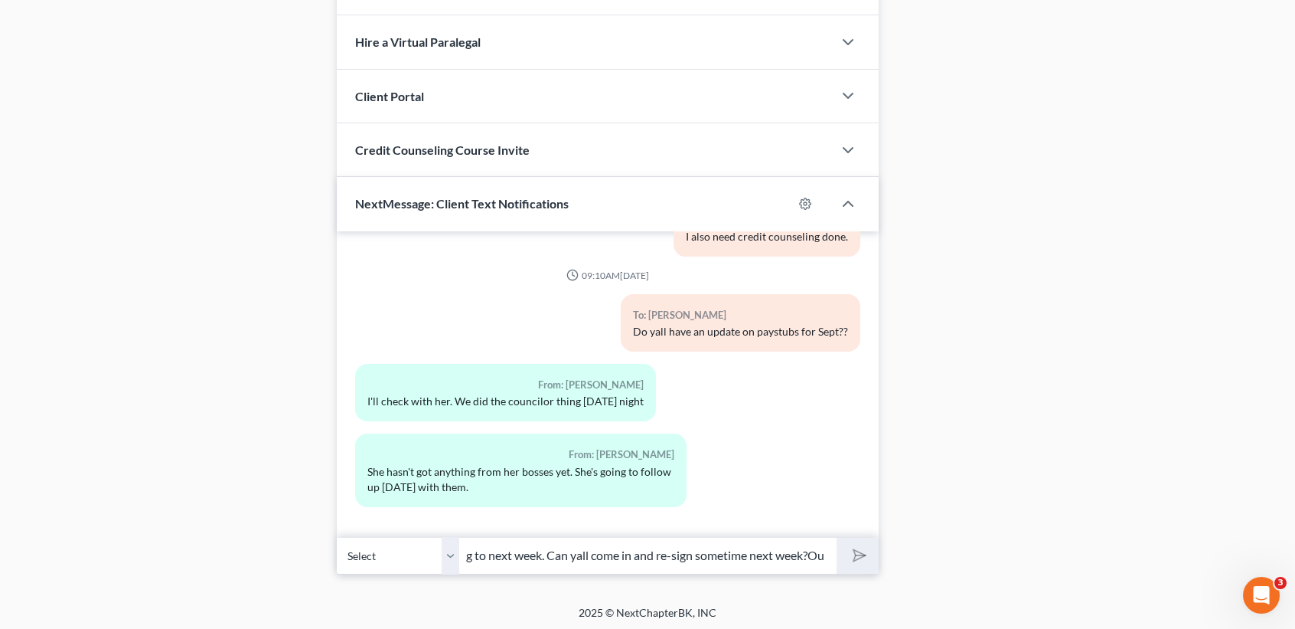
type input "Okay, with that being said, we will have to move the refile filing to next week…"
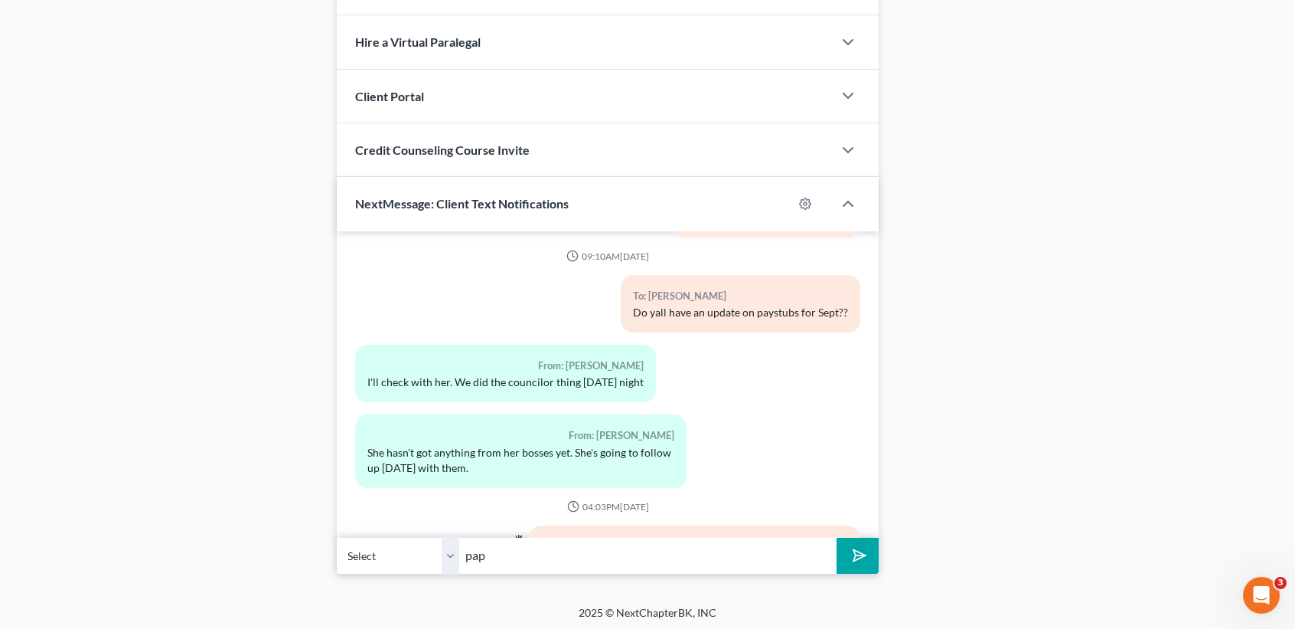
scroll to position [4410, 0]
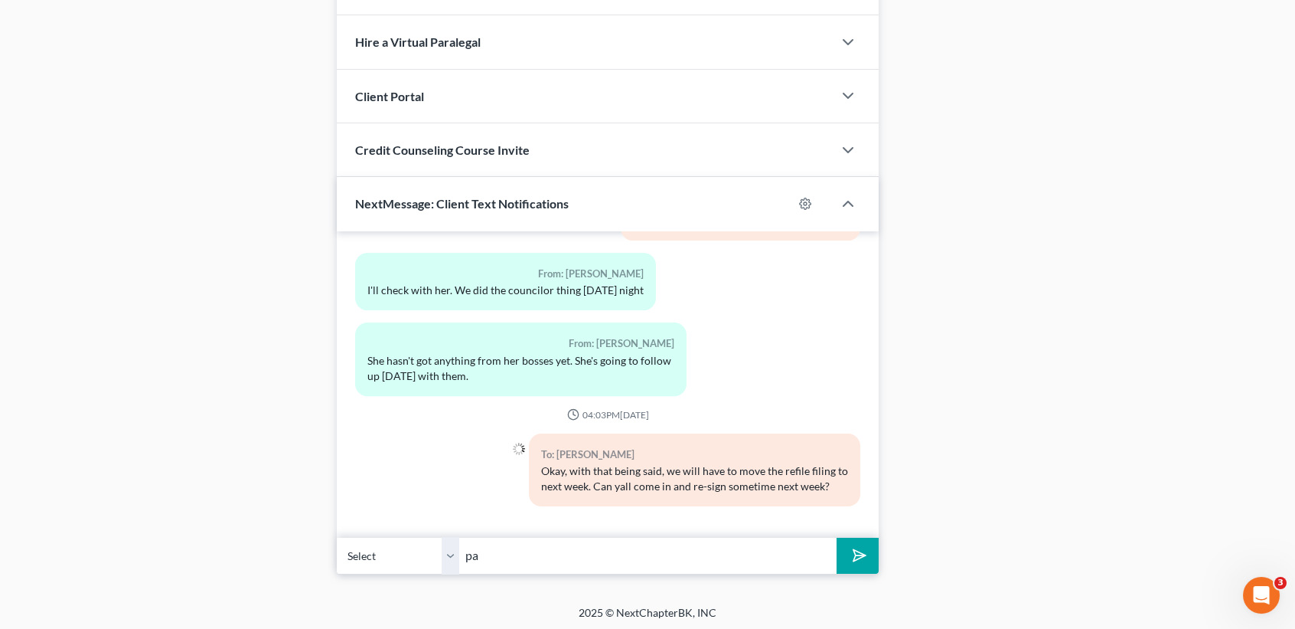
type input "p"
type input "papers are out of dated after [DATE]."
click at [837, 537] on button "submit" at bounding box center [858, 555] width 42 height 36
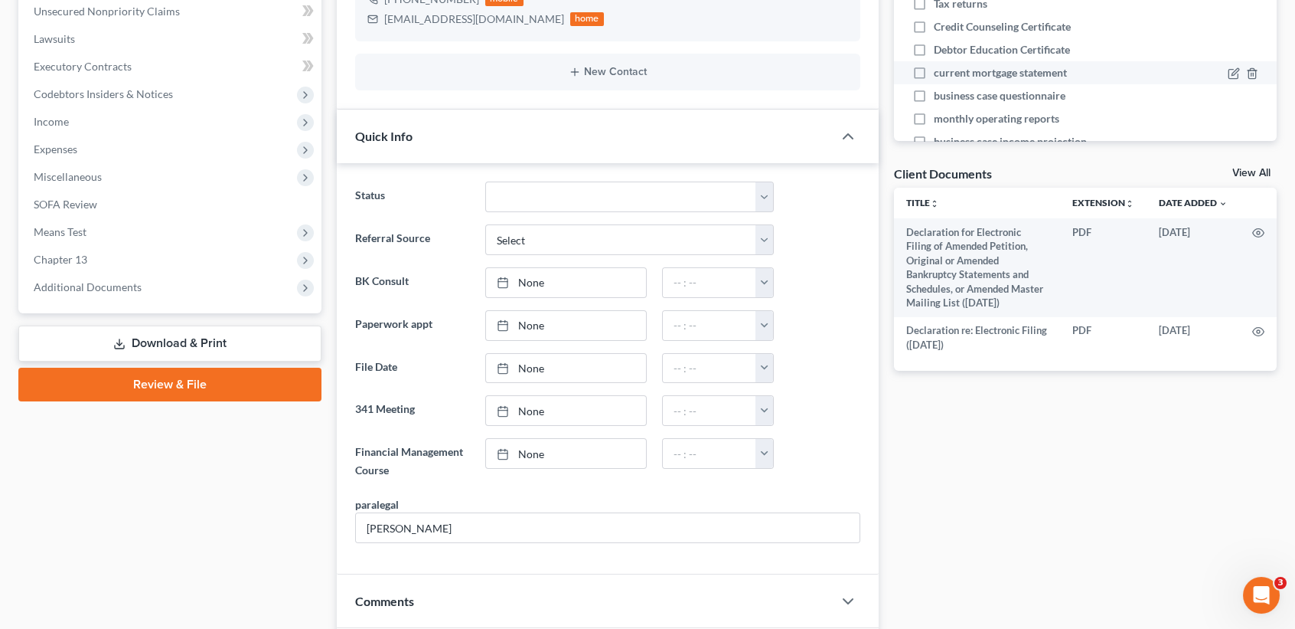
scroll to position [0, 0]
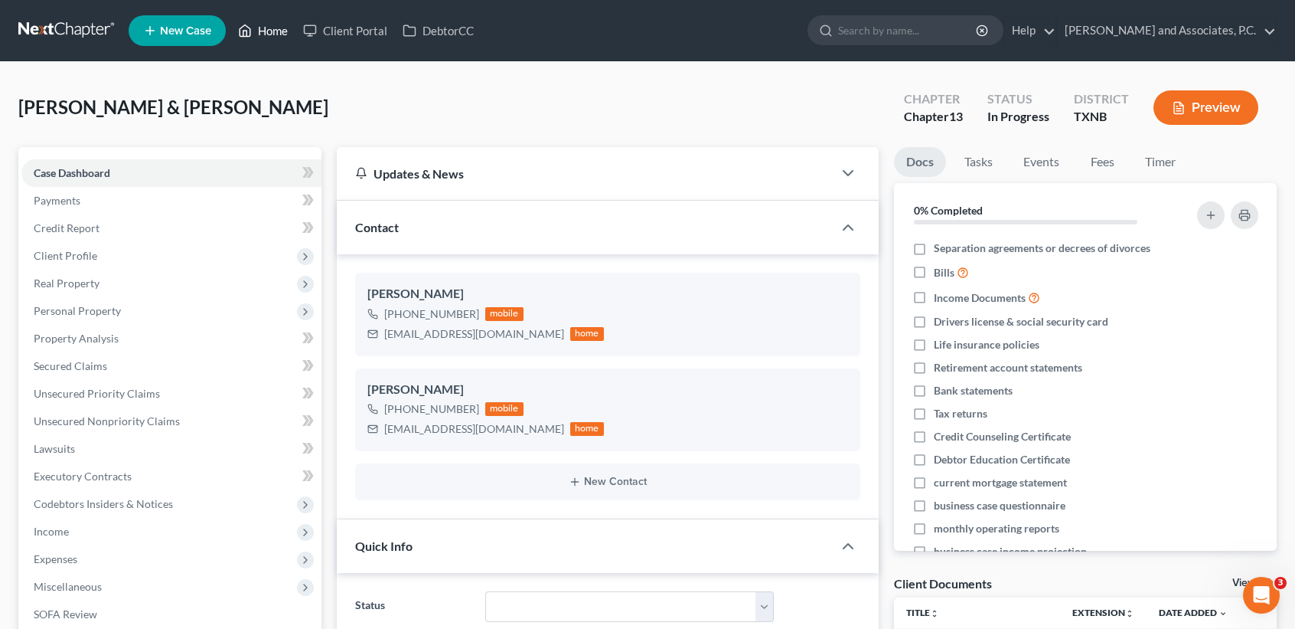
click at [261, 28] on link "Home" at bounding box center [262, 31] width 65 height 28
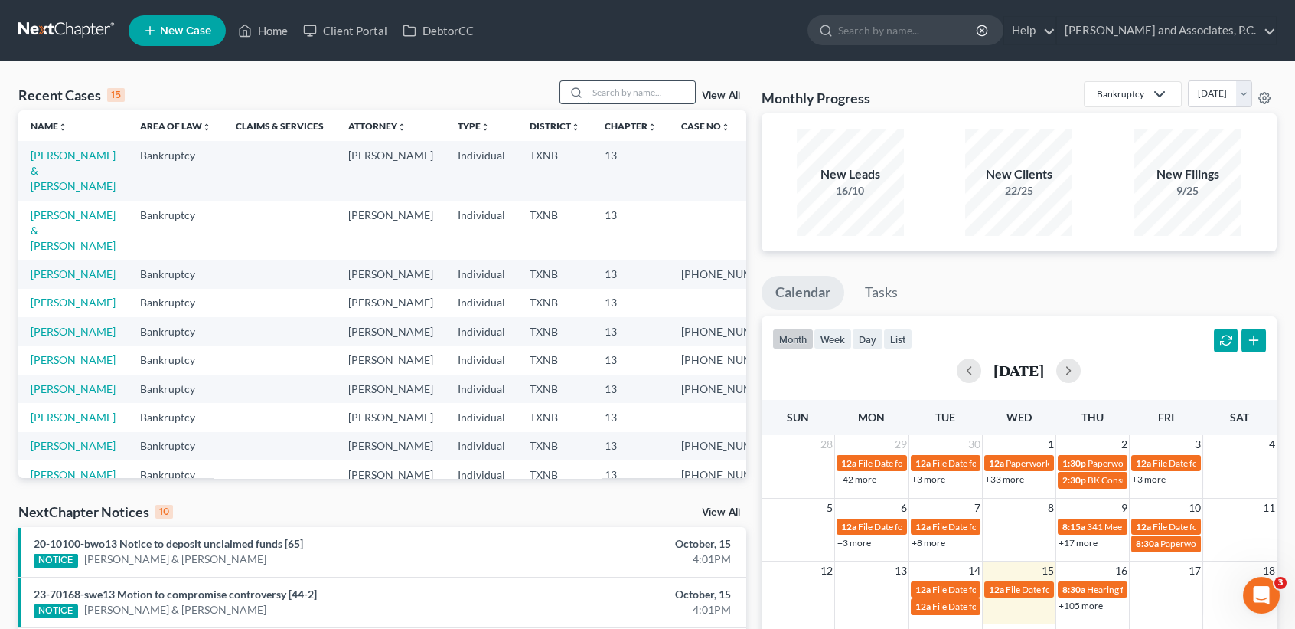
click at [606, 96] on input "search" at bounding box center [641, 92] width 107 height 22
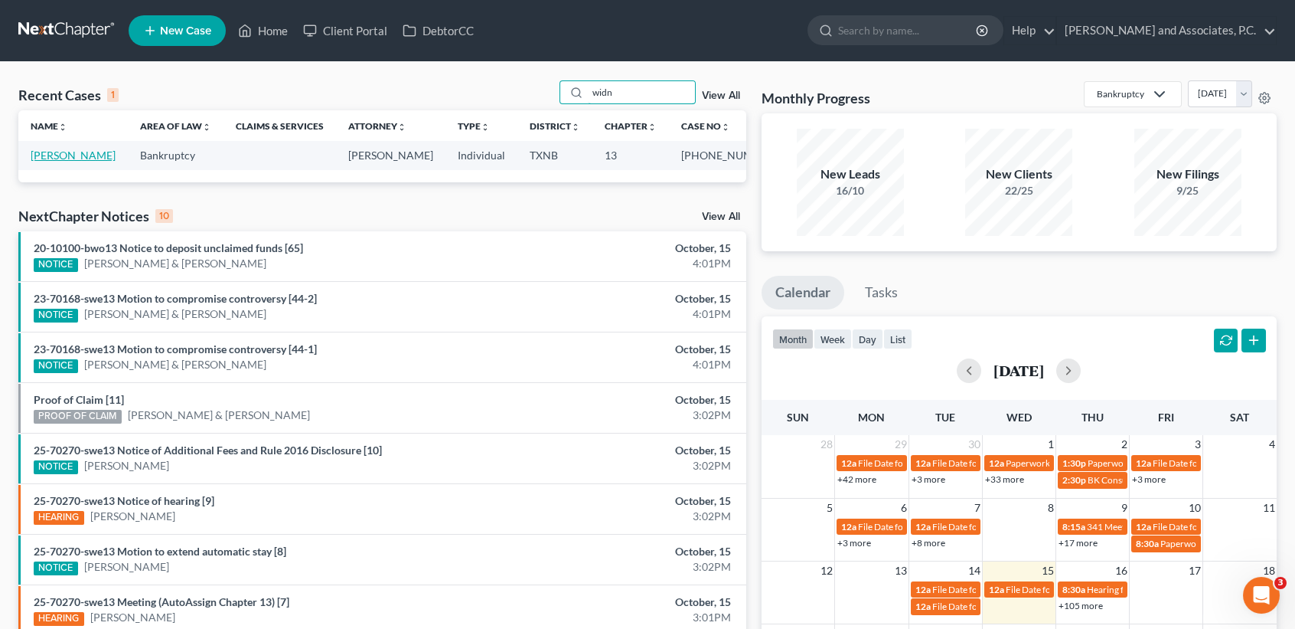
type input "widn"
click at [47, 162] on link "[PERSON_NAME]" at bounding box center [73, 155] width 85 height 13
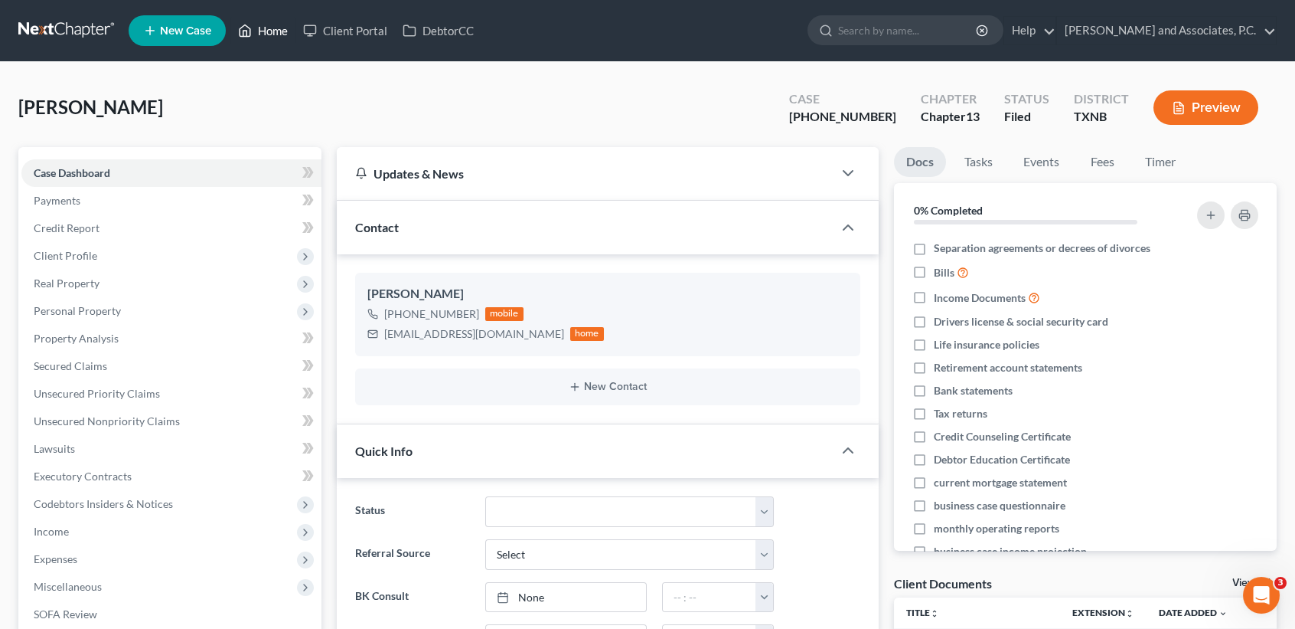
click at [255, 38] on link "Home" at bounding box center [262, 31] width 65 height 28
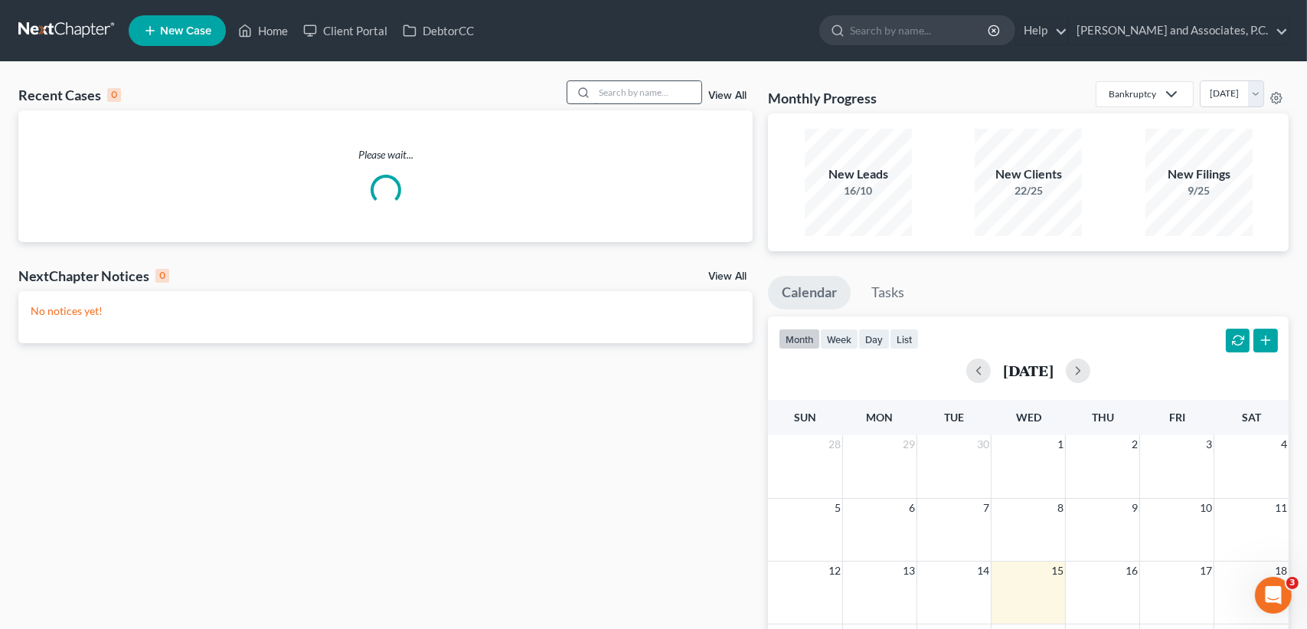
click at [600, 90] on input "search" at bounding box center [647, 92] width 107 height 22
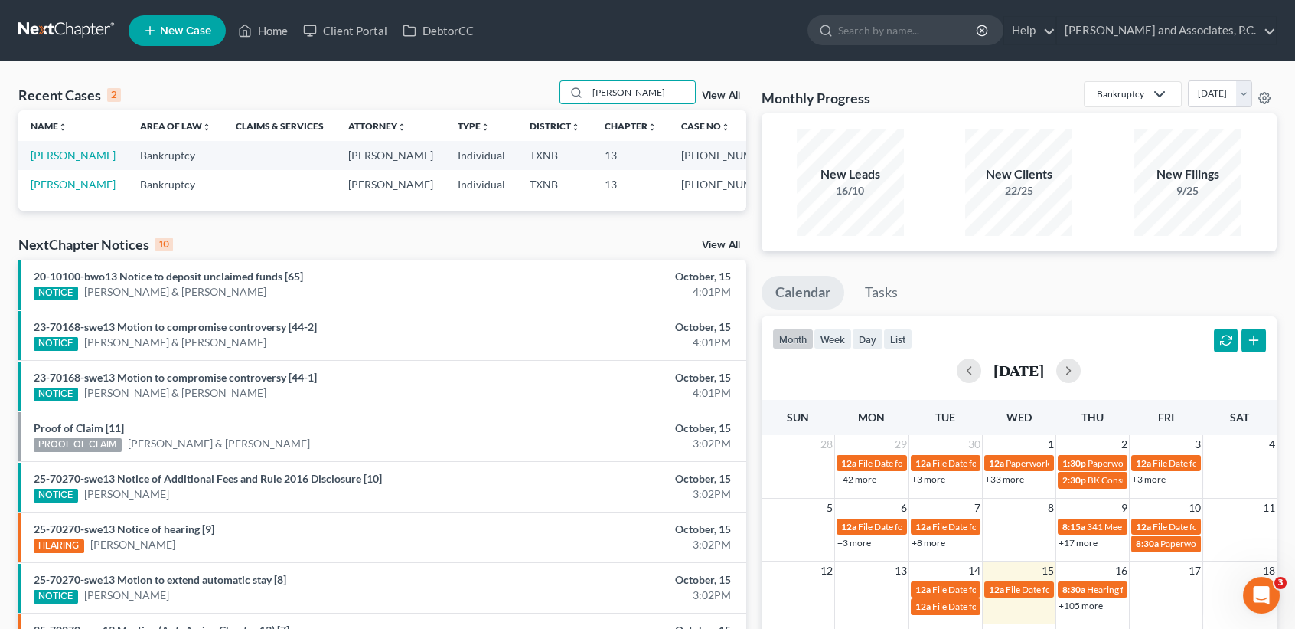
type input "[PERSON_NAME]"
click at [69, 178] on td "[PERSON_NAME]" at bounding box center [72, 184] width 109 height 28
click at [70, 193] on td "[PERSON_NAME]" at bounding box center [72, 184] width 109 height 28
click at [80, 190] on link "[PERSON_NAME]" at bounding box center [73, 184] width 85 height 13
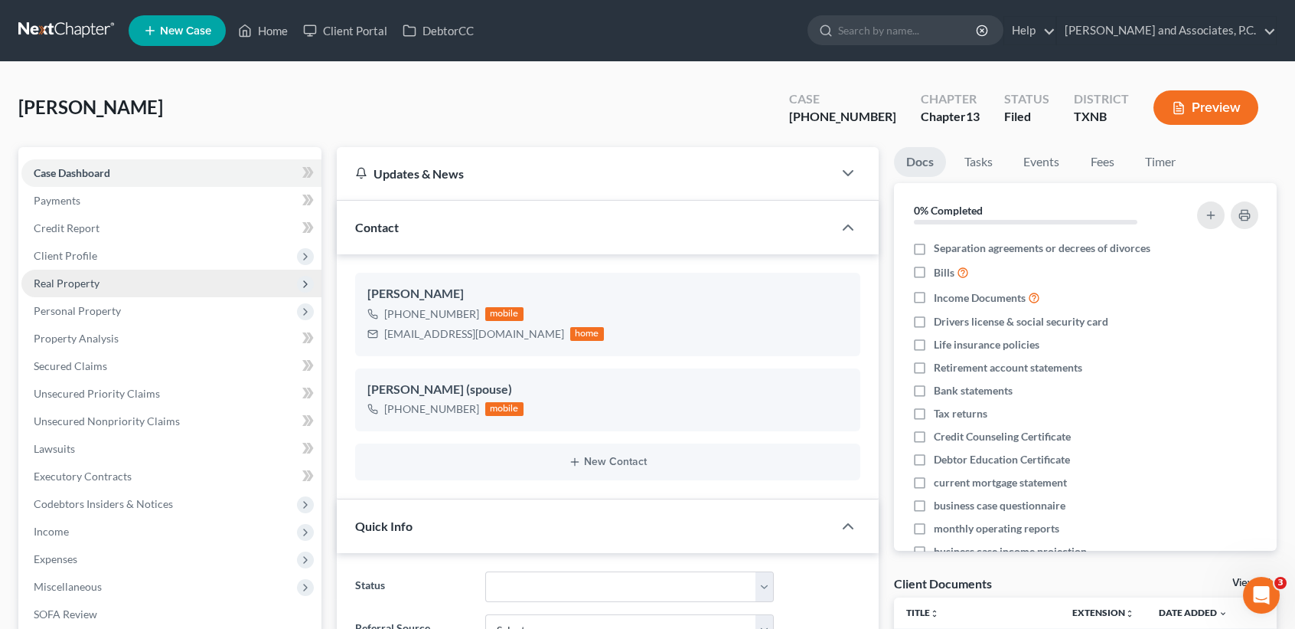
click at [72, 293] on span "Real Property" at bounding box center [171, 283] width 300 height 28
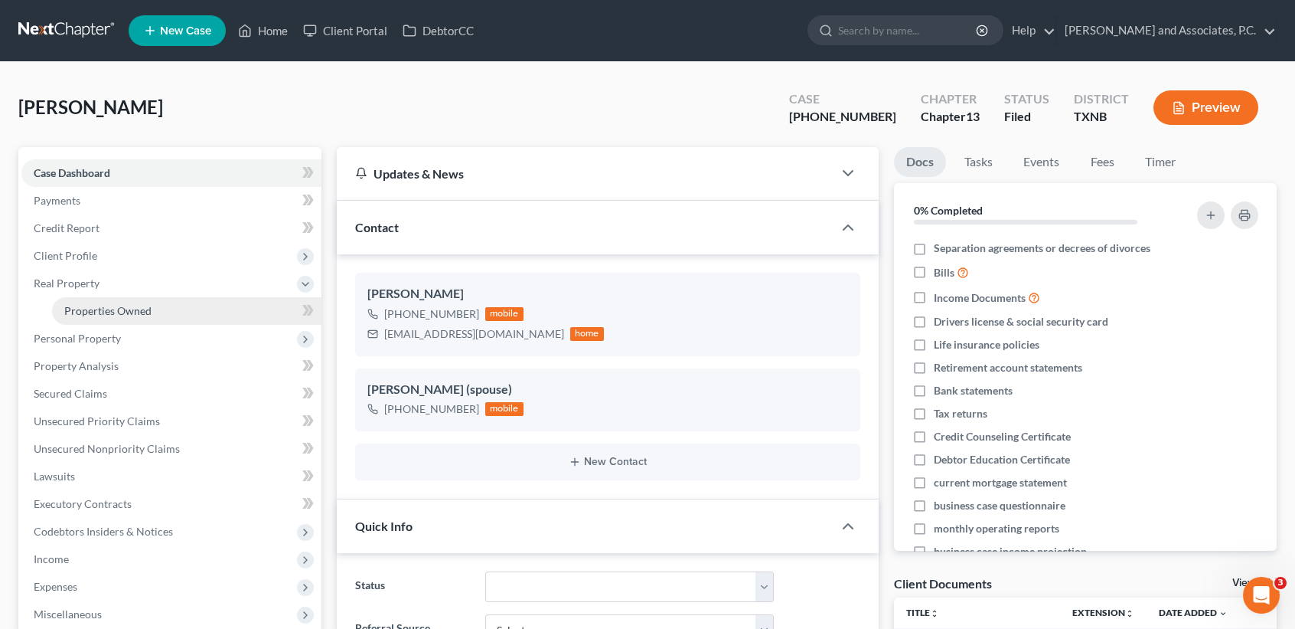
click at [74, 314] on span "Properties Owned" at bounding box center [107, 310] width 87 height 13
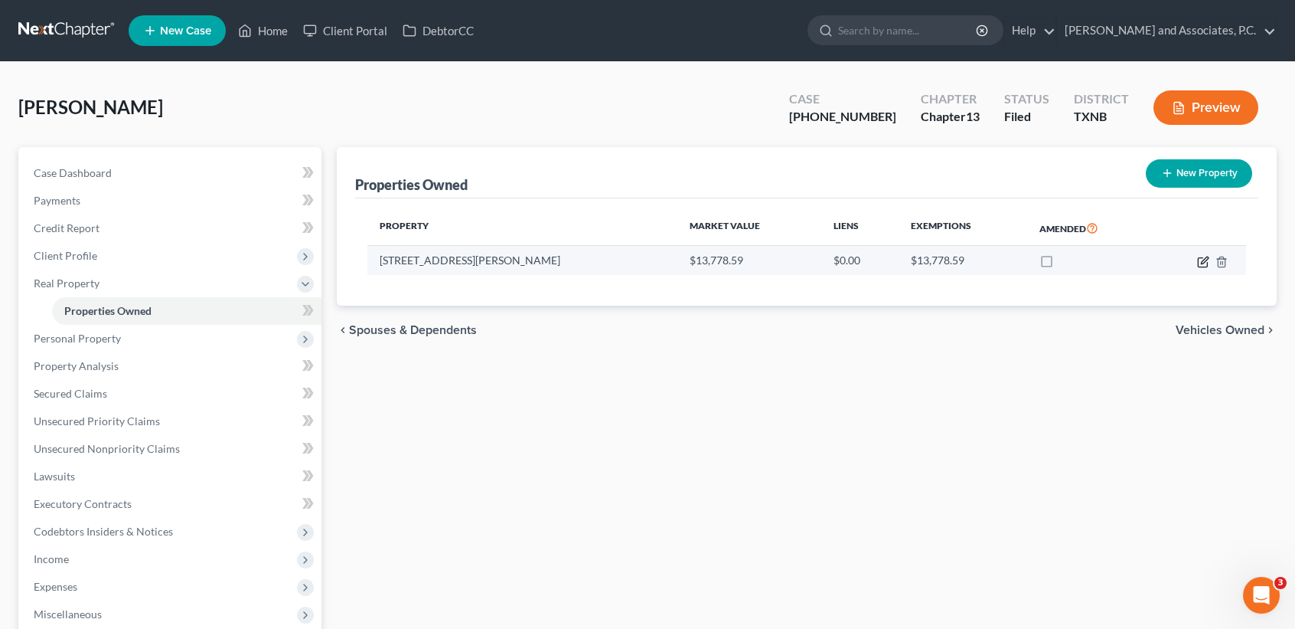
click at [1203, 261] on icon "button" at bounding box center [1203, 262] width 12 height 12
select select "45"
select select "4"
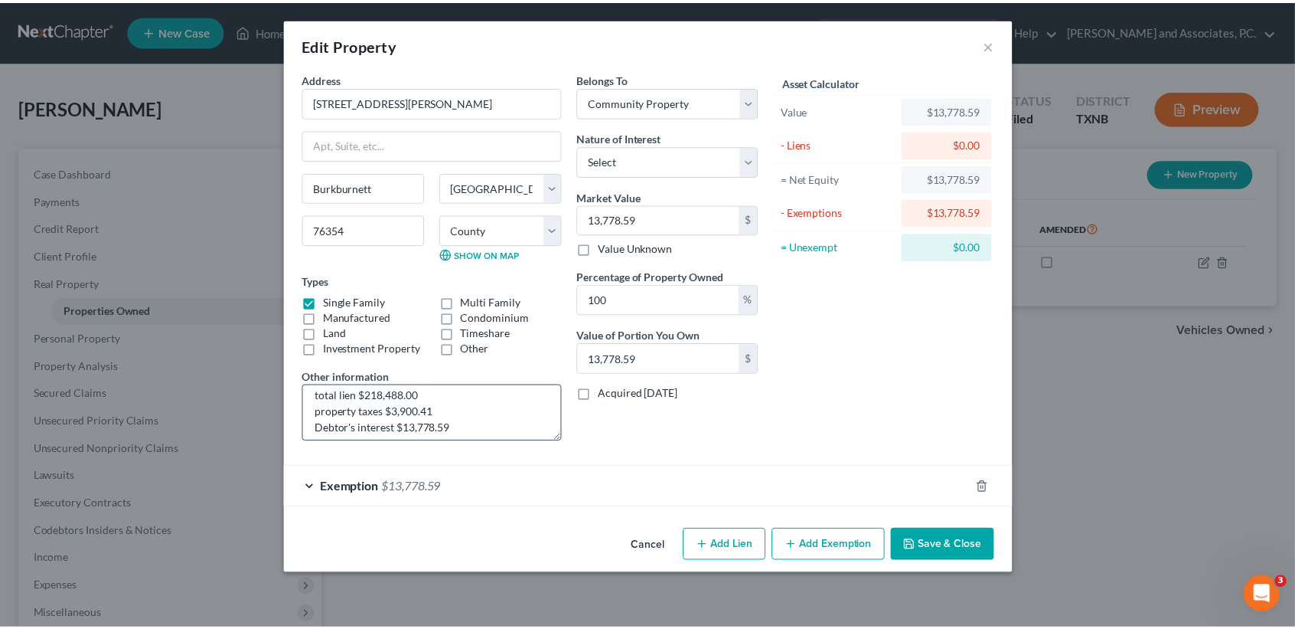
scroll to position [47, 0]
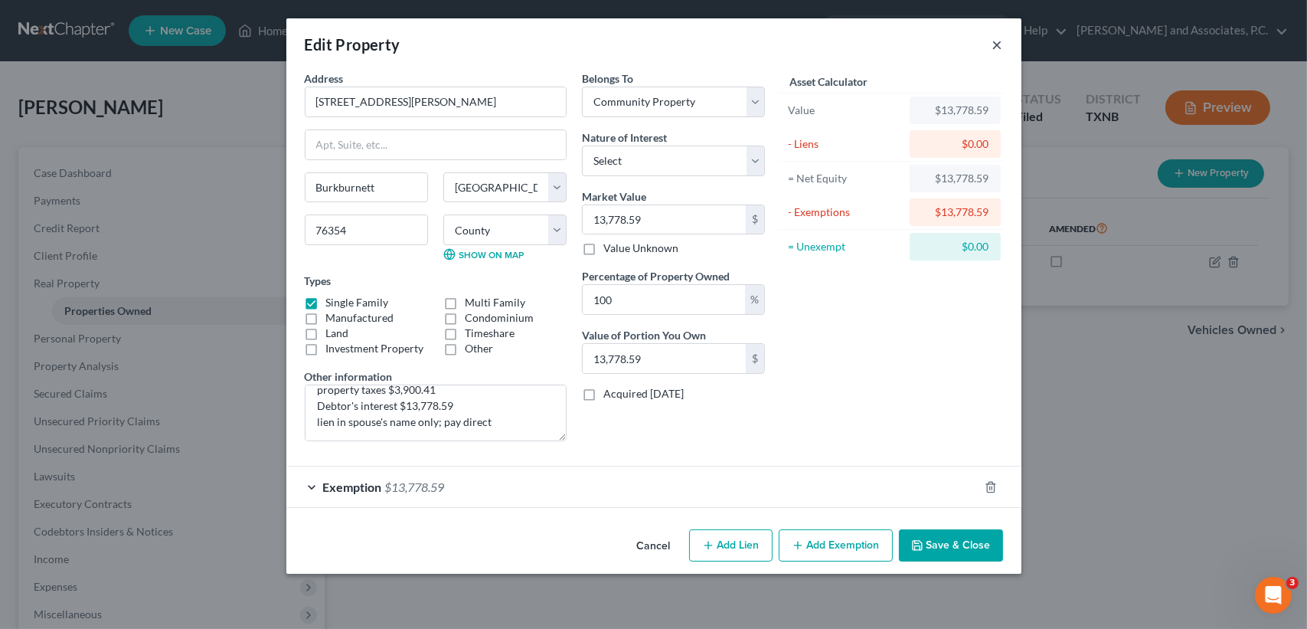
click at [997, 47] on button "×" at bounding box center [997, 44] width 11 height 18
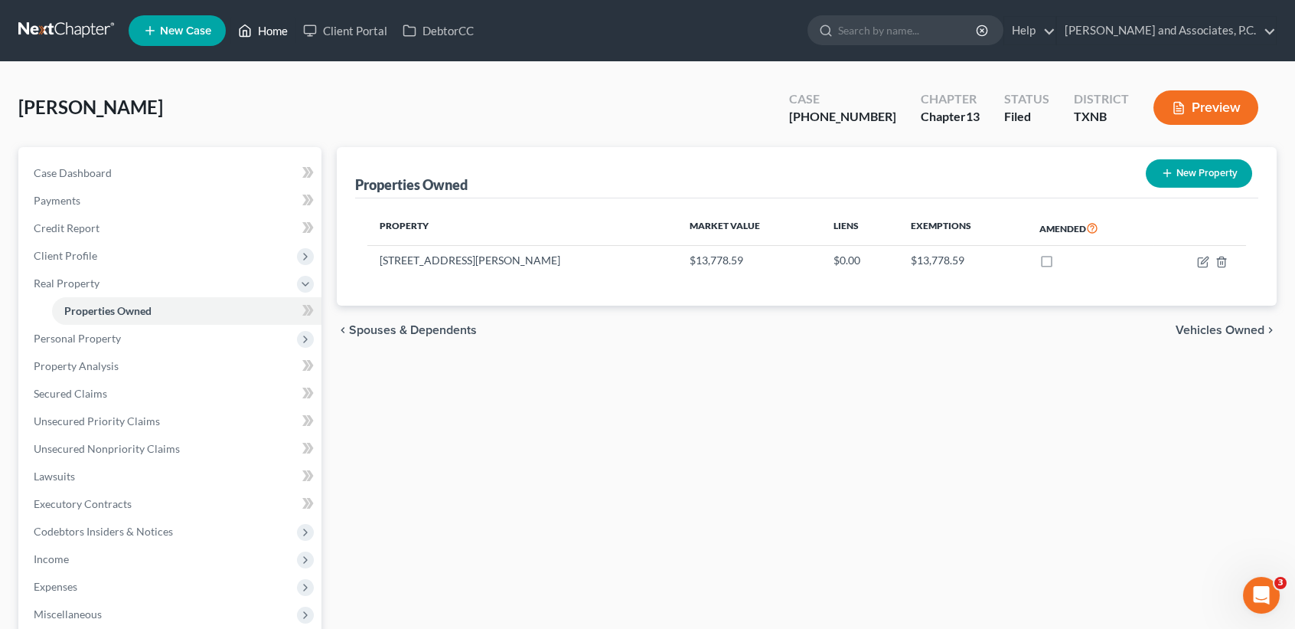
click at [283, 41] on link "Home" at bounding box center [262, 31] width 65 height 28
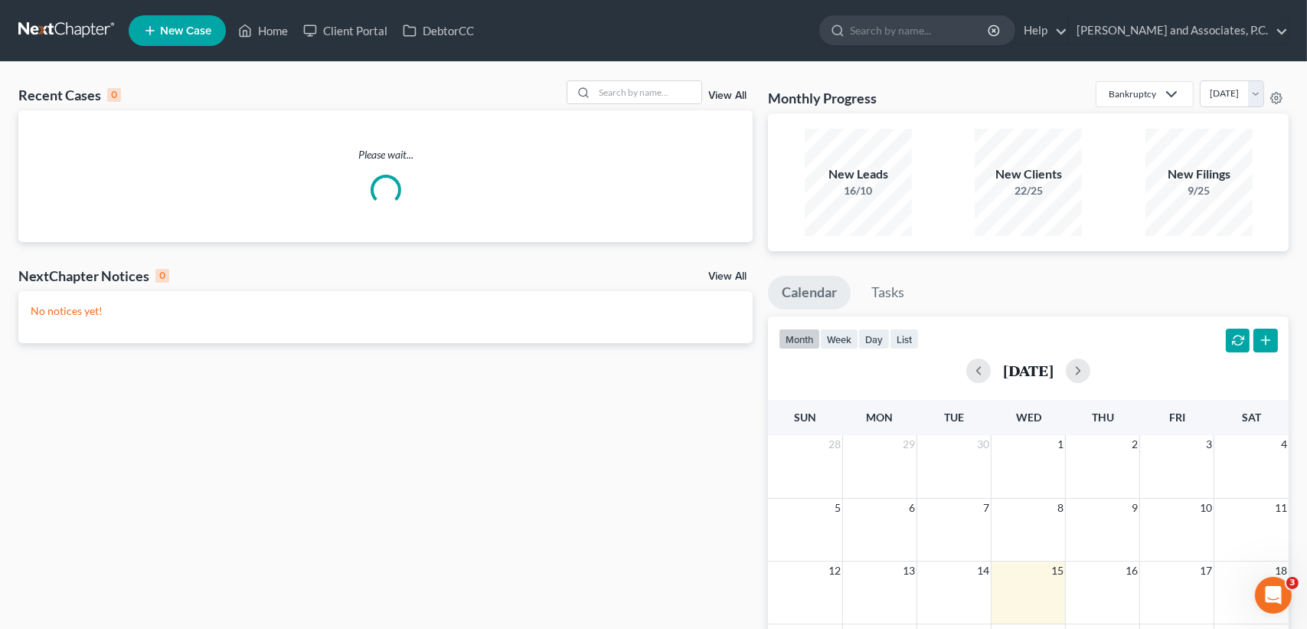
click at [700, 80] on div "Recent Cases 0 View All Please wait... NextChapter Notices 0 View All No notice…" at bounding box center [653, 459] width 1307 height 795
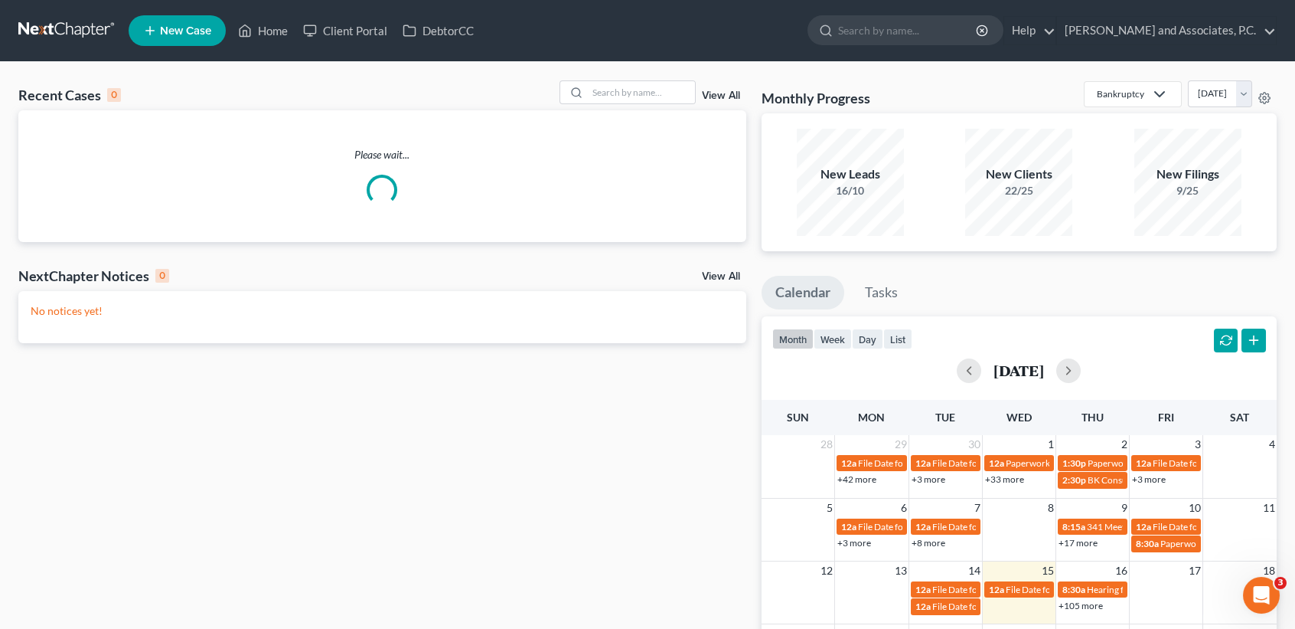
click at [691, 80] on div "Recent Cases 0 View All Please wait... NextChapter Notices 0 View All No notice…" at bounding box center [647, 459] width 1295 height 795
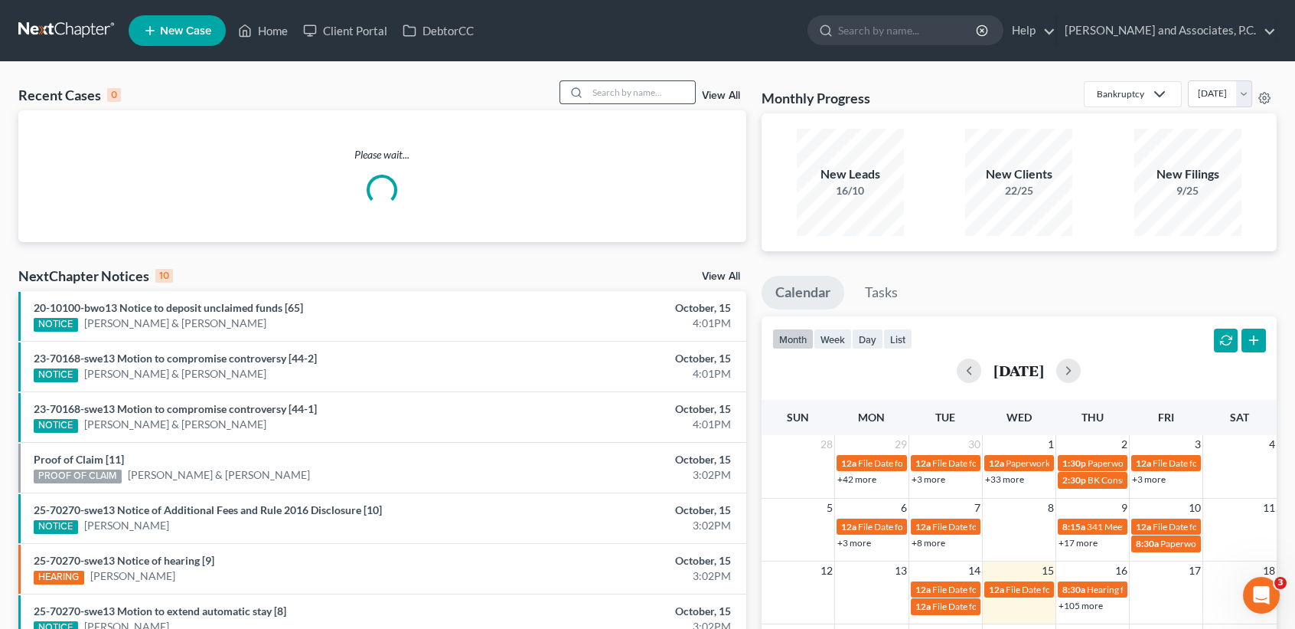
click at [636, 89] on input "search" at bounding box center [641, 92] width 107 height 22
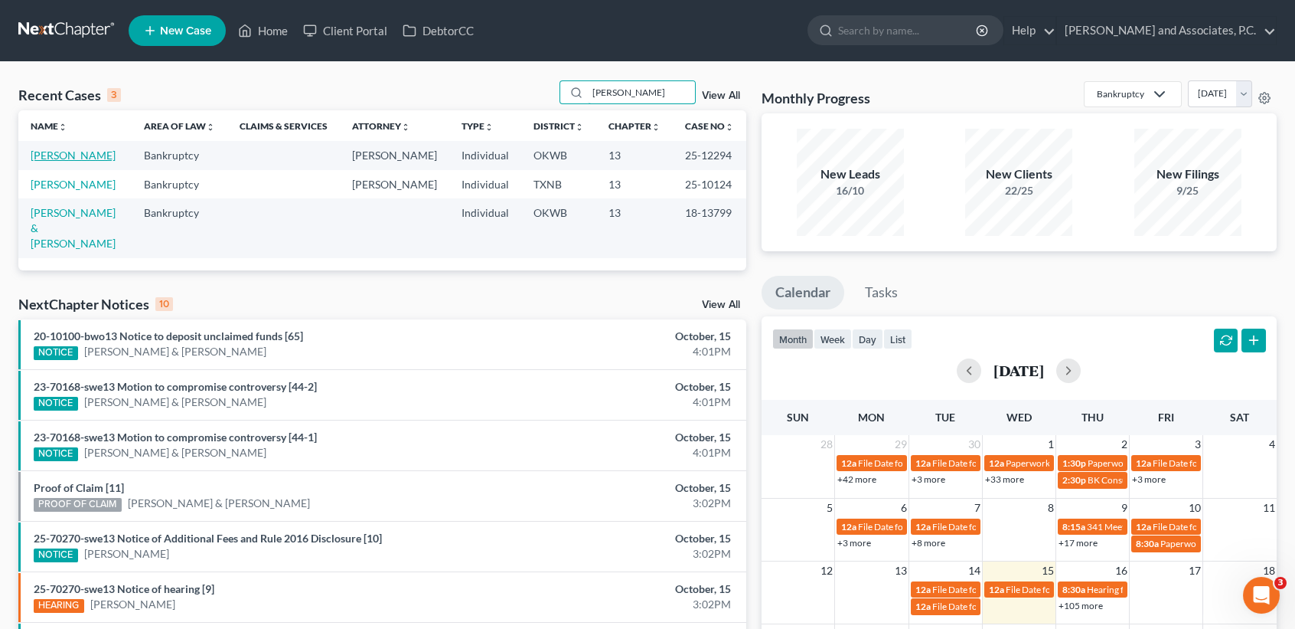
type input "[PERSON_NAME]"
click at [60, 157] on link "[PERSON_NAME]" at bounding box center [73, 155] width 85 height 13
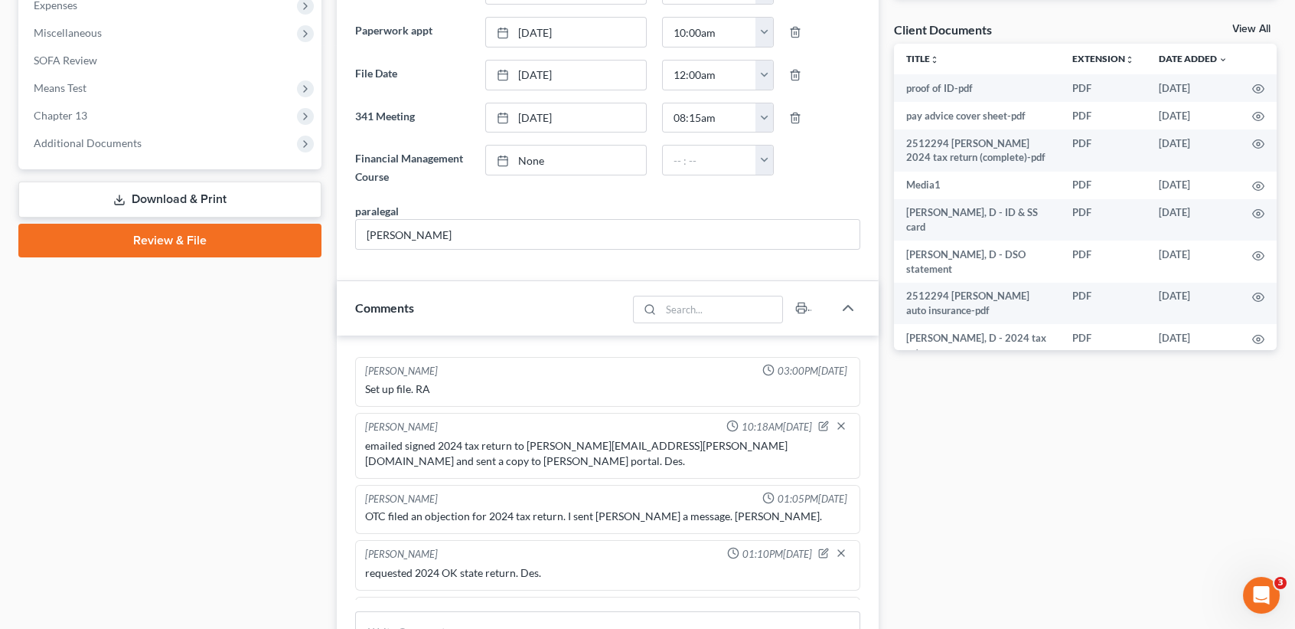
scroll to position [510, 0]
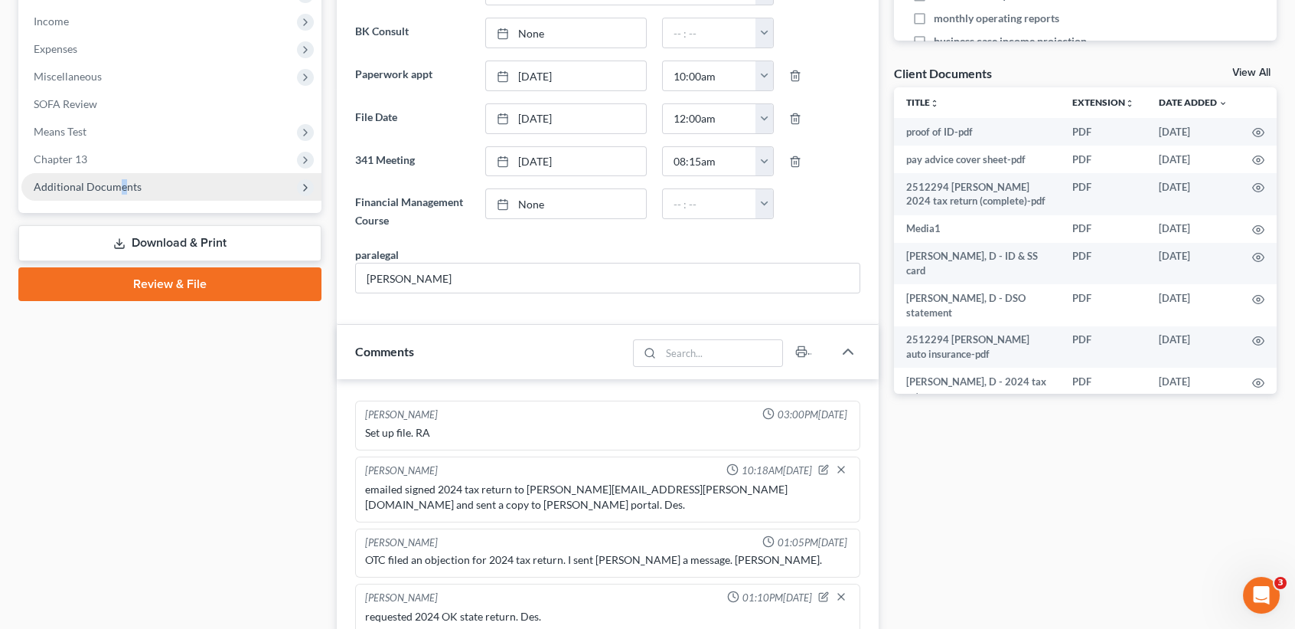
drag, startPoint x: 120, startPoint y: 188, endPoint x: 110, endPoint y: 193, distance: 11.3
click at [119, 188] on span "Additional Documents" at bounding box center [171, 187] width 300 height 28
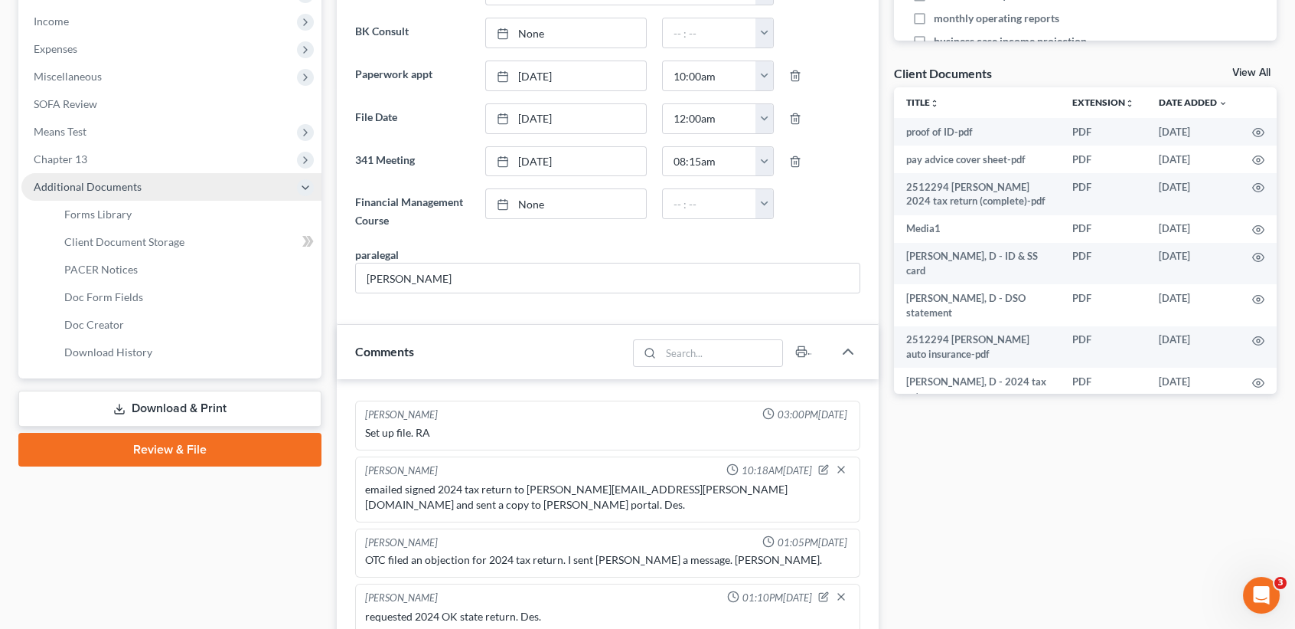
click at [103, 191] on span "Additional Documents" at bounding box center [171, 187] width 300 height 28
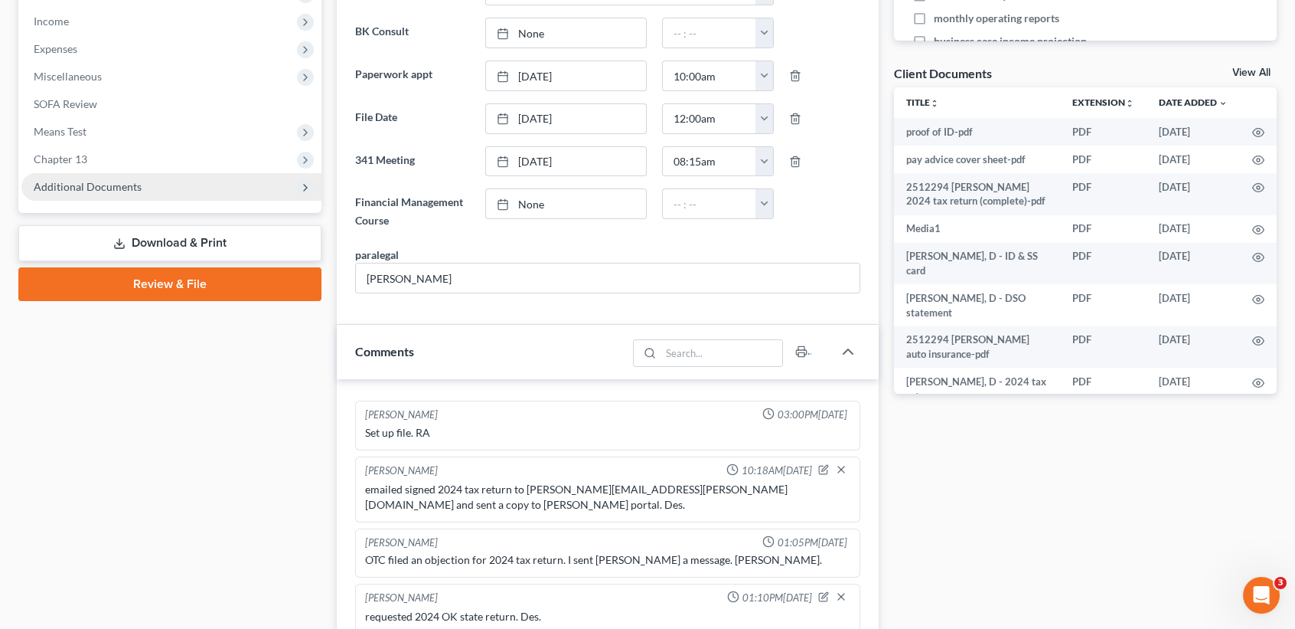
click at [103, 194] on span "Additional Documents" at bounding box center [171, 187] width 300 height 28
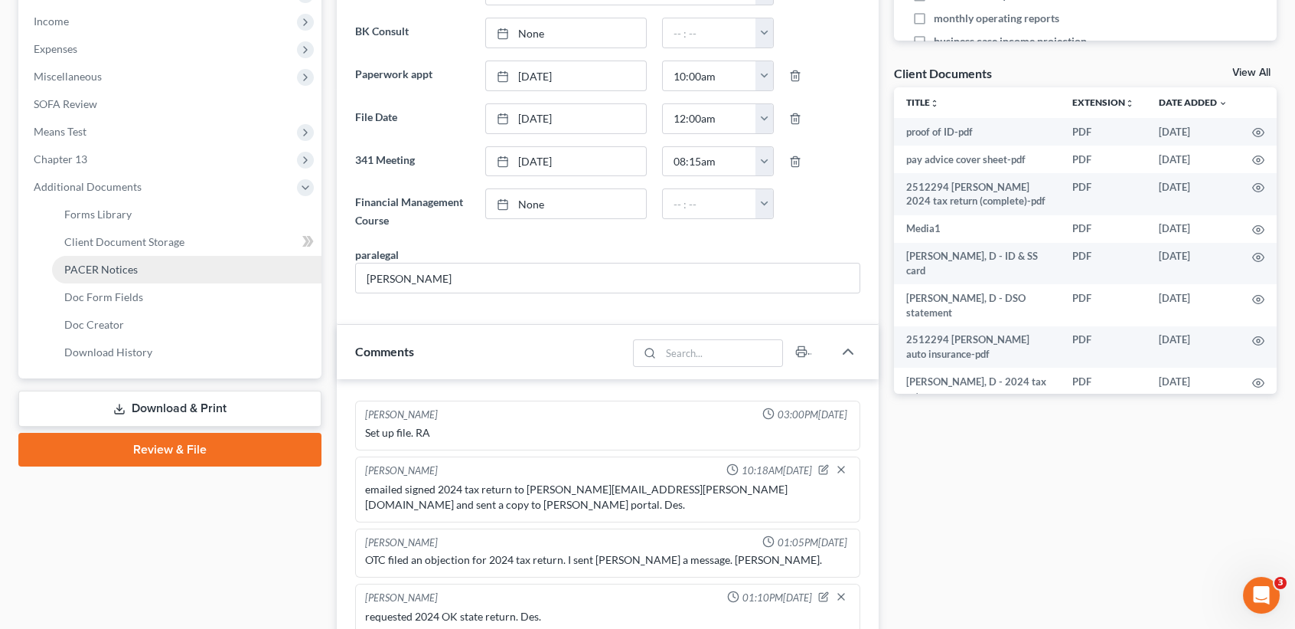
click at [136, 269] on link "PACER Notices" at bounding box center [186, 270] width 269 height 28
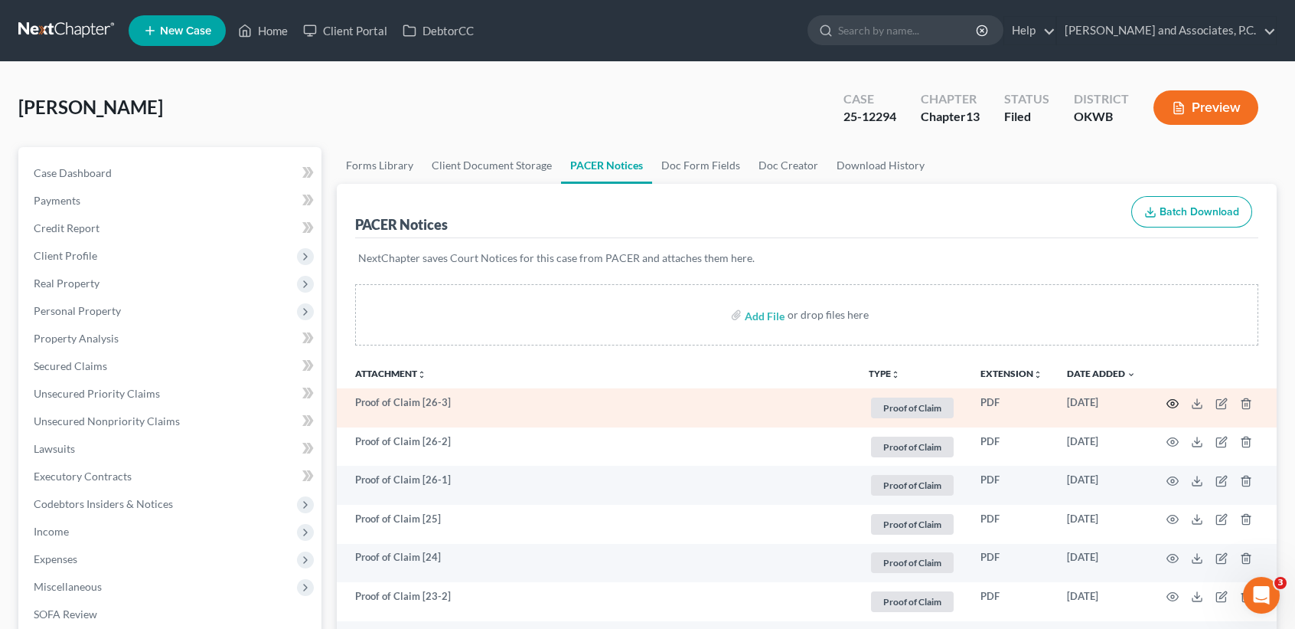
click at [1175, 404] on icon "button" at bounding box center [1173, 403] width 12 height 12
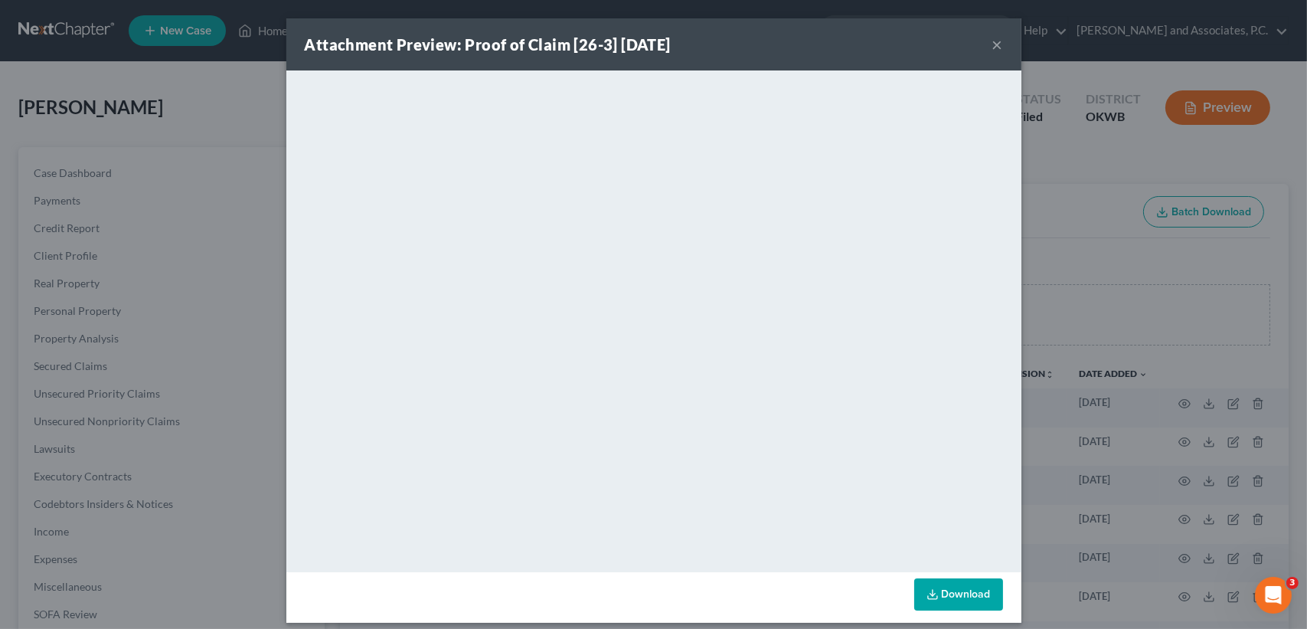
drag, startPoint x: 994, startPoint y: 45, endPoint x: 916, endPoint y: 74, distance: 83.3
click at [995, 44] on button "×" at bounding box center [997, 44] width 11 height 18
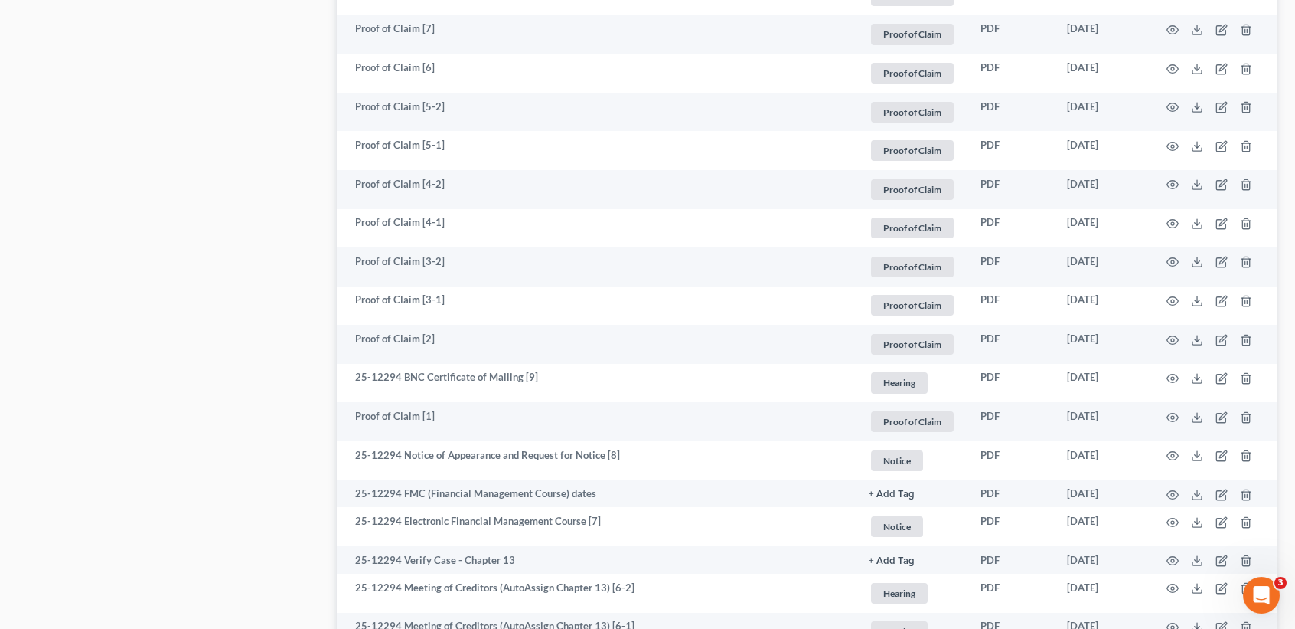
scroll to position [2041, 0]
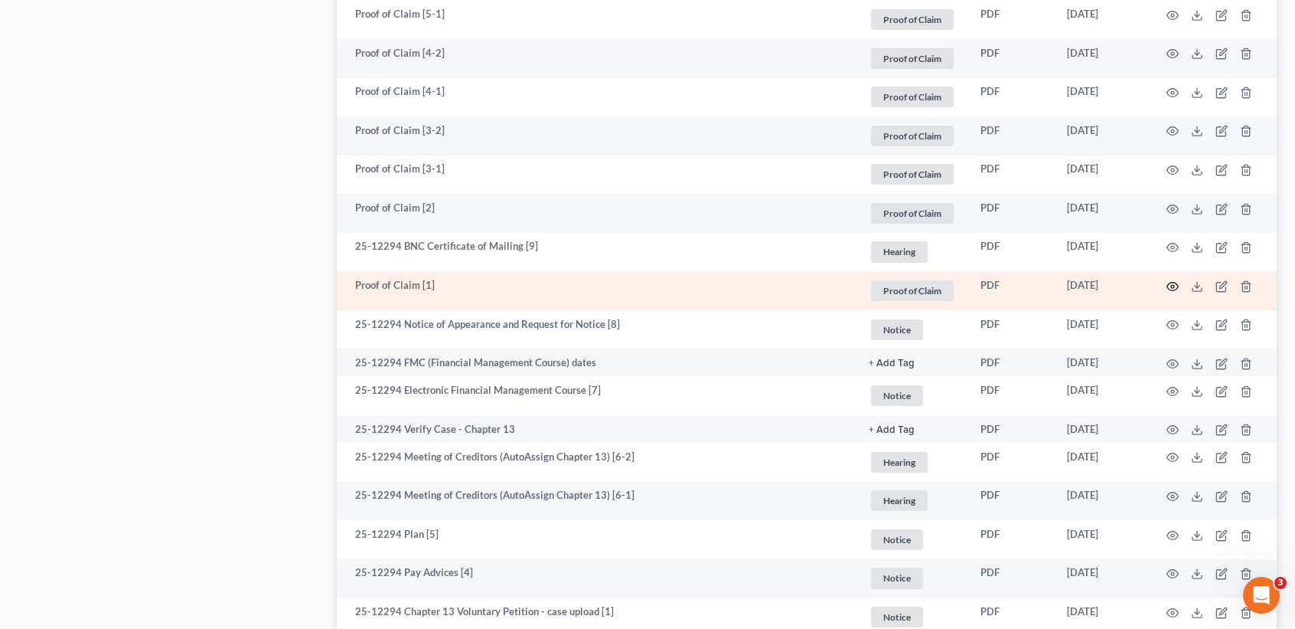
click at [1176, 292] on icon "button" at bounding box center [1173, 286] width 12 height 12
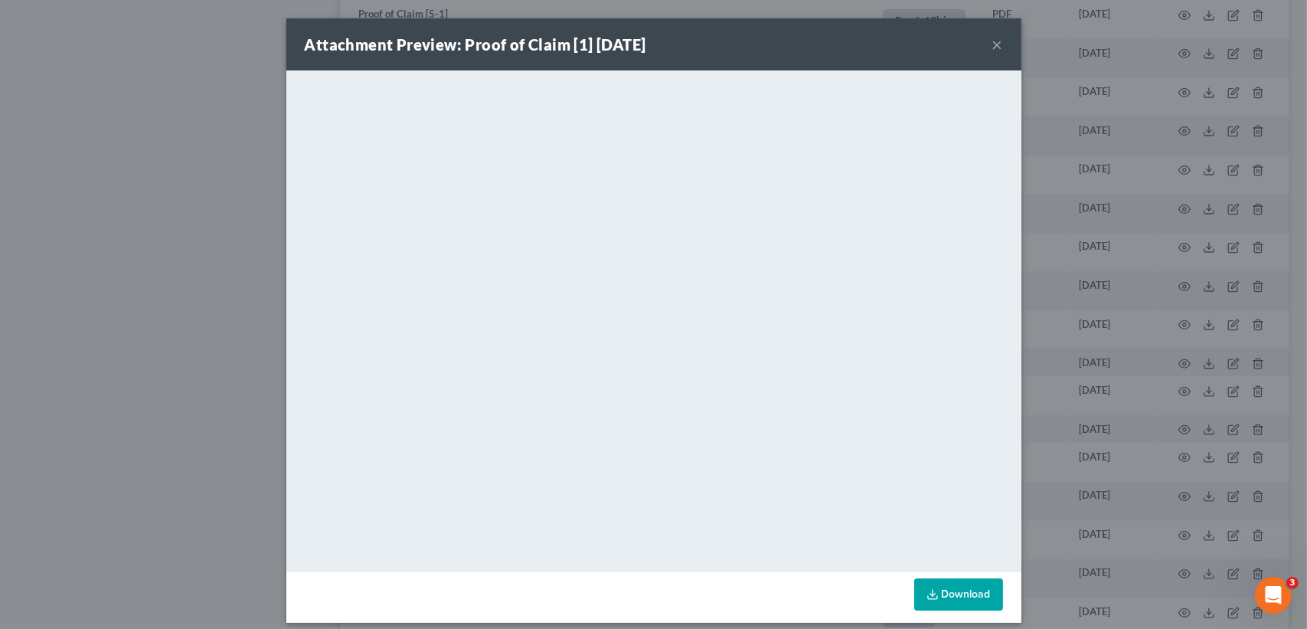
click at [992, 44] on button "×" at bounding box center [997, 44] width 11 height 18
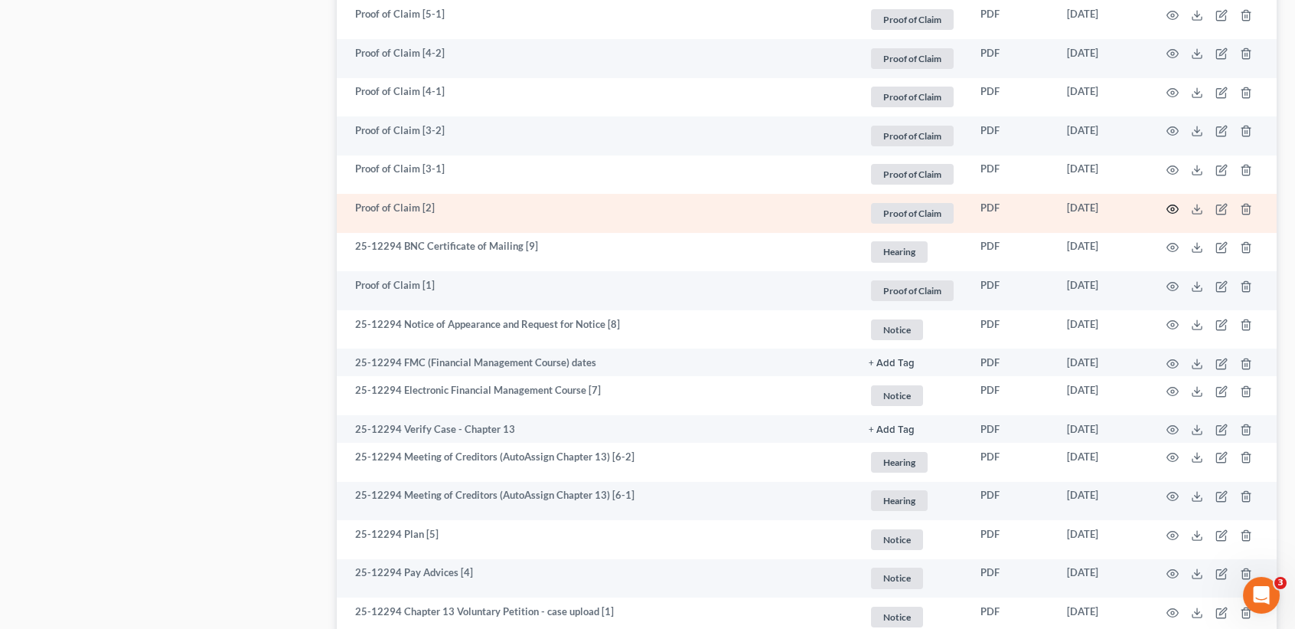
click at [1174, 211] on circle "button" at bounding box center [1172, 208] width 3 height 3
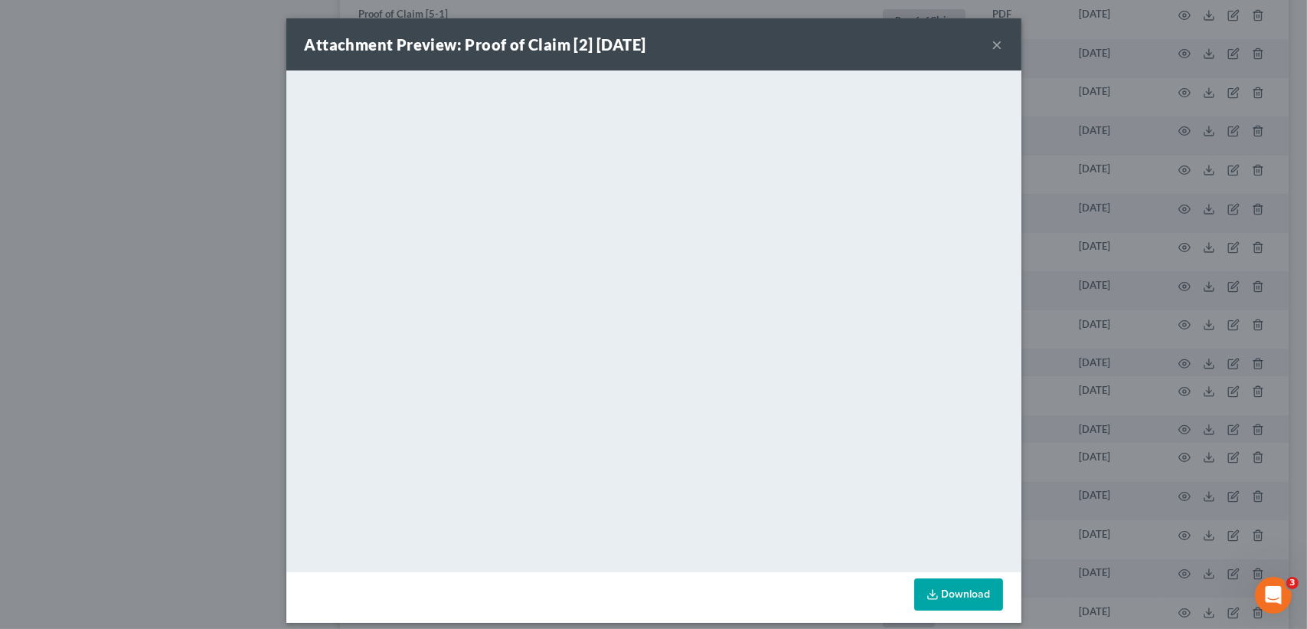
click at [992, 47] on button "×" at bounding box center [997, 44] width 11 height 18
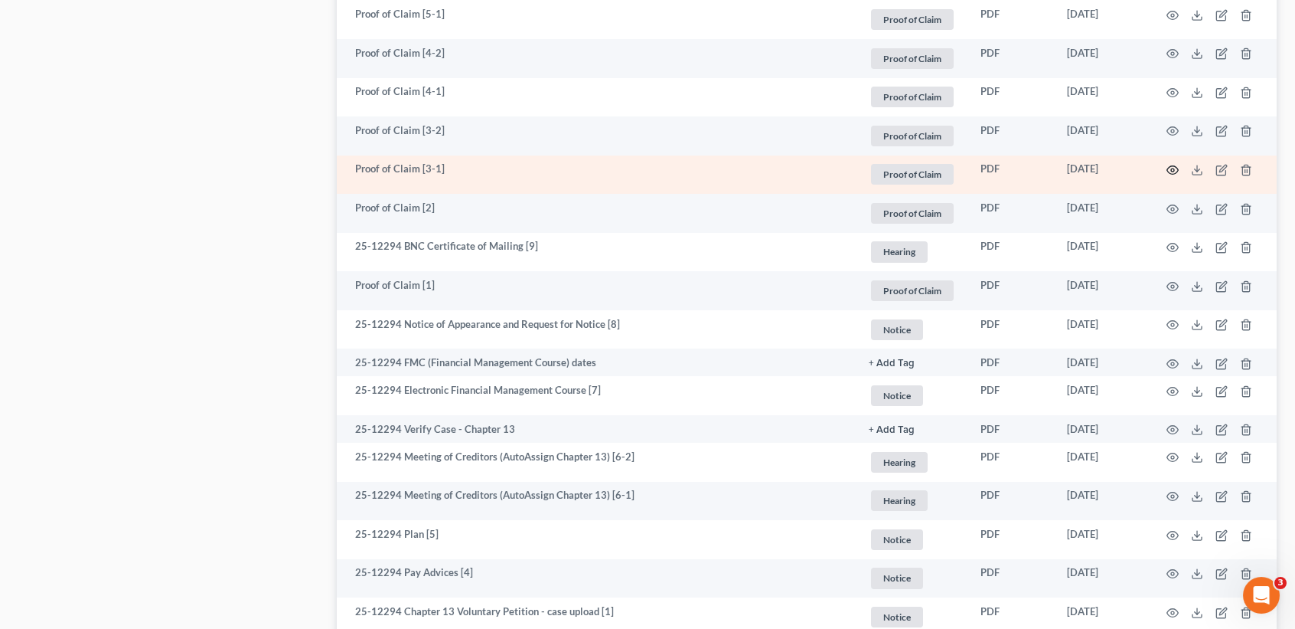
click at [1172, 176] on icon "button" at bounding box center [1173, 170] width 12 height 12
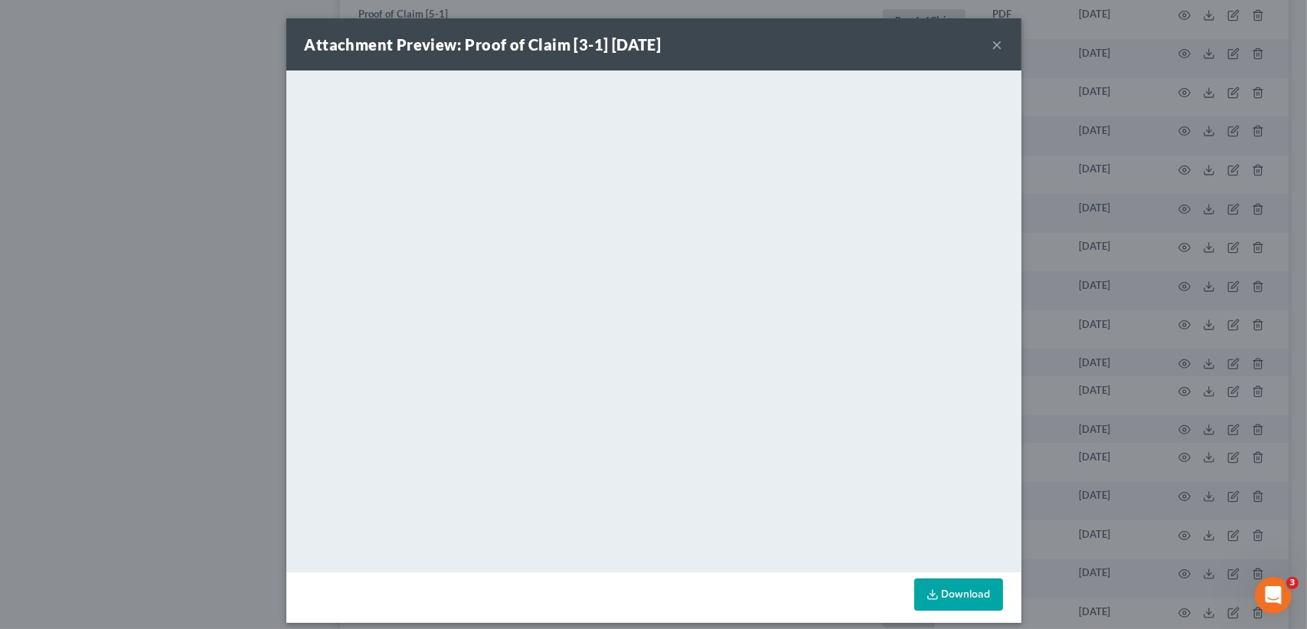
click at [992, 39] on button "×" at bounding box center [997, 44] width 11 height 18
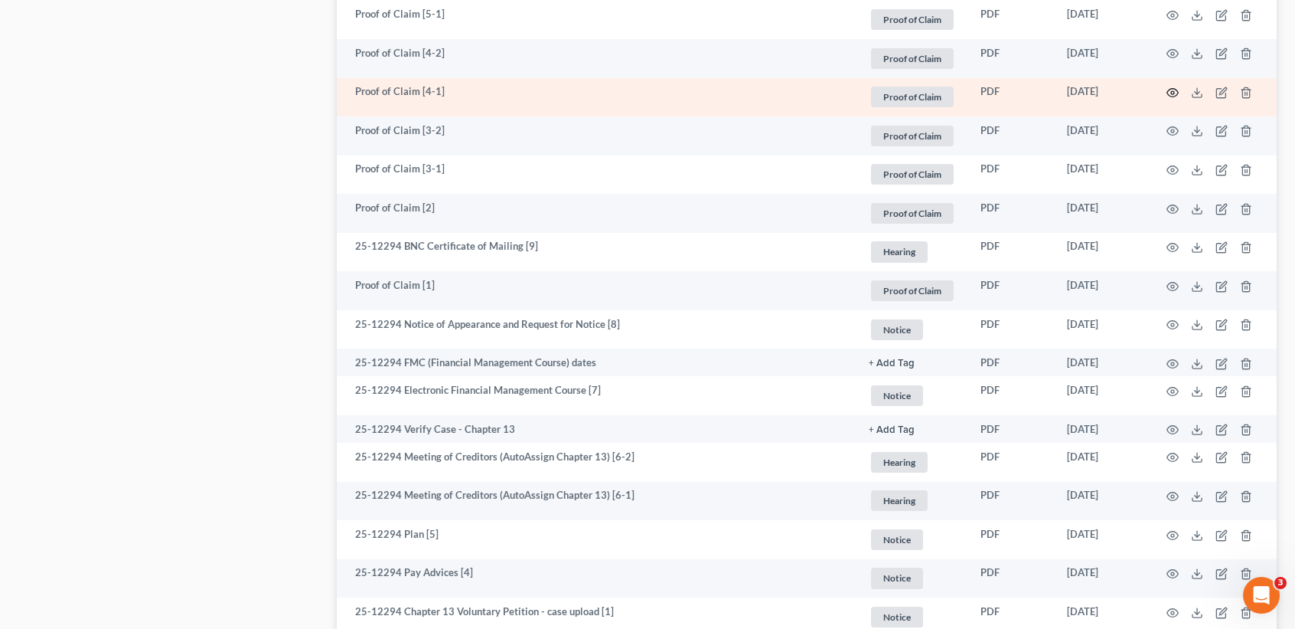
click at [1170, 99] on icon "button" at bounding box center [1173, 93] width 12 height 12
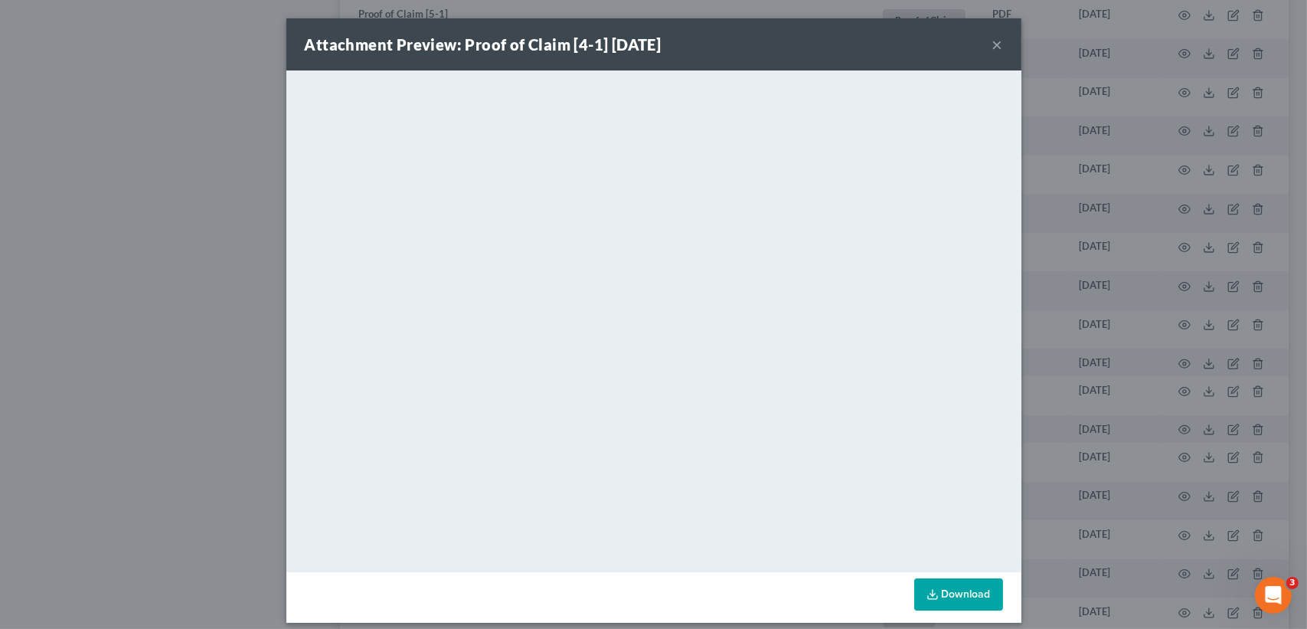
click at [997, 38] on div "Attachment Preview: Proof of Claim [4-1] [DATE] ×" at bounding box center [653, 44] width 735 height 52
click at [995, 41] on button "×" at bounding box center [997, 44] width 11 height 18
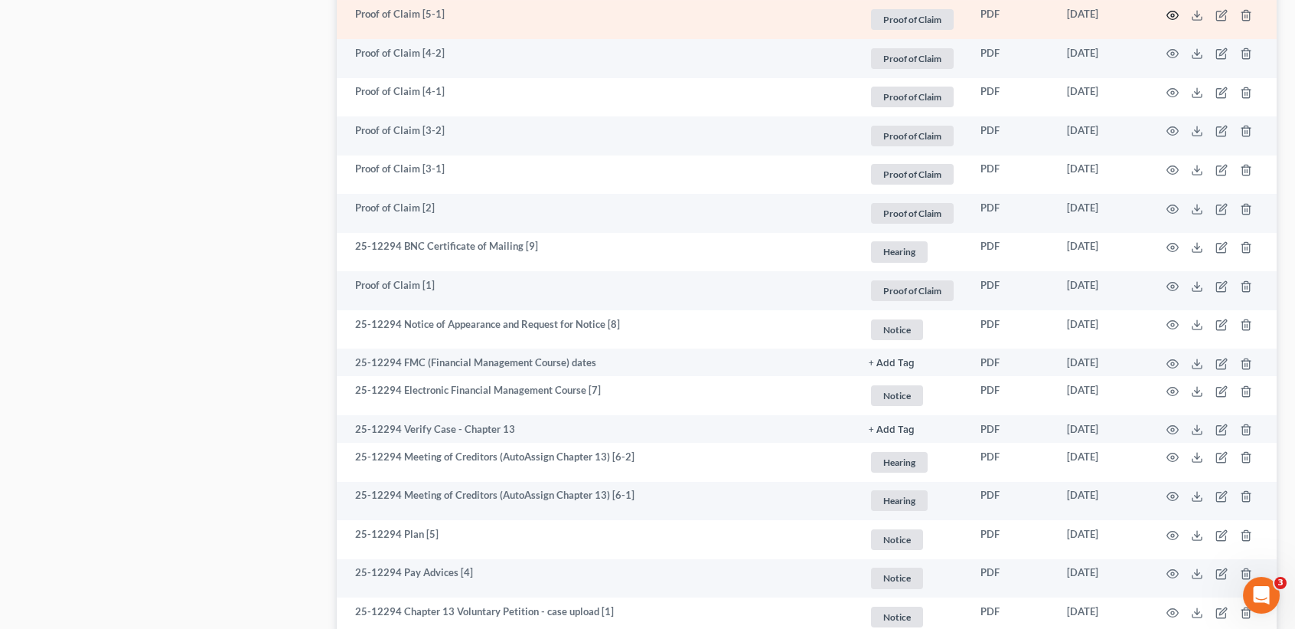
click at [1170, 21] on icon "button" at bounding box center [1173, 15] width 12 height 12
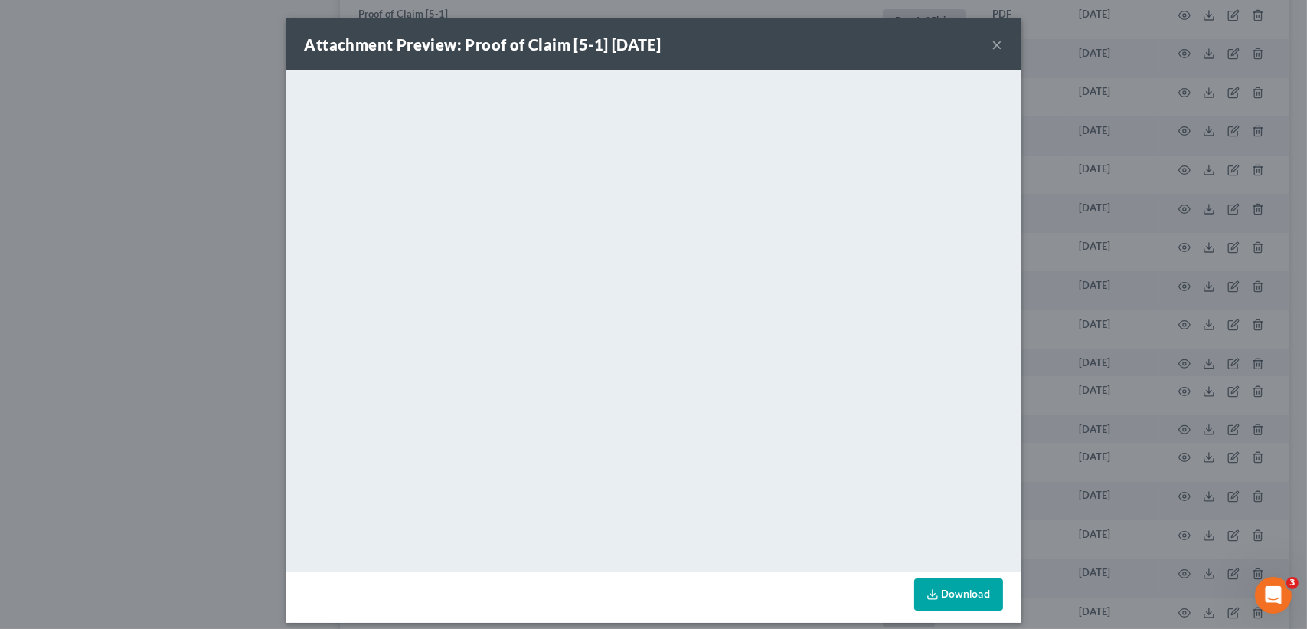
click at [994, 42] on button "×" at bounding box center [997, 44] width 11 height 18
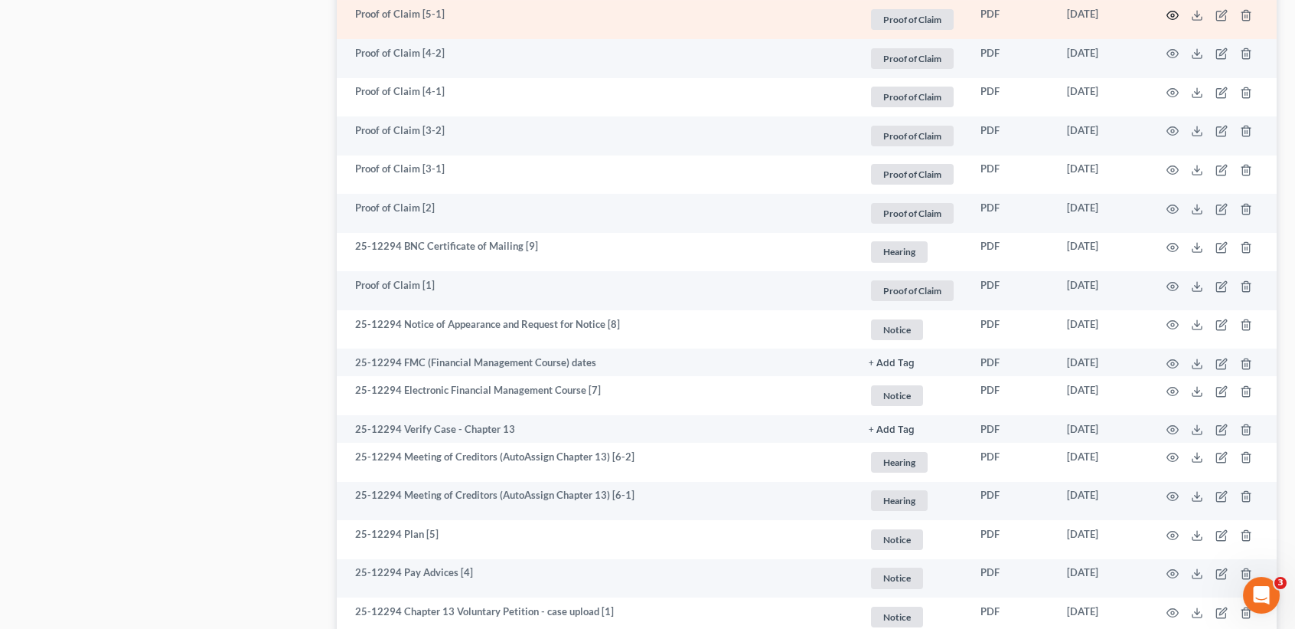
click at [1169, 21] on icon "button" at bounding box center [1173, 15] width 12 height 12
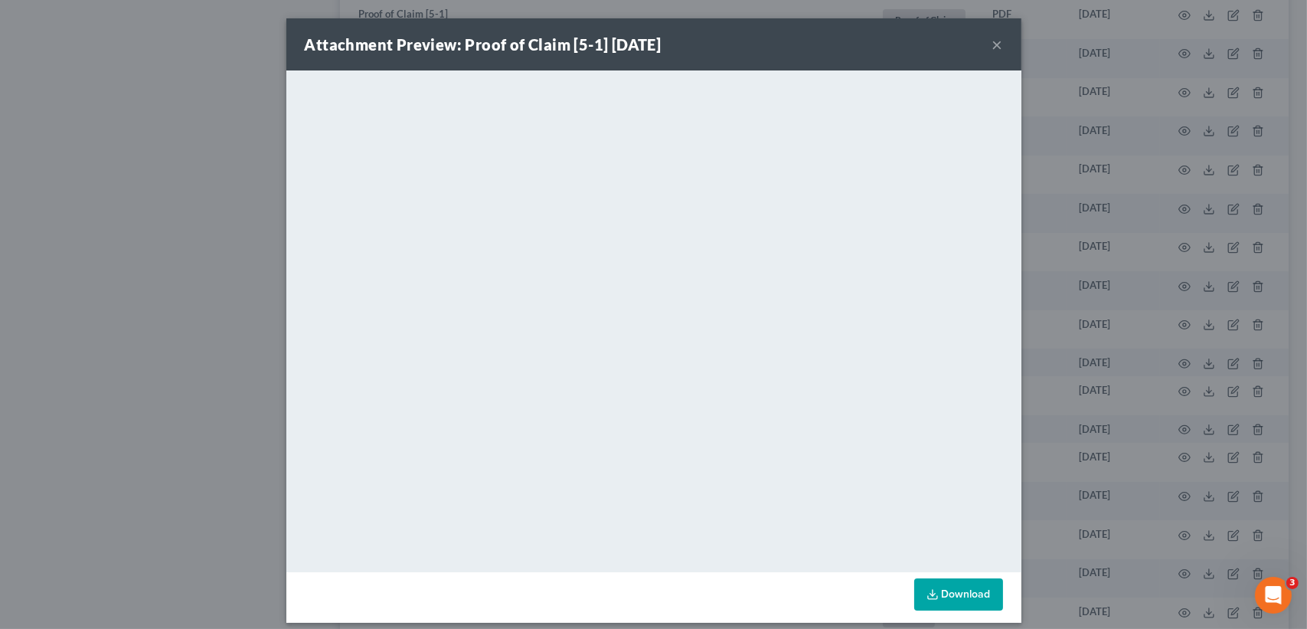
click at [992, 35] on button "×" at bounding box center [997, 44] width 11 height 18
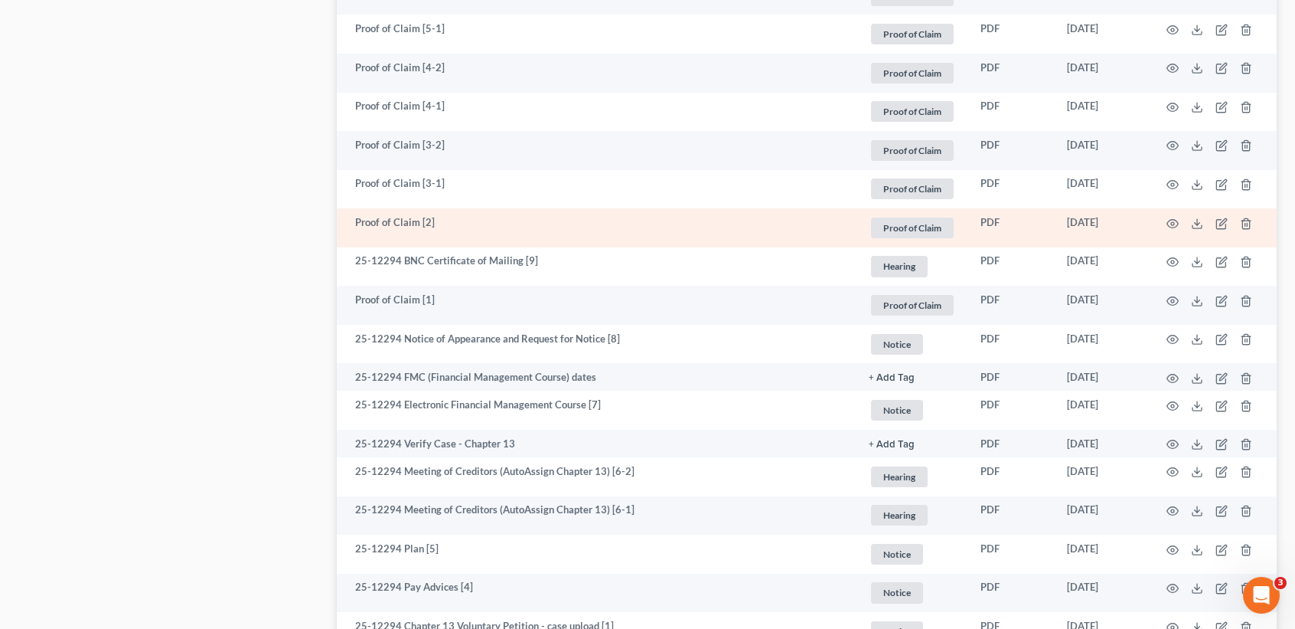
scroll to position [1735, 0]
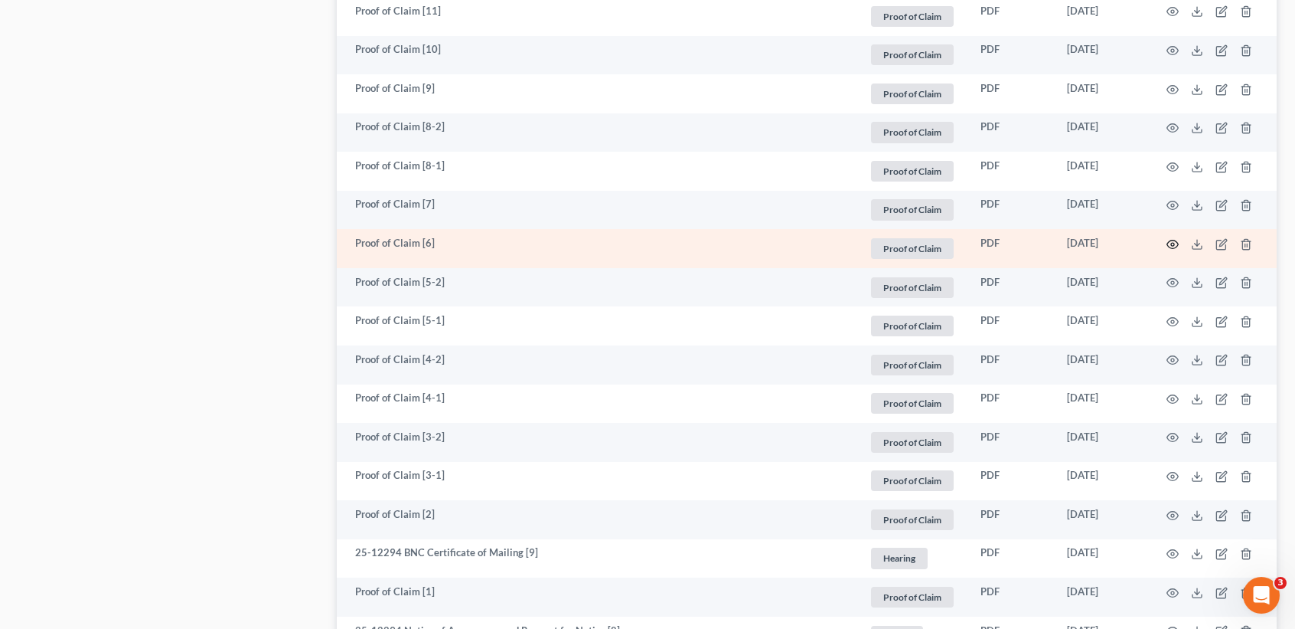
click at [1169, 250] on icon "button" at bounding box center [1173, 244] width 12 height 12
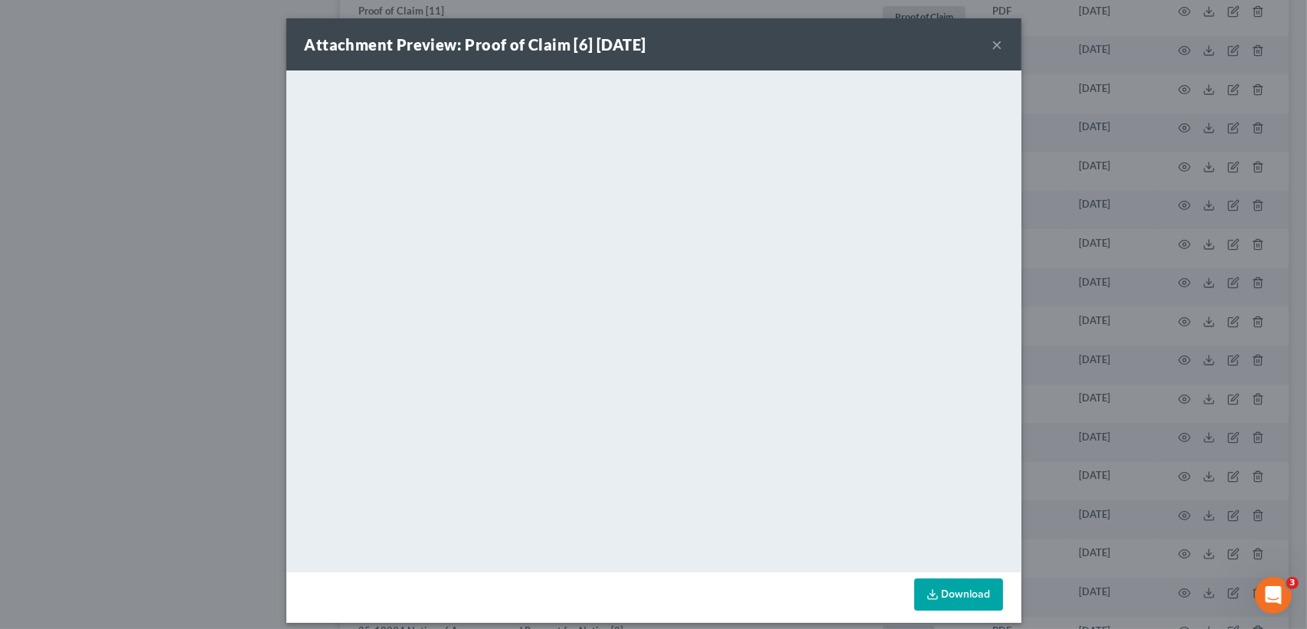
click at [992, 38] on button "×" at bounding box center [997, 44] width 11 height 18
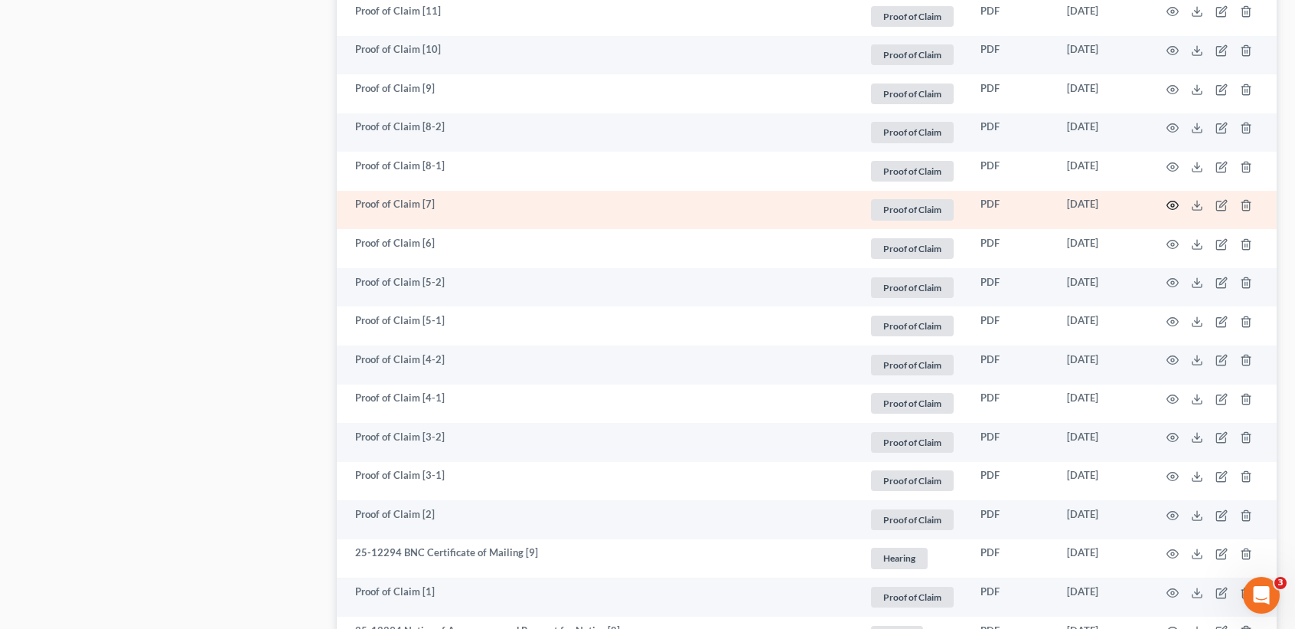
click at [1167, 210] on icon "button" at bounding box center [1172, 205] width 11 height 8
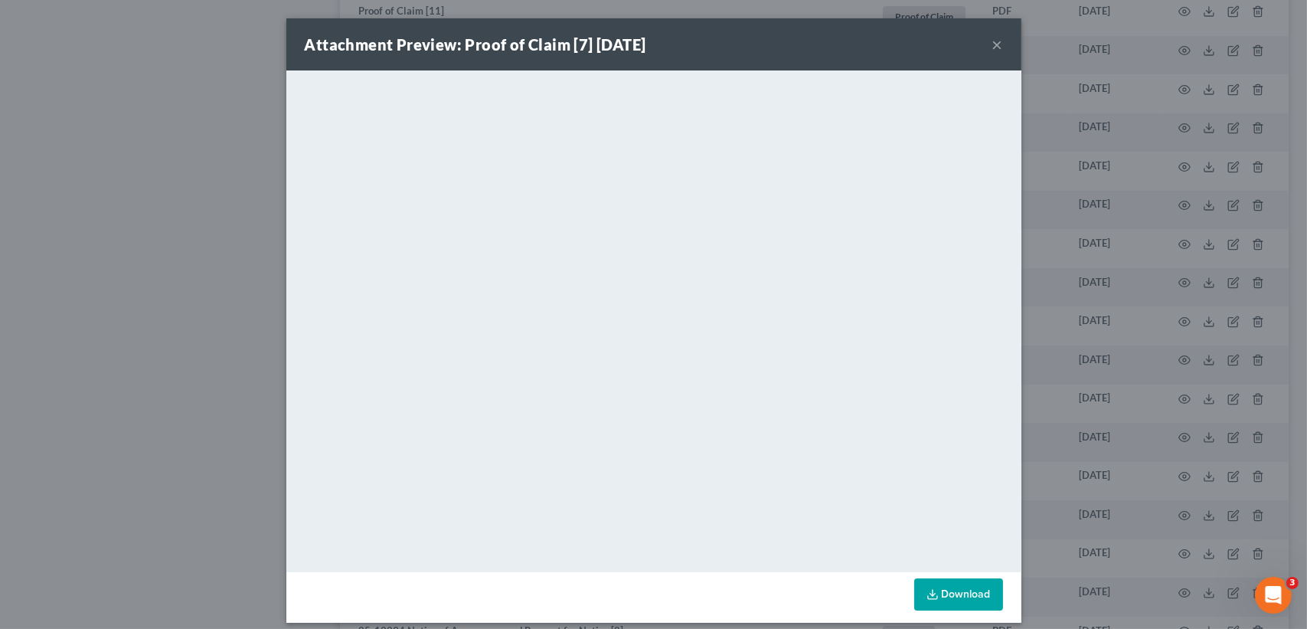
click at [994, 36] on button "×" at bounding box center [997, 44] width 11 height 18
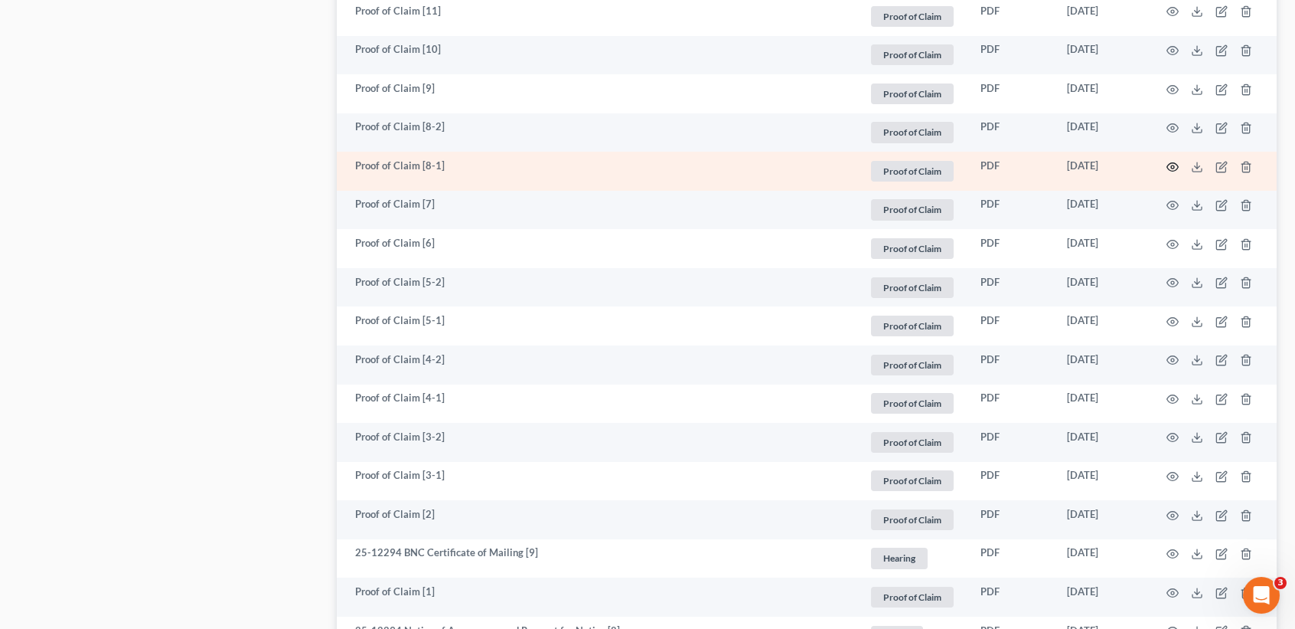
drag, startPoint x: 1183, startPoint y: 206, endPoint x: 1172, endPoint y: 207, distance: 10.7
click at [1182, 191] on td at bounding box center [1212, 171] width 129 height 39
click at [1172, 173] on icon "button" at bounding box center [1173, 167] width 12 height 12
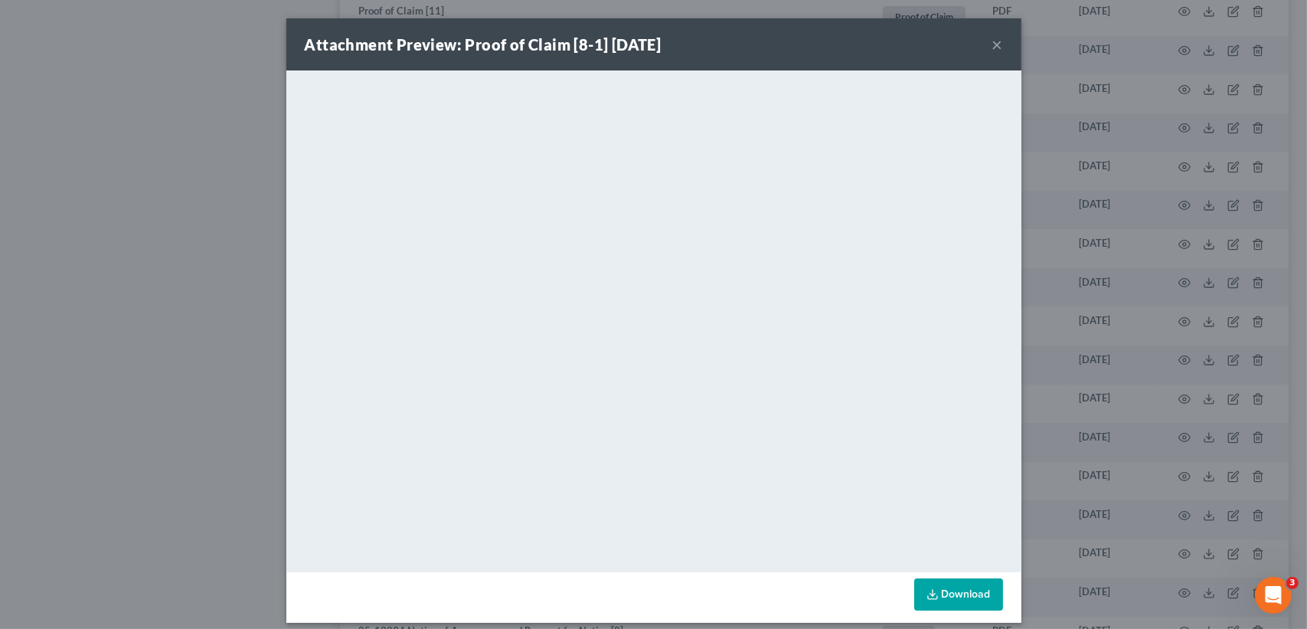
click at [993, 42] on button "×" at bounding box center [997, 44] width 11 height 18
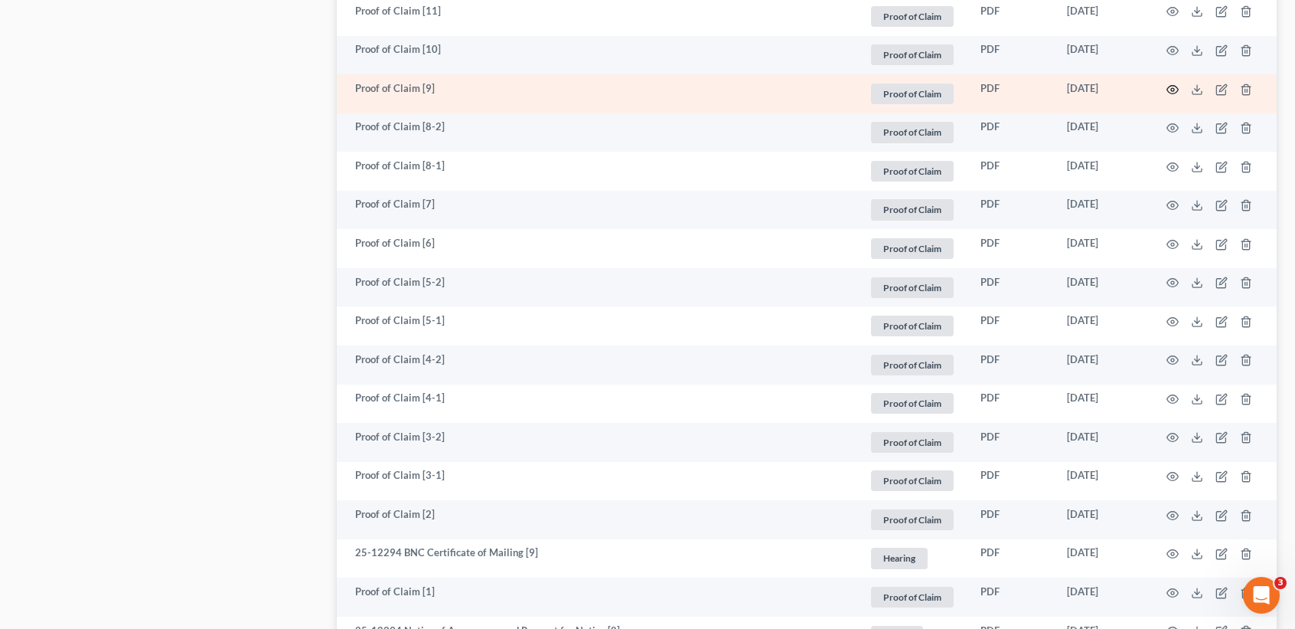
click at [1173, 96] on icon "button" at bounding box center [1173, 89] width 12 height 12
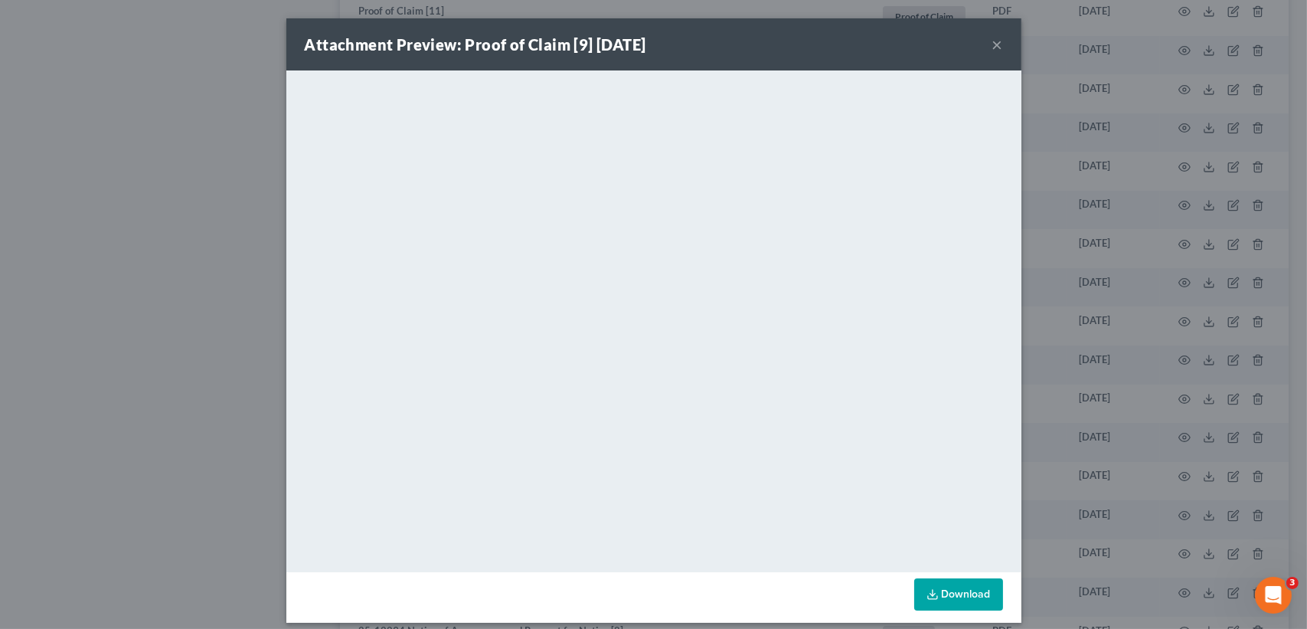
click at [982, 51] on div "Attachment Preview: Proof of Claim [9] [DATE] ×" at bounding box center [653, 44] width 735 height 52
click at [996, 34] on div "Attachment Preview: Proof of Claim [9] [DATE] ×" at bounding box center [653, 44] width 735 height 52
click at [994, 36] on button "×" at bounding box center [997, 44] width 11 height 18
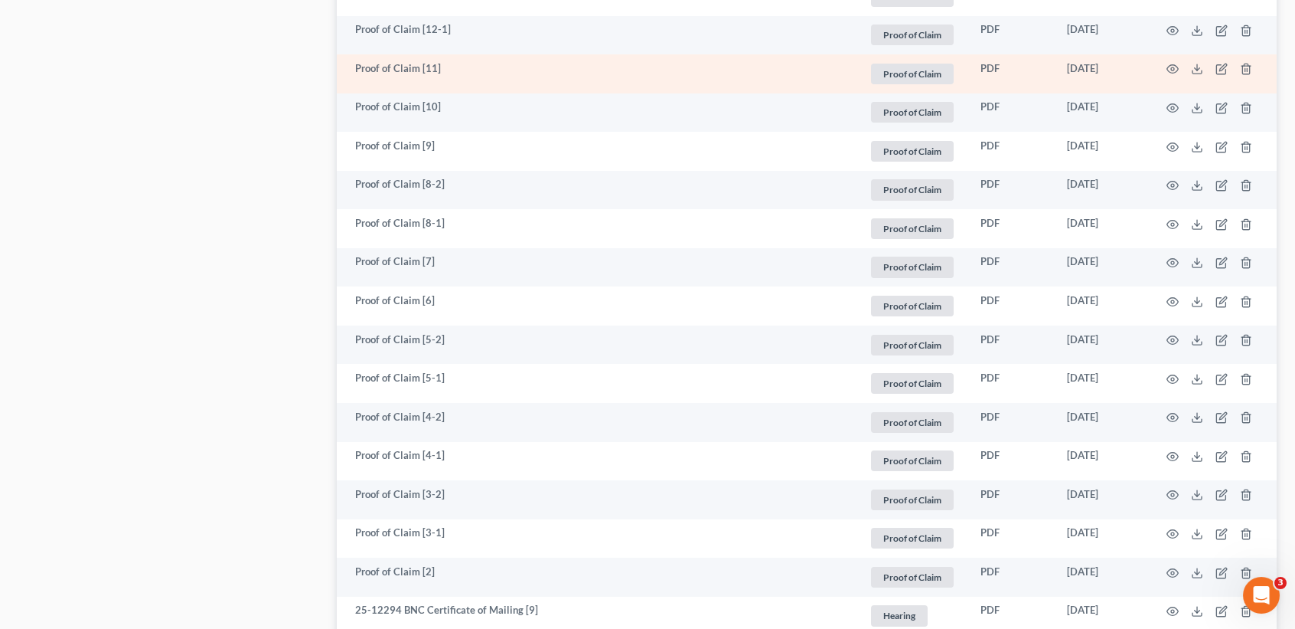
scroll to position [1633, 0]
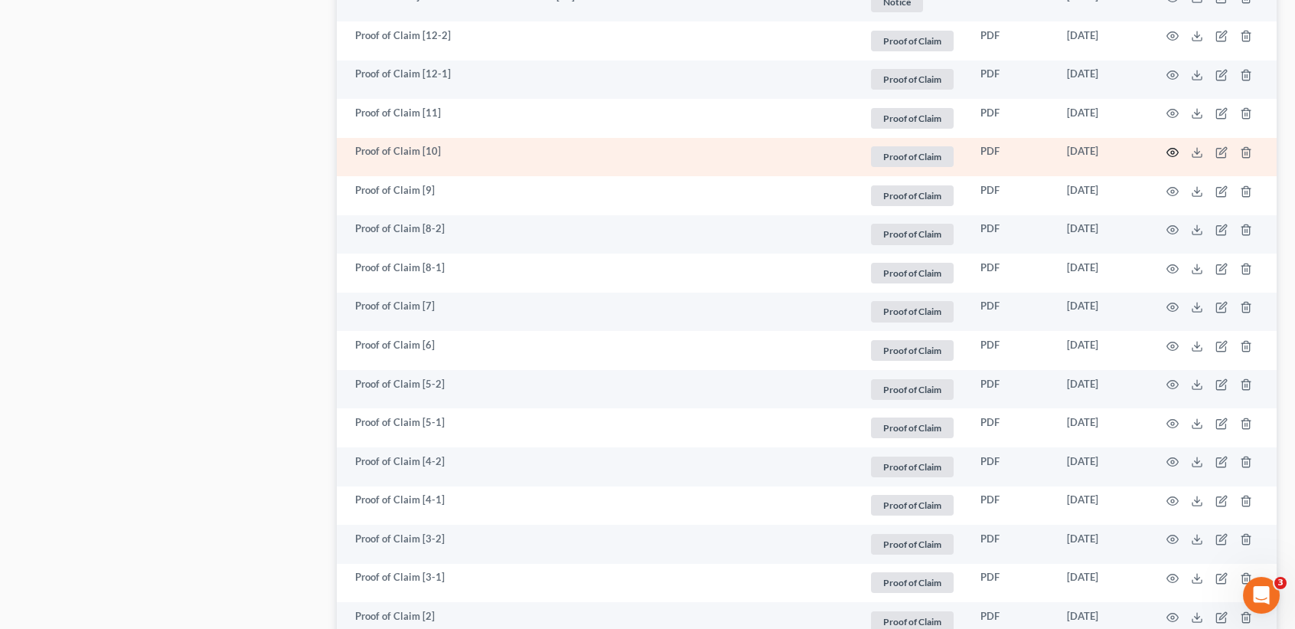
click at [1169, 158] on icon "button" at bounding box center [1173, 152] width 12 height 12
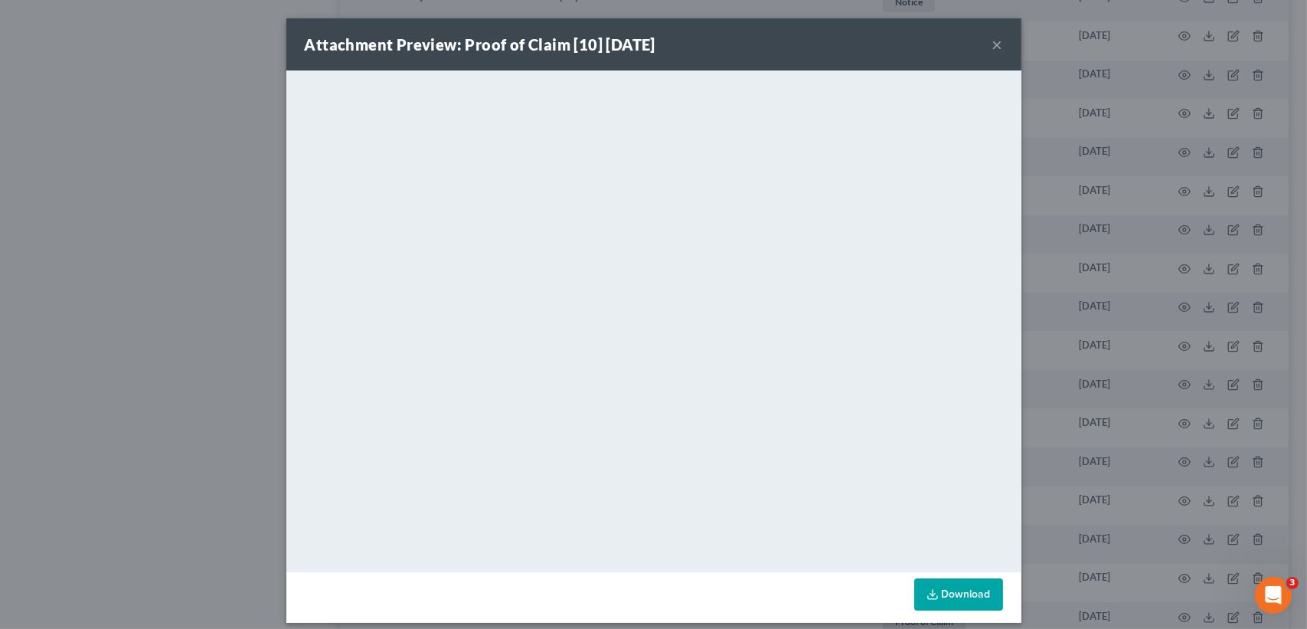
click at [992, 35] on button "×" at bounding box center [997, 44] width 11 height 18
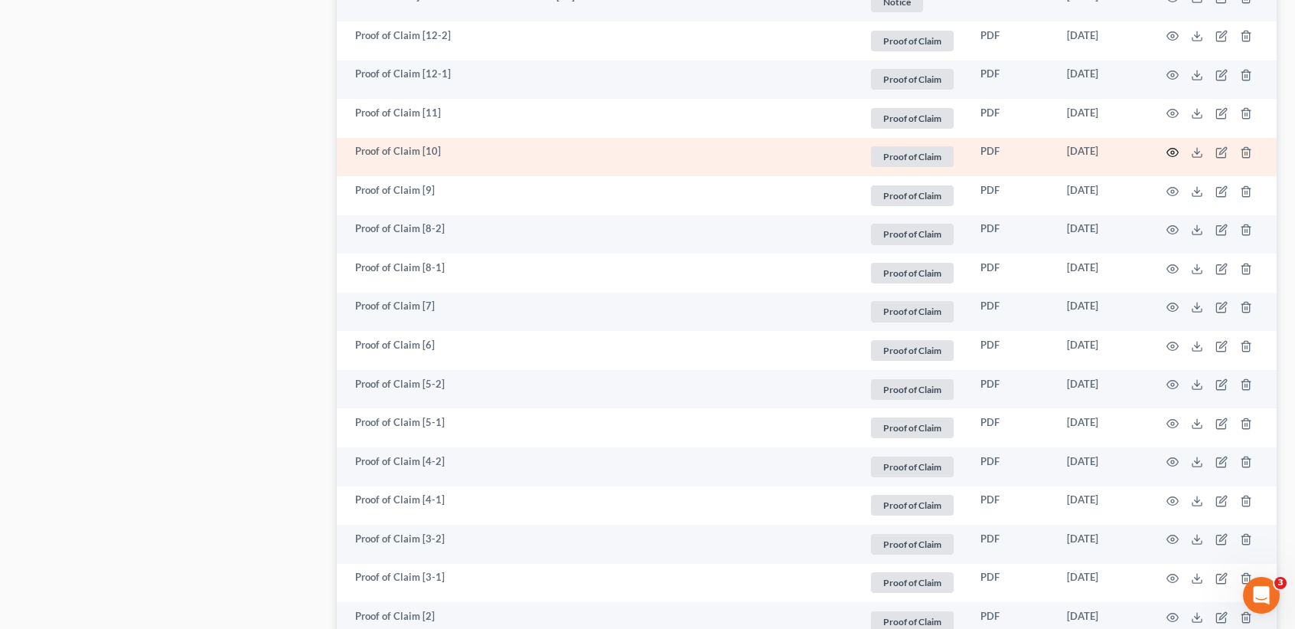
click at [1175, 158] on icon "button" at bounding box center [1173, 152] width 12 height 12
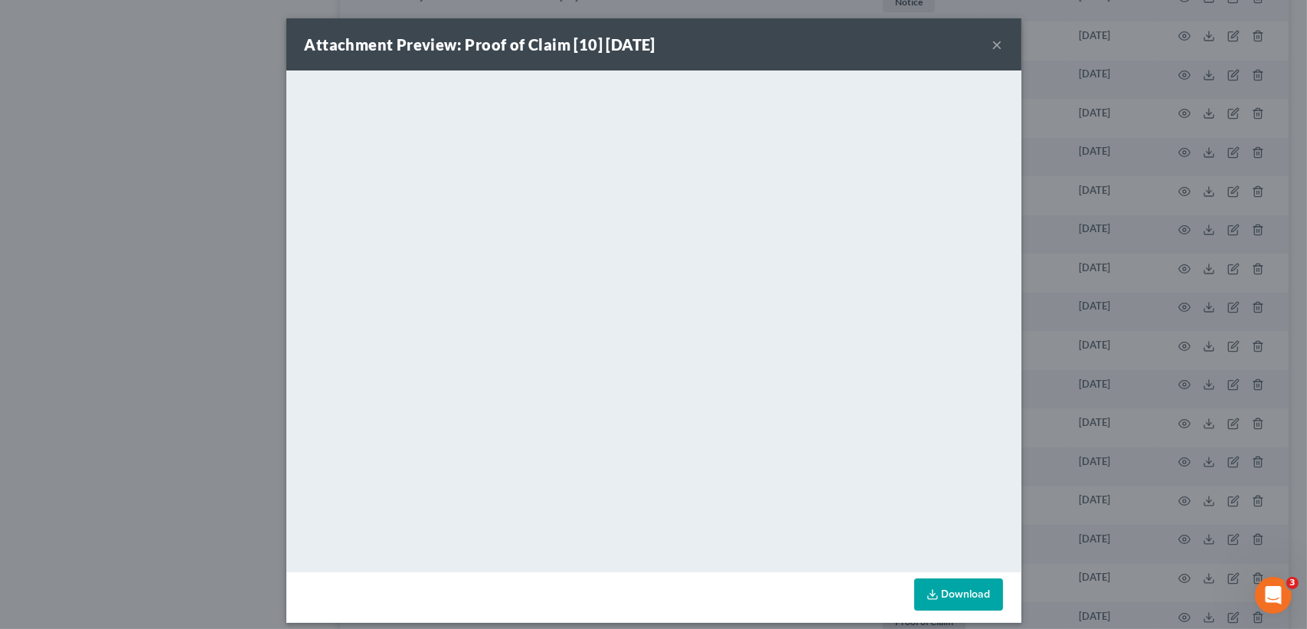
drag, startPoint x: 986, startPoint y: 44, endPoint x: 985, endPoint y: 71, distance: 26.8
click at [992, 44] on button "×" at bounding box center [997, 44] width 11 height 18
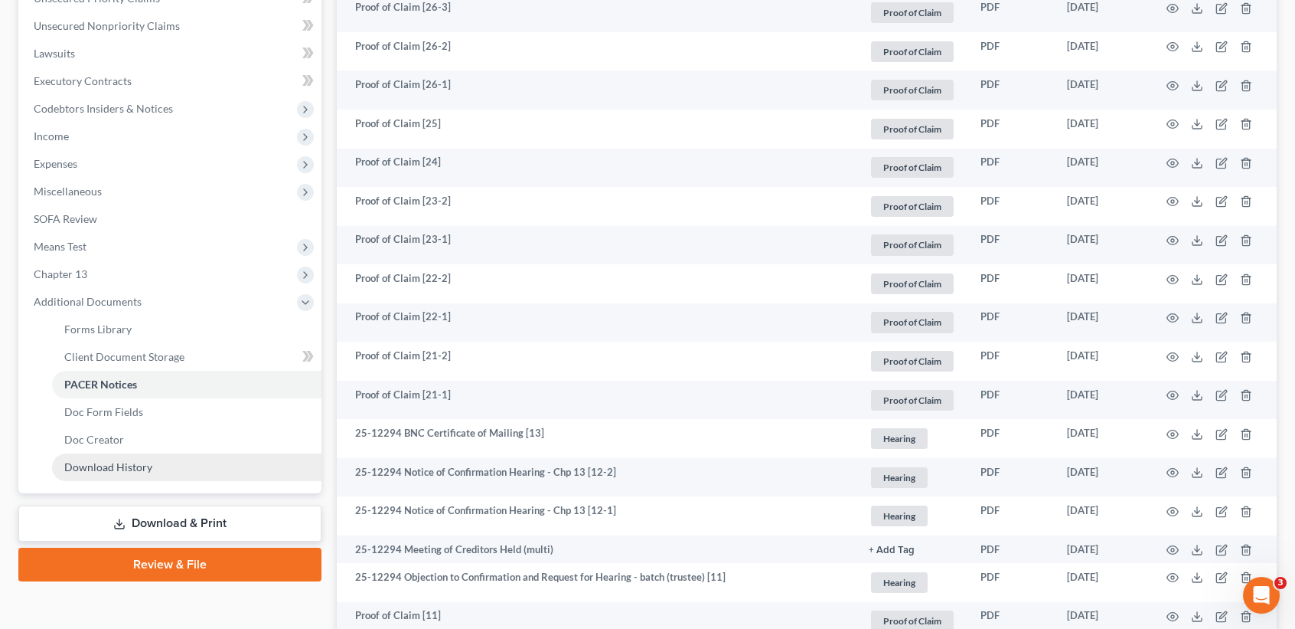
scroll to position [0, 0]
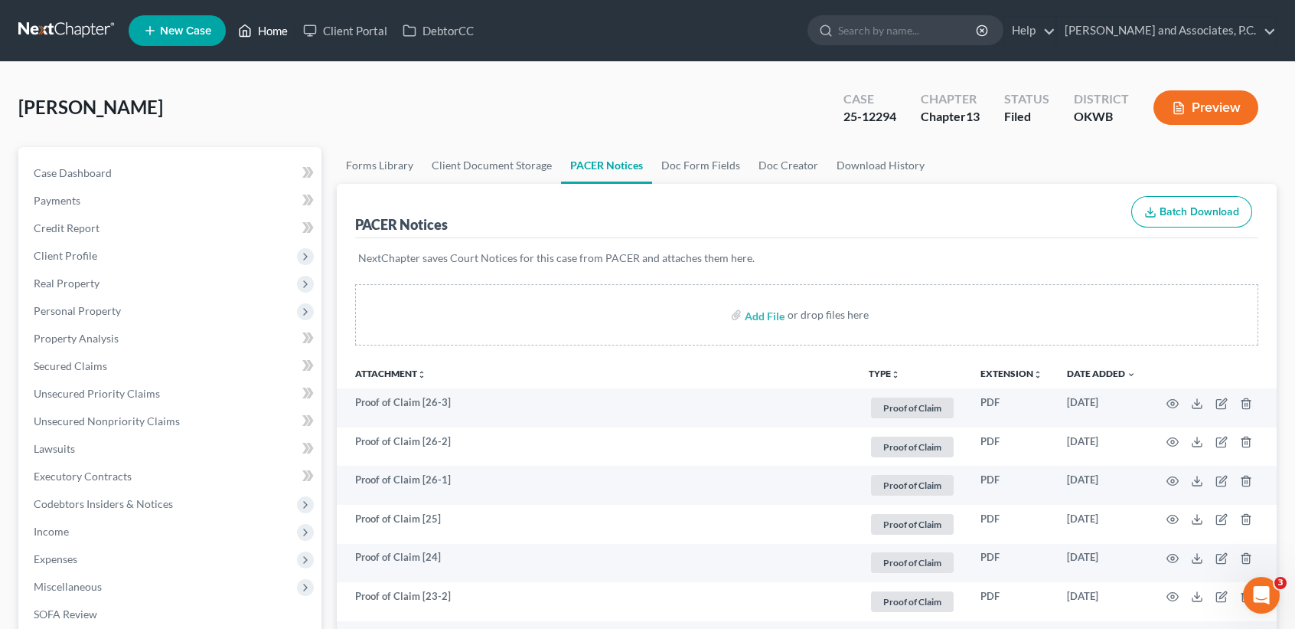
click at [273, 26] on link "Home" at bounding box center [262, 31] width 65 height 28
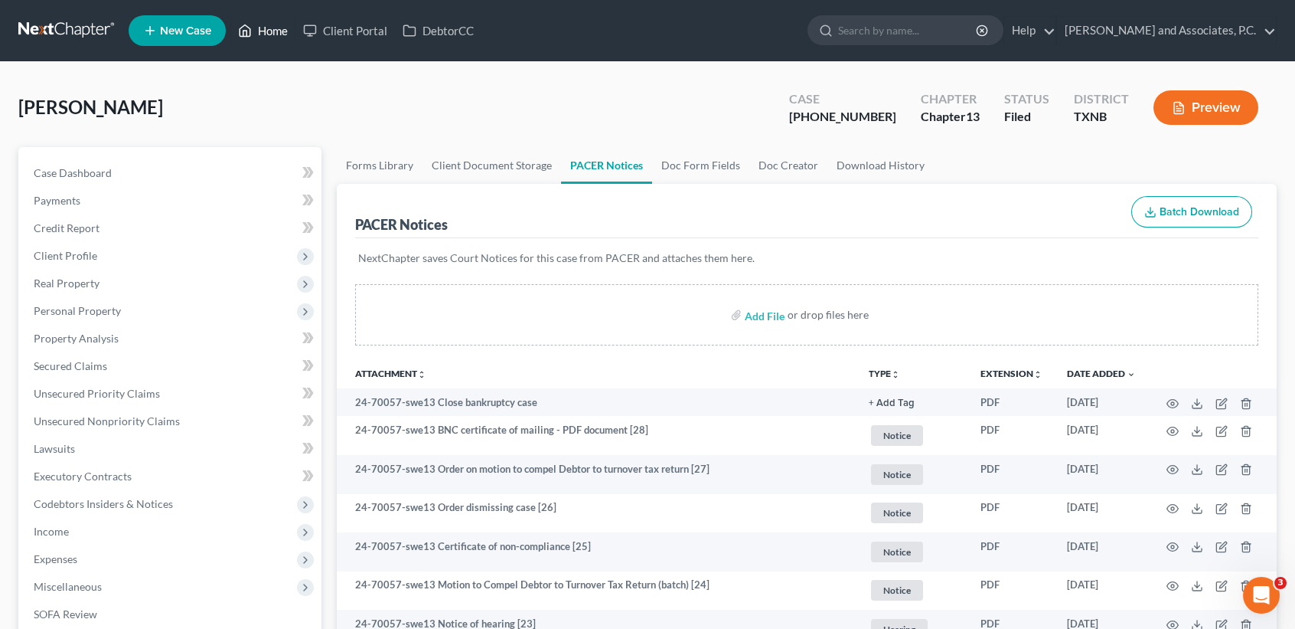
drag, startPoint x: 279, startPoint y: 41, endPoint x: 269, endPoint y: 41, distance: 9.2
click at [279, 41] on link "Home" at bounding box center [262, 31] width 65 height 28
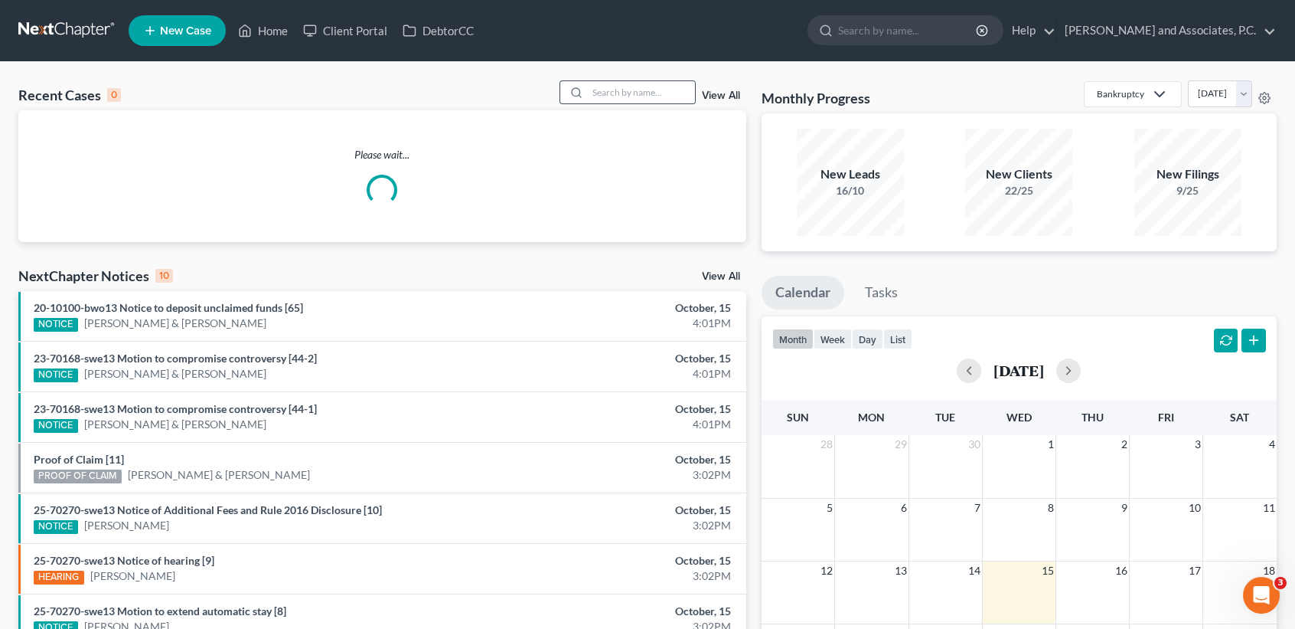
click at [573, 78] on div "Recent Cases 0 View All Please wait... NextChapter Notices 10 View All 20-10100…" at bounding box center [647, 459] width 1295 height 795
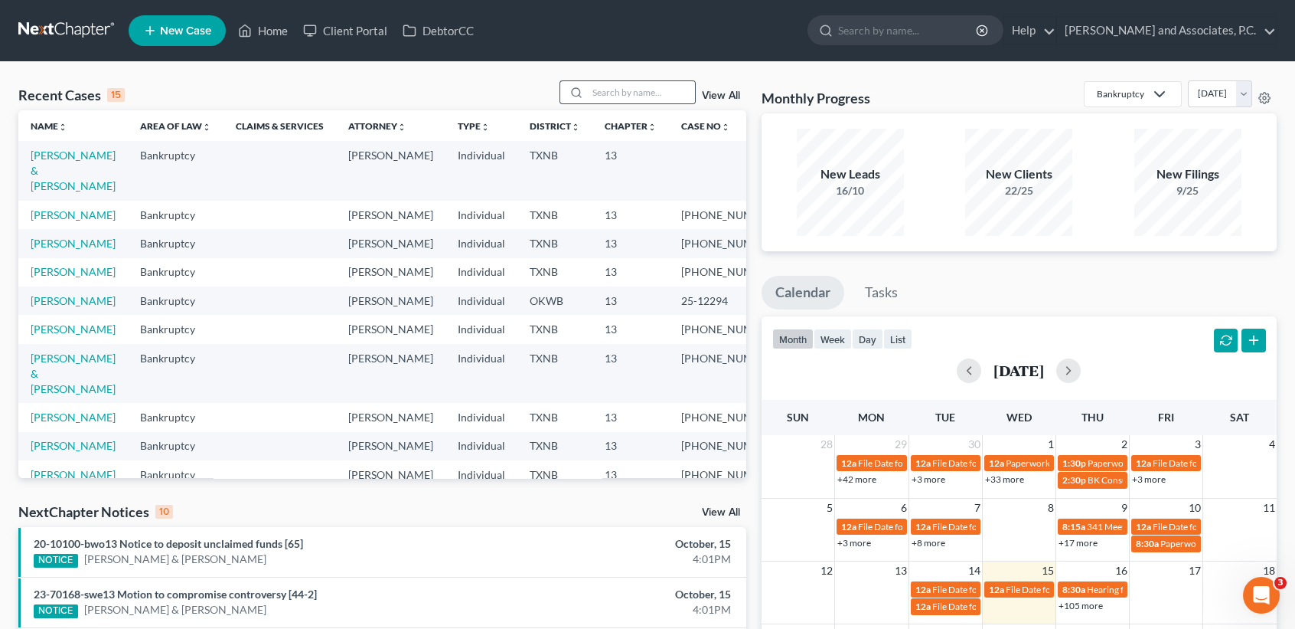
click at [577, 91] on div at bounding box center [574, 92] width 28 height 22
click at [588, 91] on input "search" at bounding box center [641, 92] width 107 height 22
